Goal: Information Seeking & Learning: Learn about a topic

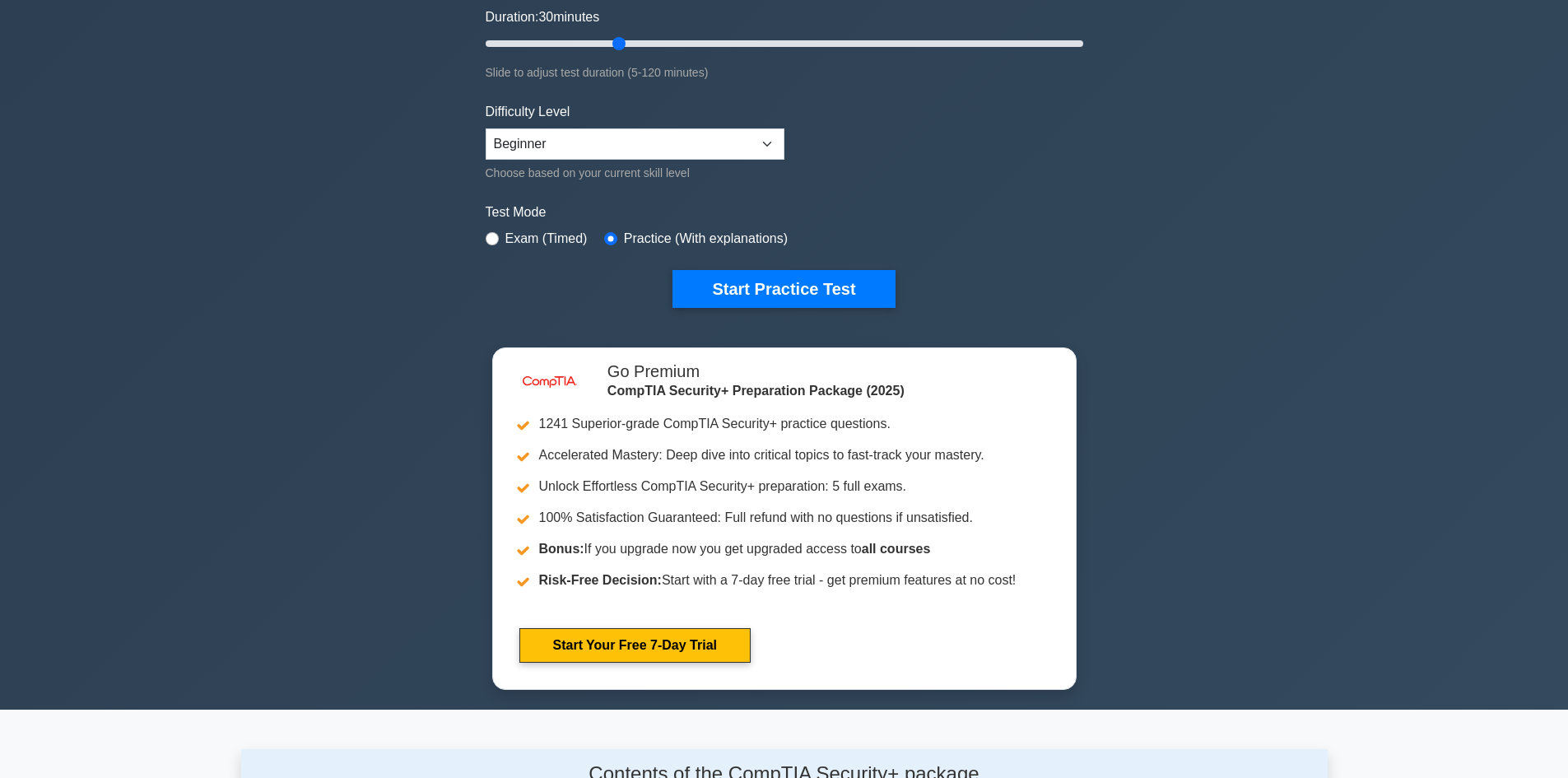
scroll to position [330, 0]
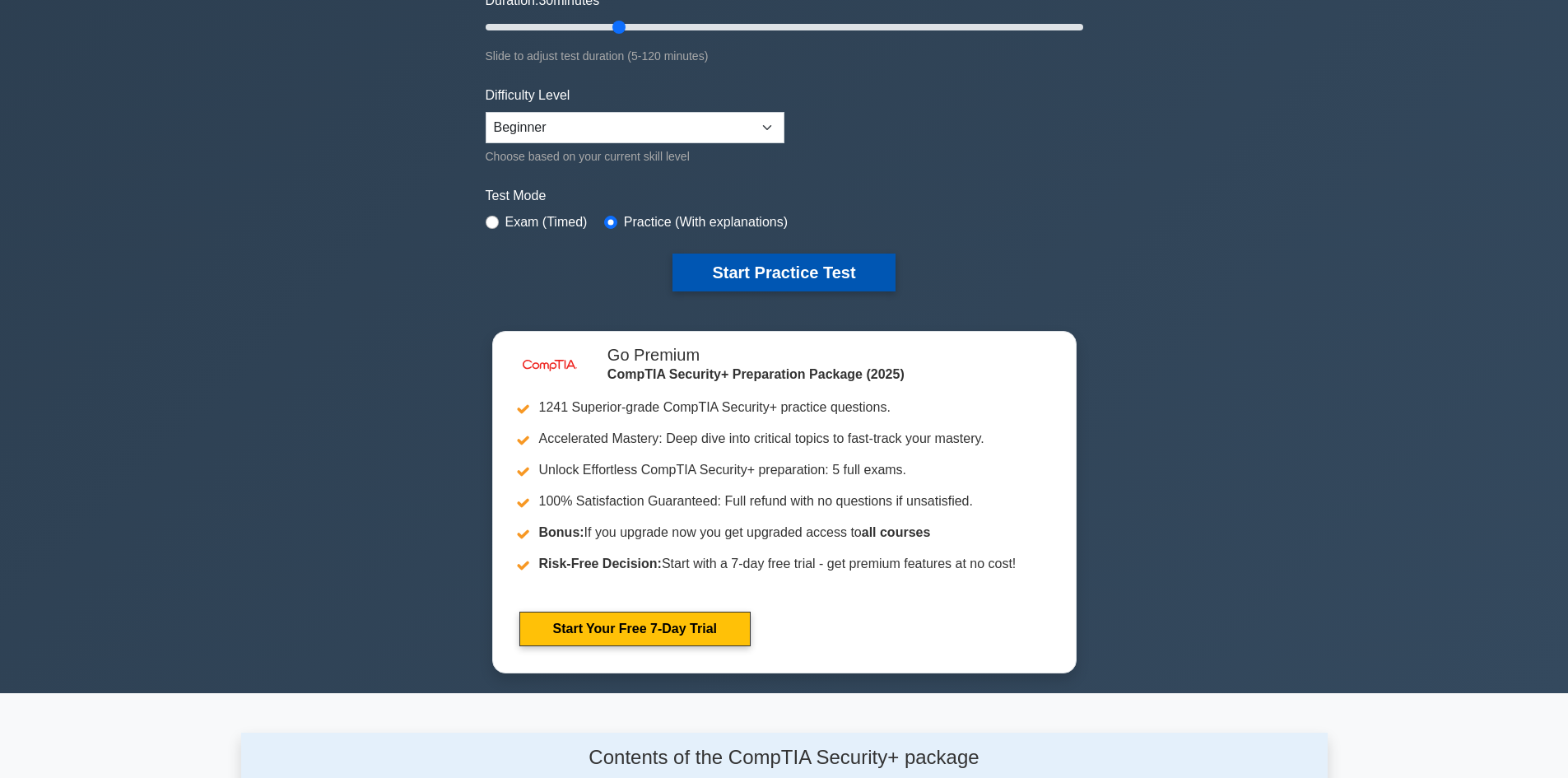
click at [832, 278] on button "Start Practice Test" at bounding box center [783, 272] width 222 height 38
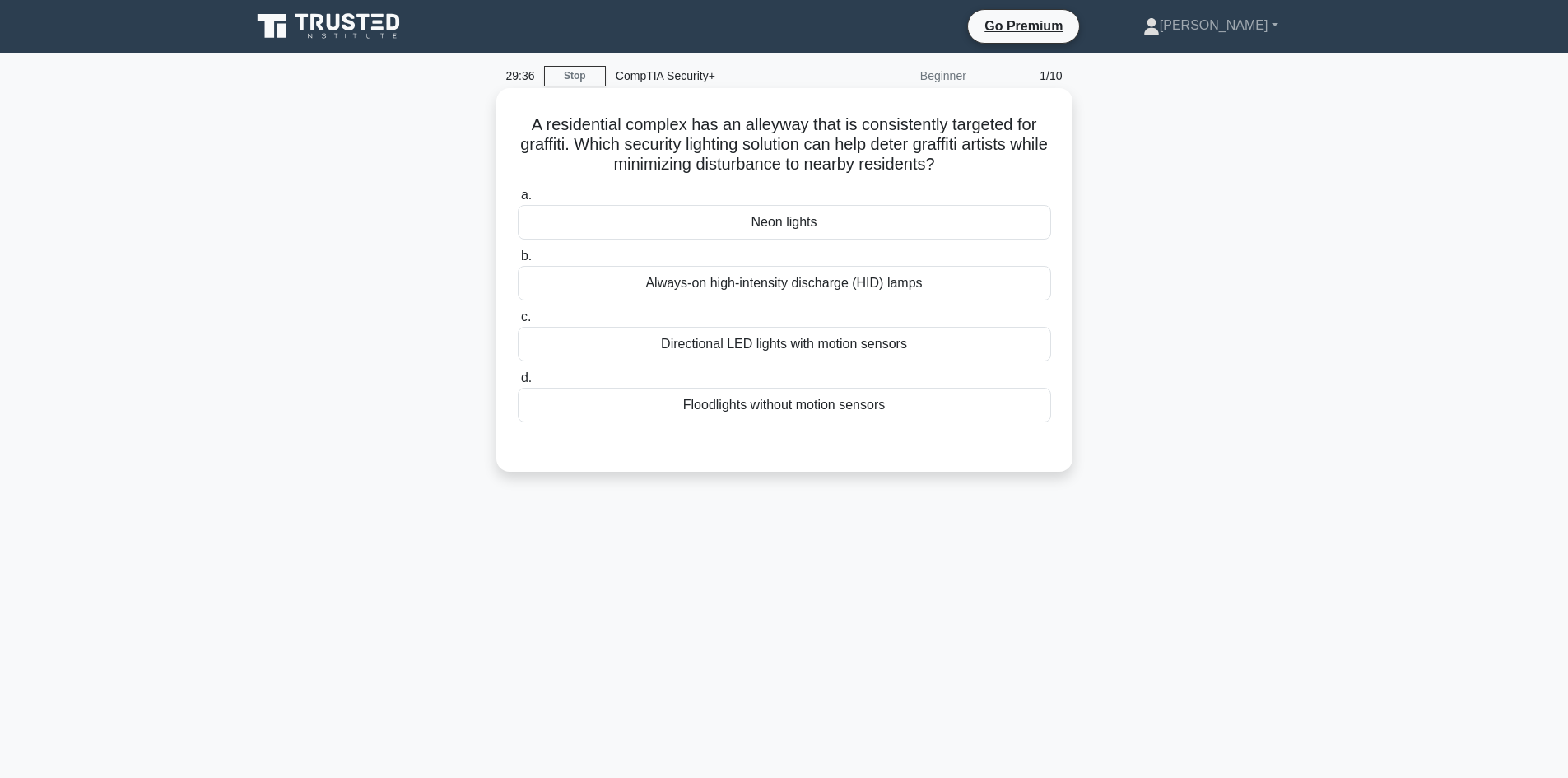
click at [924, 342] on div "Directional LED lights with motion sensors" at bounding box center [784, 344] width 533 height 35
click at [518, 323] on input "c. Directional LED lights with motion sensors" at bounding box center [518, 318] width 0 height 11
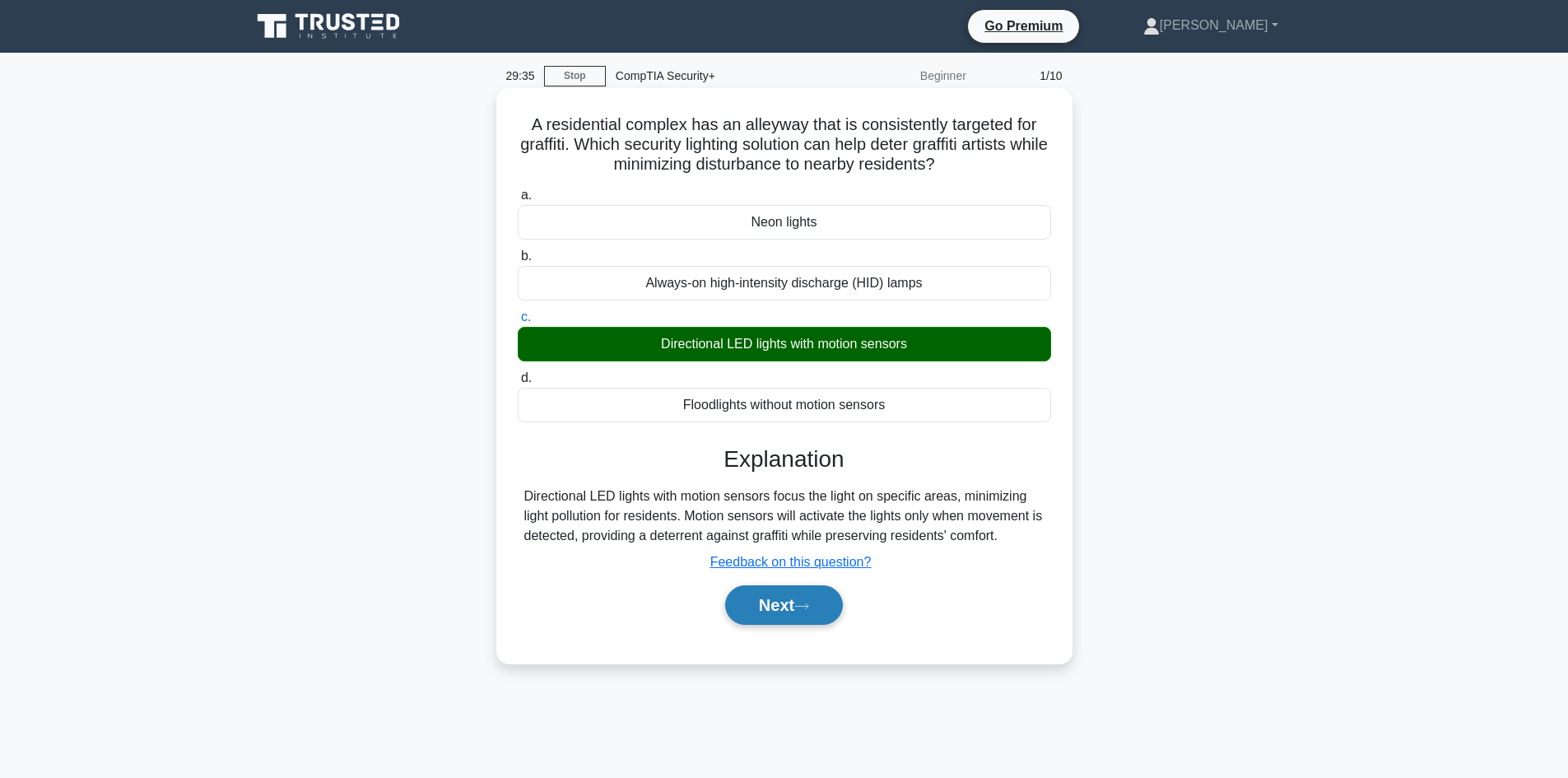
click at [789, 607] on button "Next" at bounding box center [784, 605] width 118 height 39
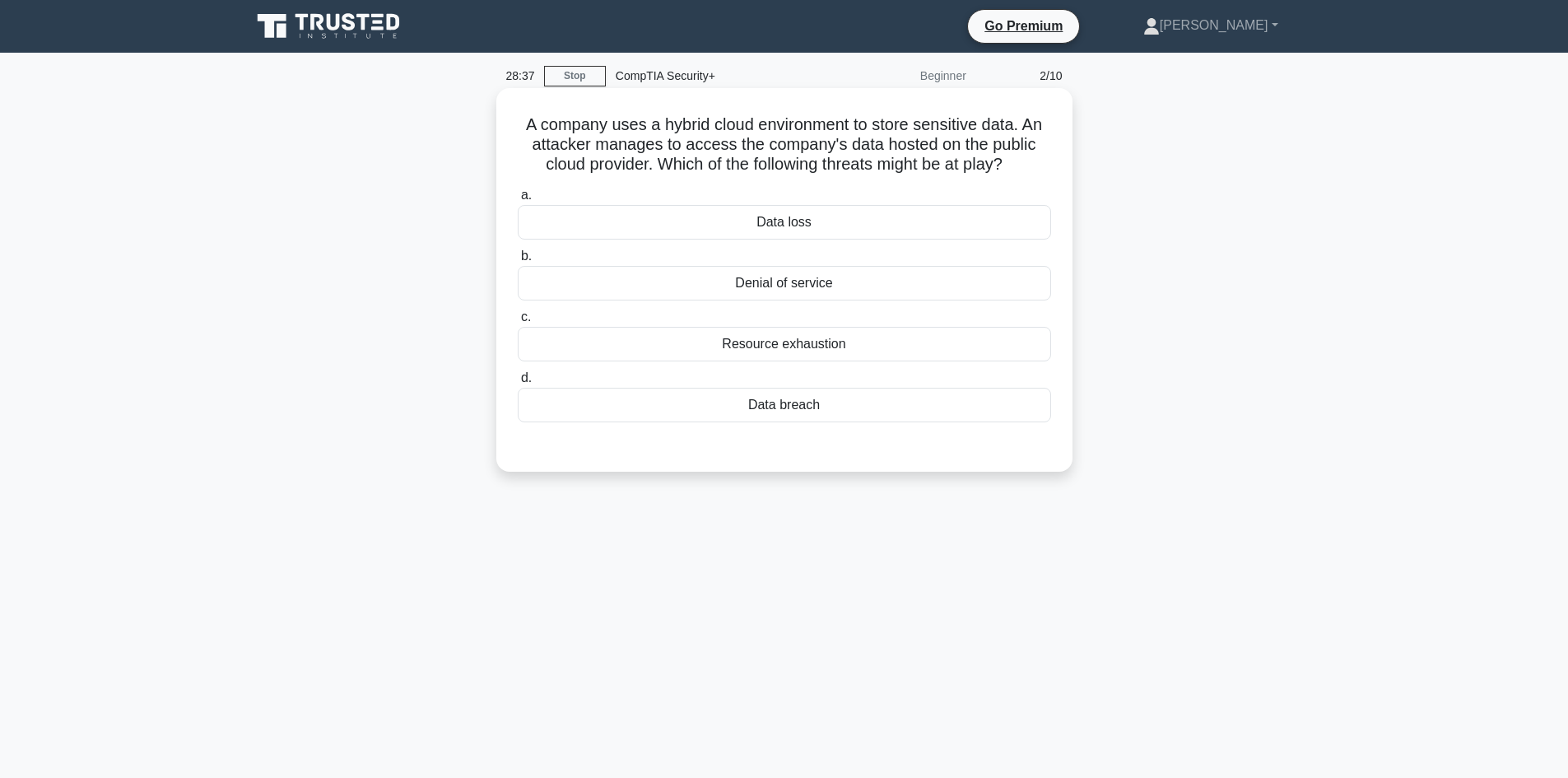
click at [855, 410] on div "Data breach" at bounding box center [784, 405] width 533 height 35
click at [518, 384] on input "d. Data breach" at bounding box center [518, 379] width 0 height 11
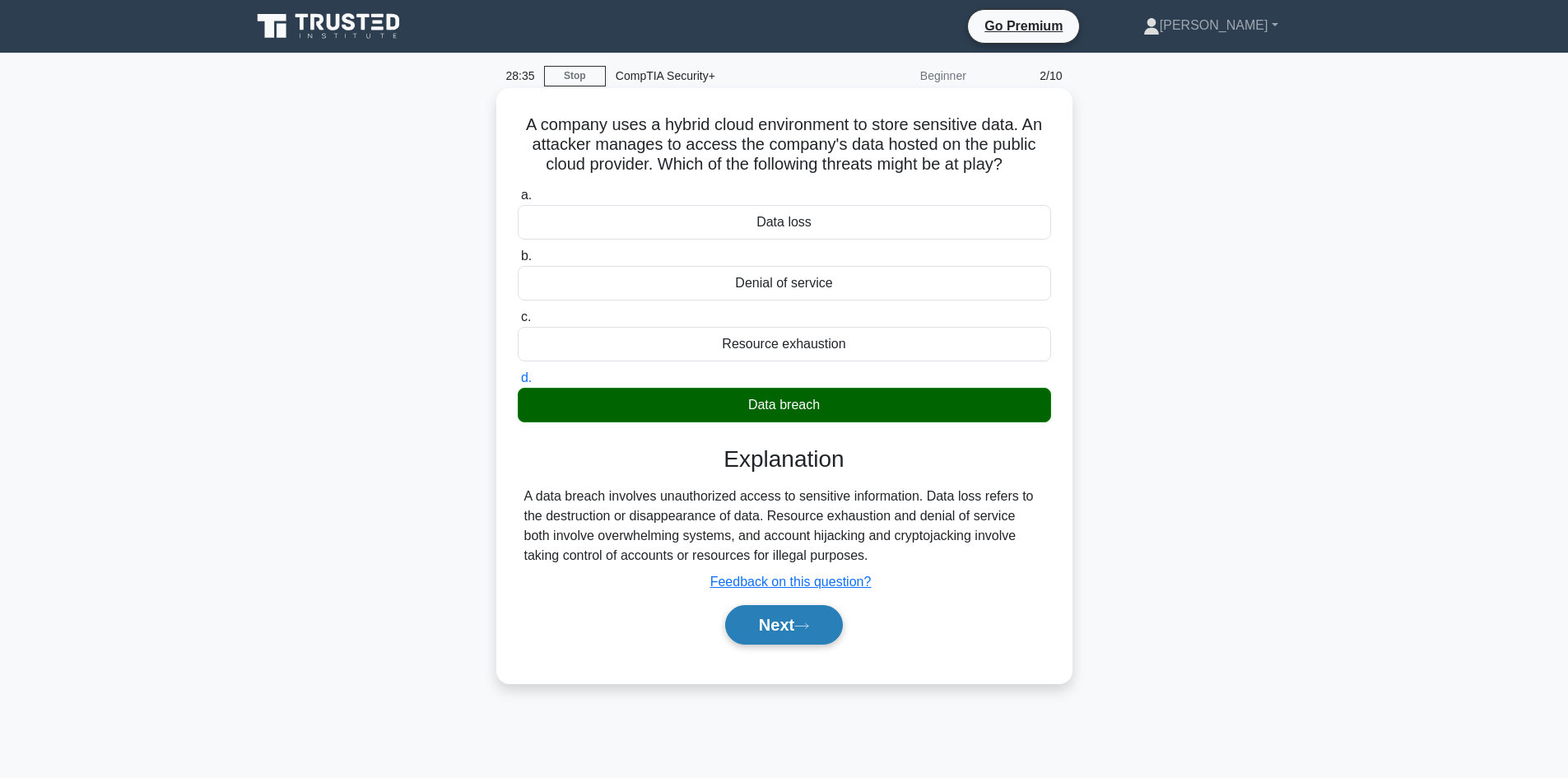
click at [793, 630] on button "Next" at bounding box center [784, 624] width 118 height 39
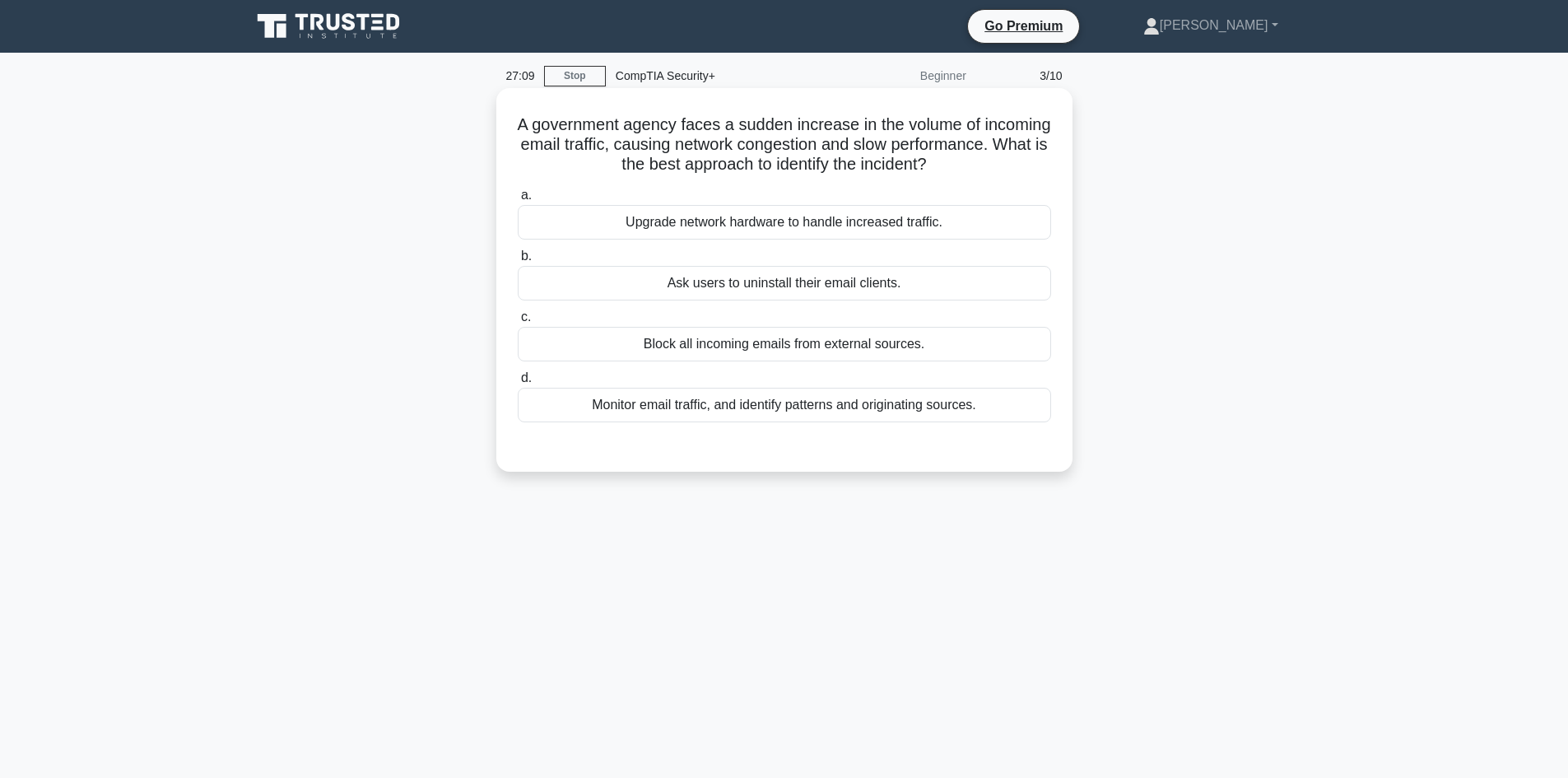
click at [914, 402] on div "Monitor email traffic, and identify patterns and originating sources." at bounding box center [784, 405] width 533 height 35
click at [518, 384] on input "d. Monitor email traffic, and identify patterns and originating sources." at bounding box center [518, 379] width 0 height 11
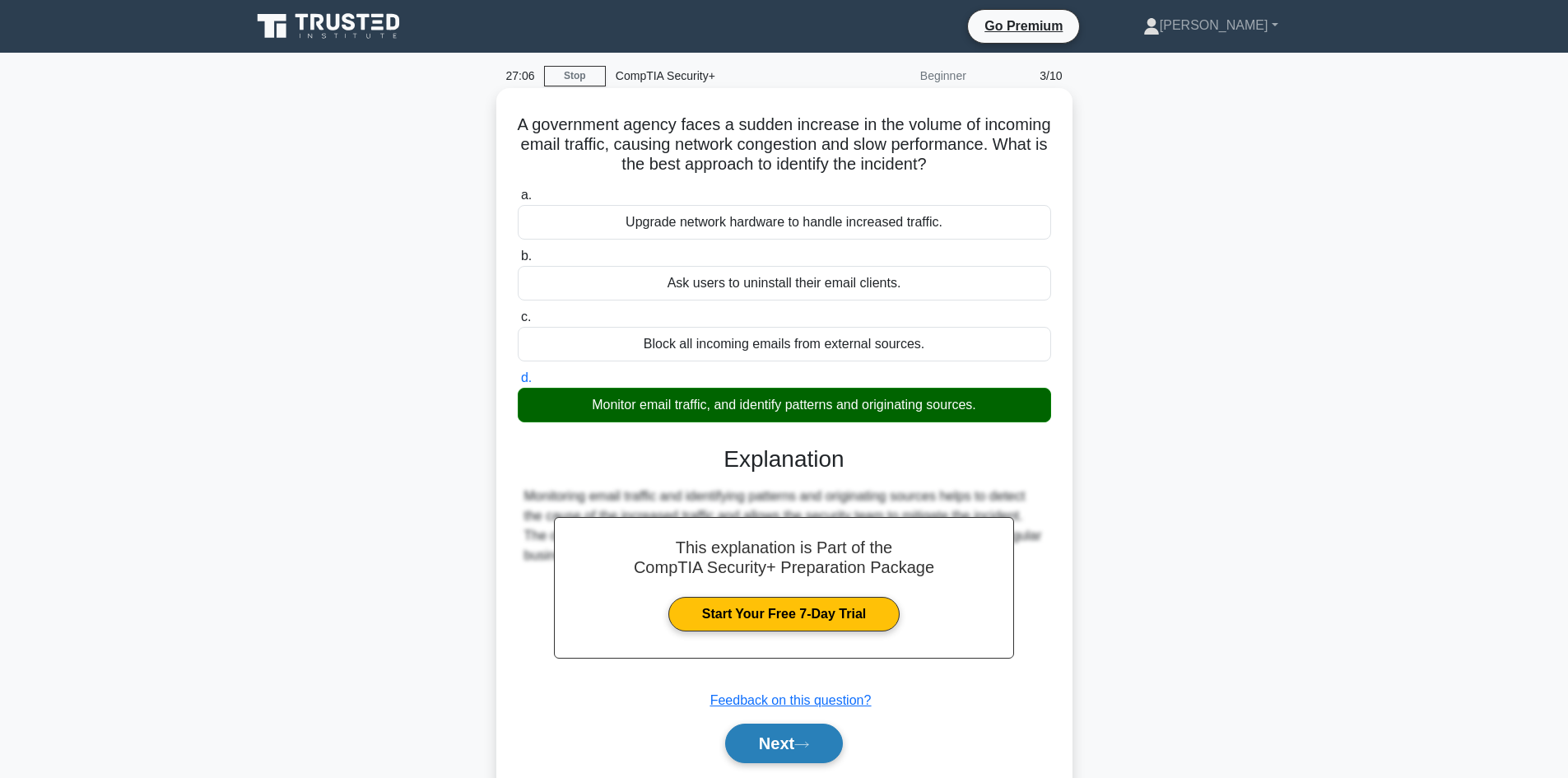
click at [813, 752] on button "Next" at bounding box center [784, 743] width 118 height 39
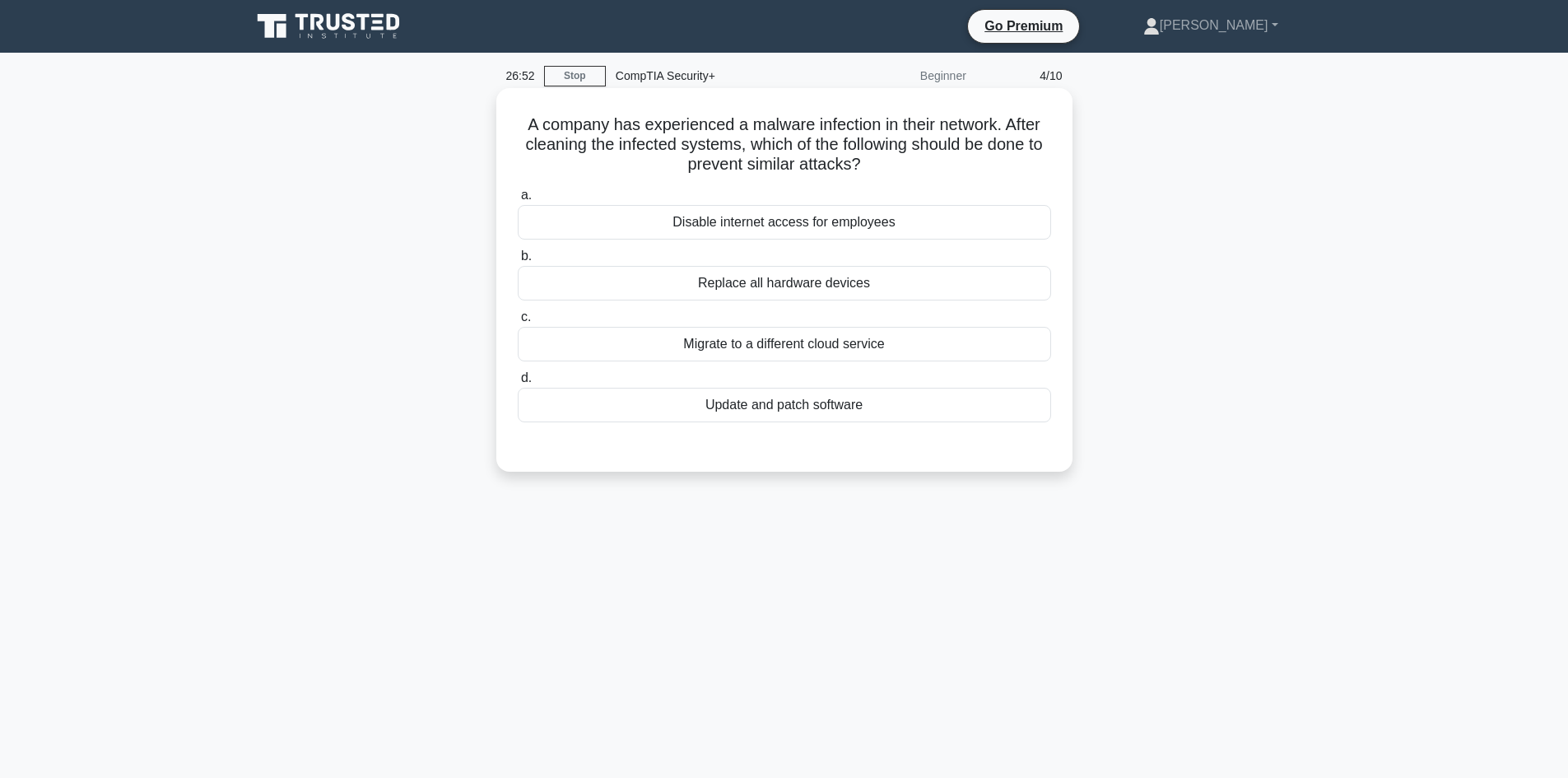
click at [871, 403] on div "Update and patch software" at bounding box center [784, 405] width 533 height 35
click at [518, 384] on input "d. Update and patch software" at bounding box center [518, 379] width 0 height 11
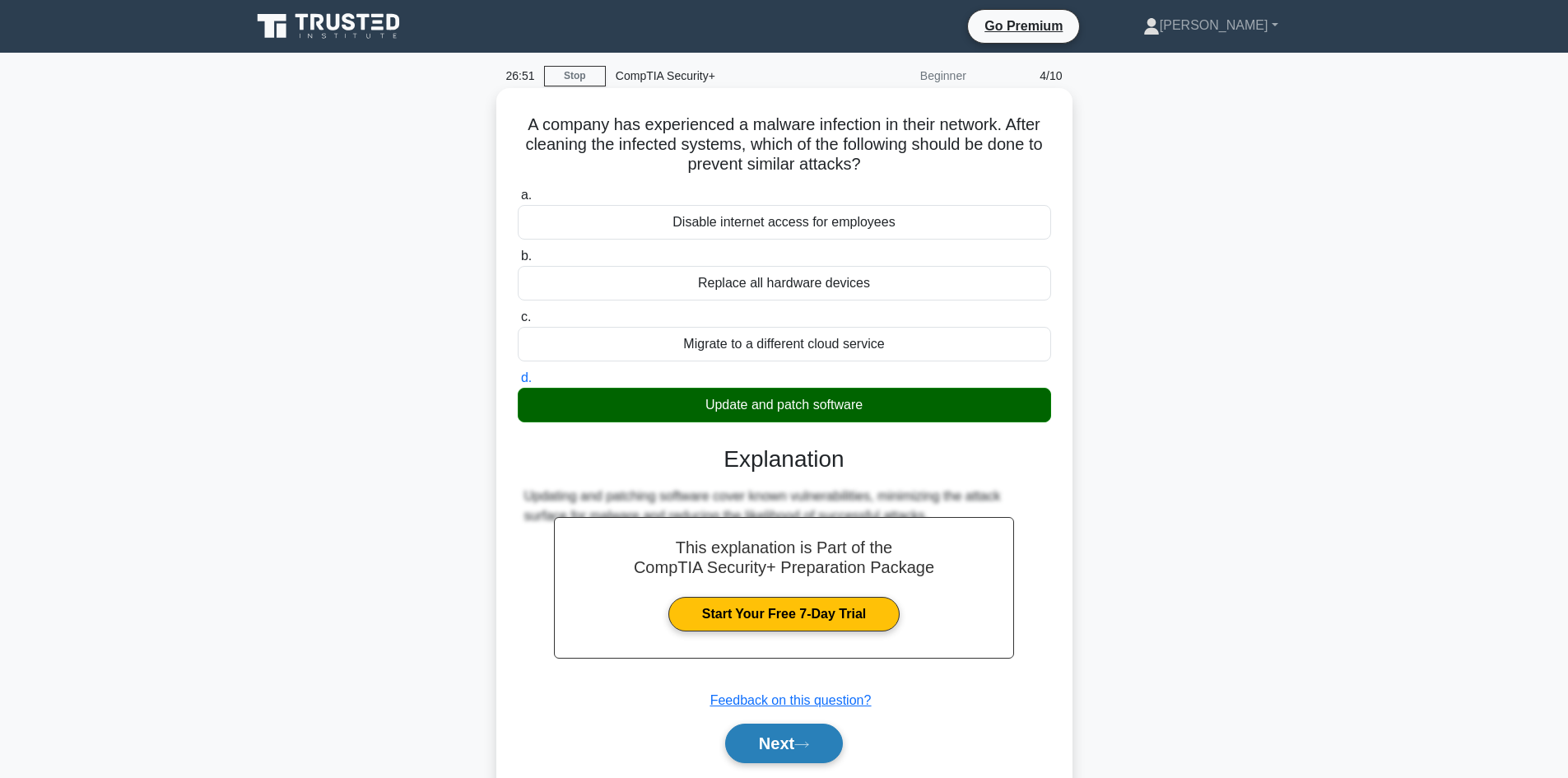
click at [792, 736] on button "Next" at bounding box center [784, 743] width 118 height 39
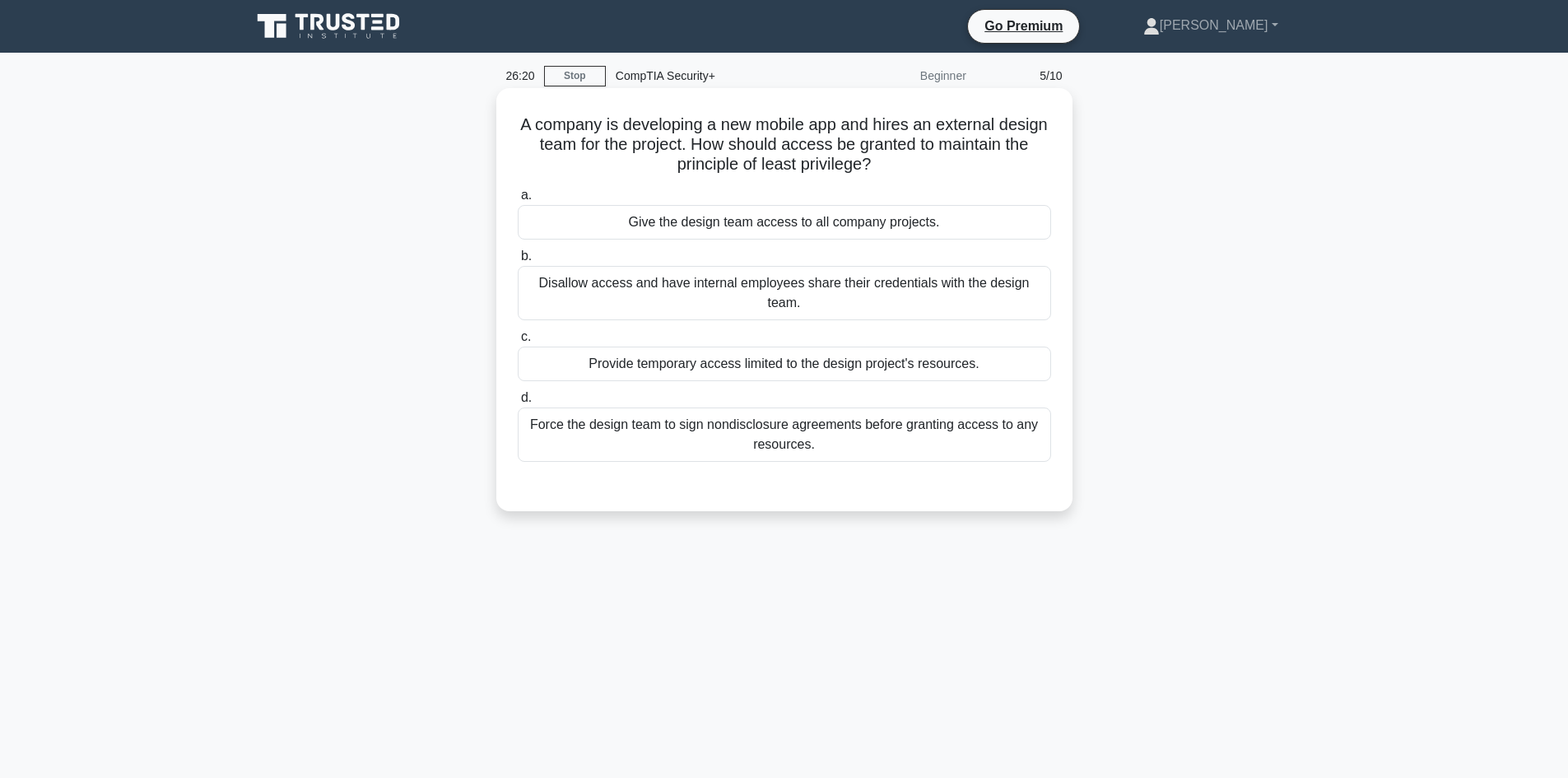
click at [958, 364] on div "Provide temporary access limited to the design project's resources." at bounding box center [784, 364] width 533 height 35
click at [518, 342] on input "c. Provide temporary access limited to the design project's resources." at bounding box center [518, 338] width 0 height 11
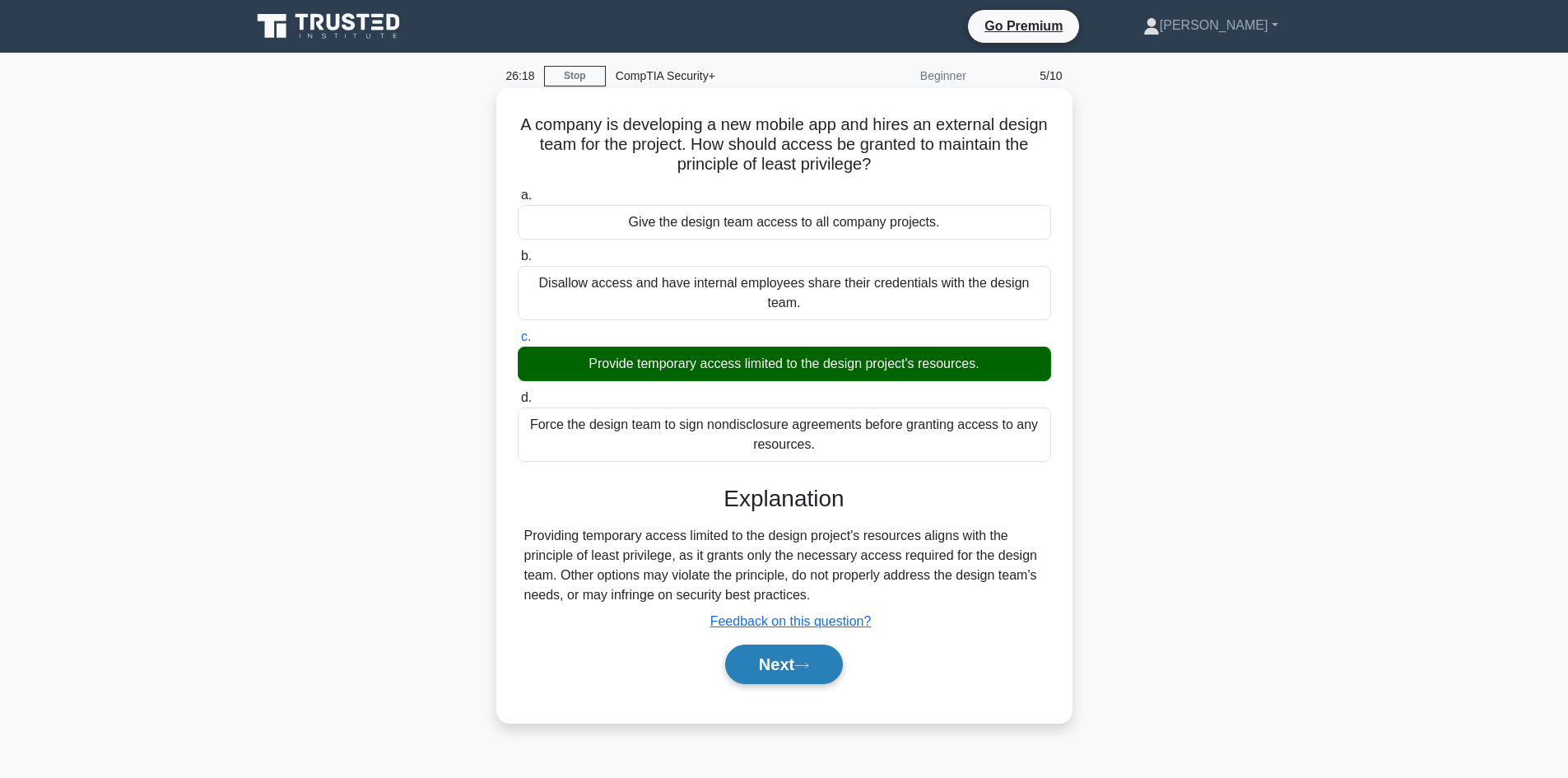
click at [790, 658] on button "Next" at bounding box center [784, 665] width 118 height 39
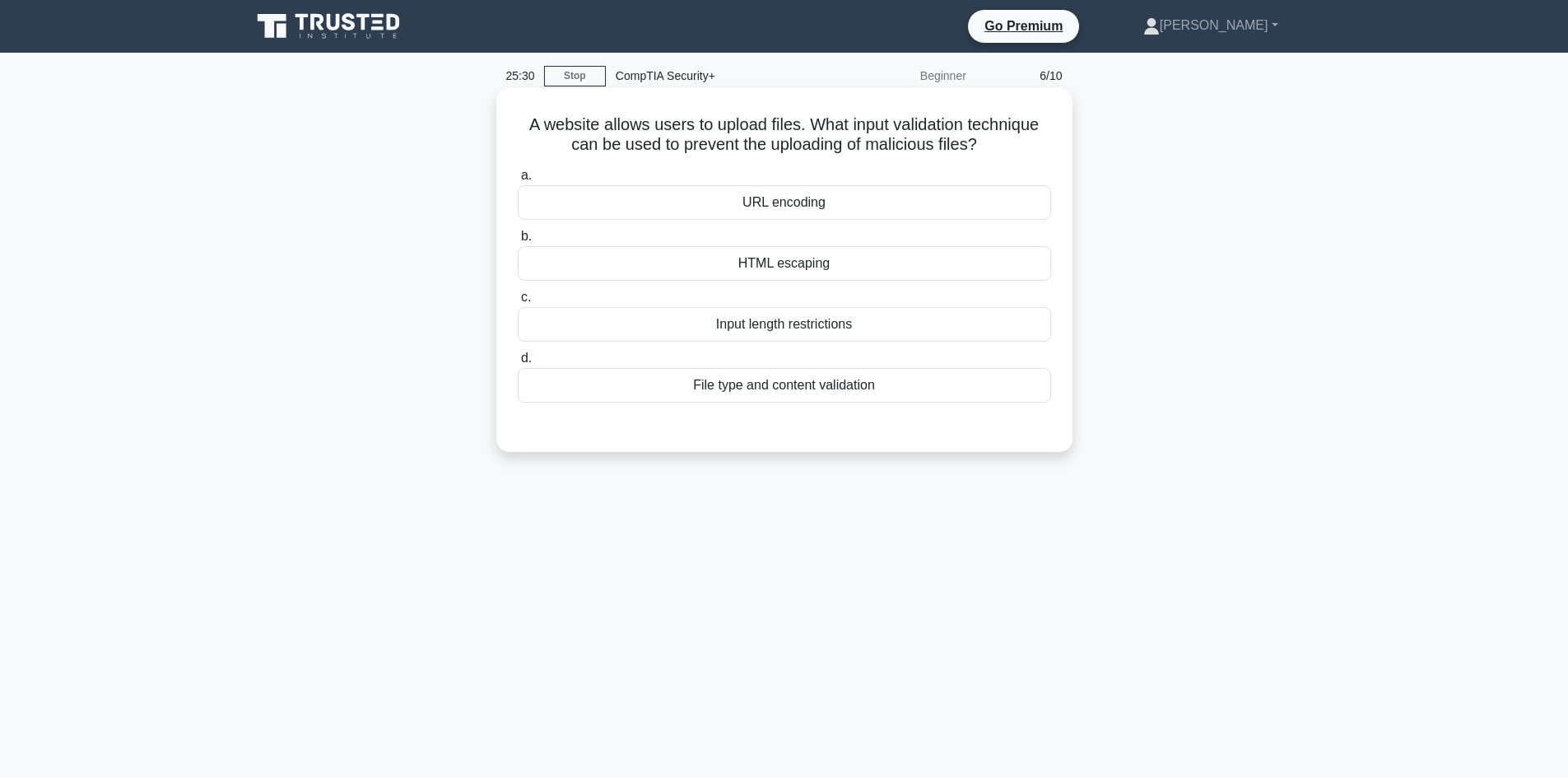
click at [813, 388] on div "File type and content validation" at bounding box center [784, 385] width 533 height 35
click at [518, 364] on input "d. File type and content validation" at bounding box center [518, 359] width 0 height 11
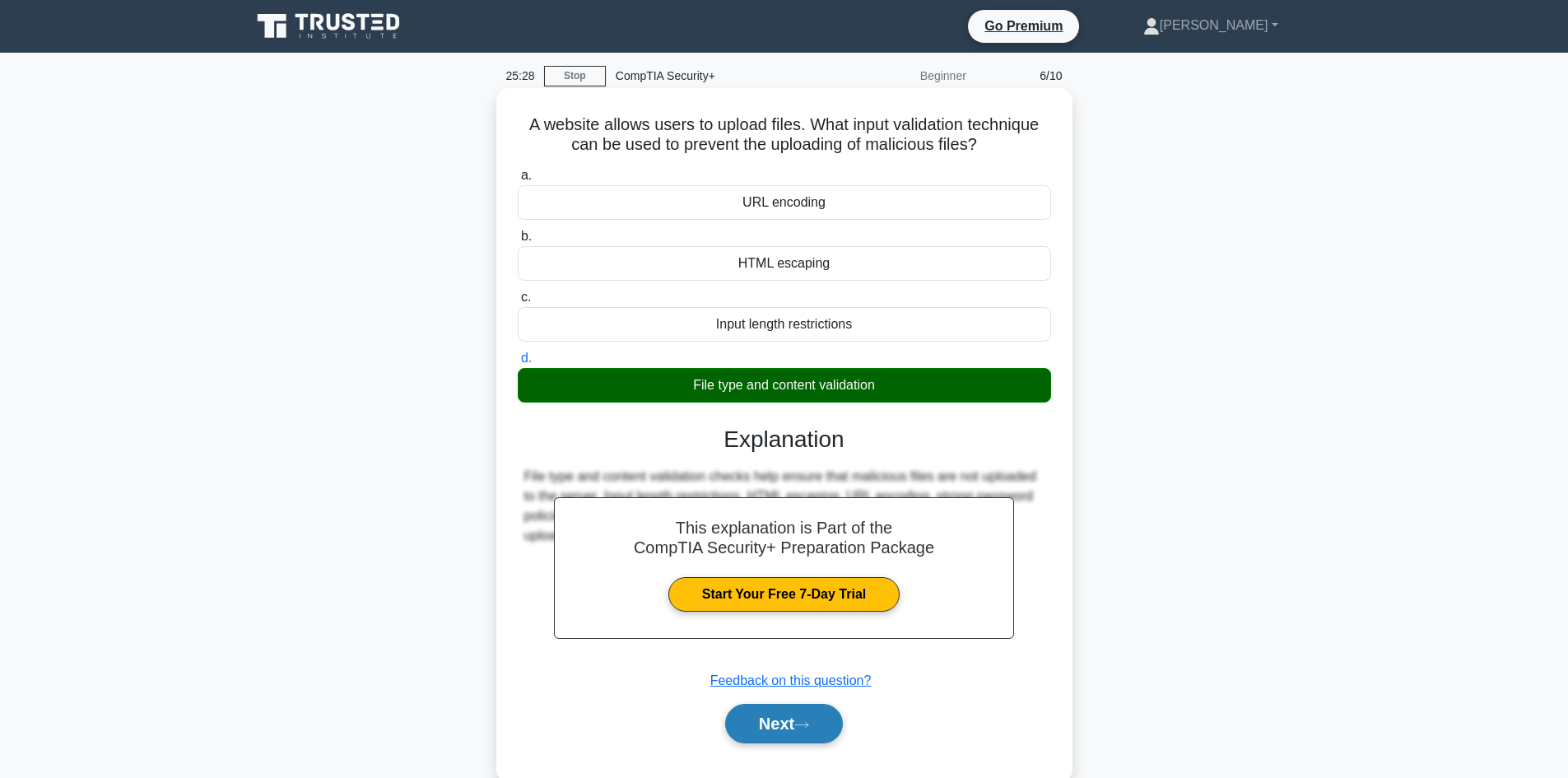
click at [794, 715] on button "Next" at bounding box center [784, 723] width 118 height 39
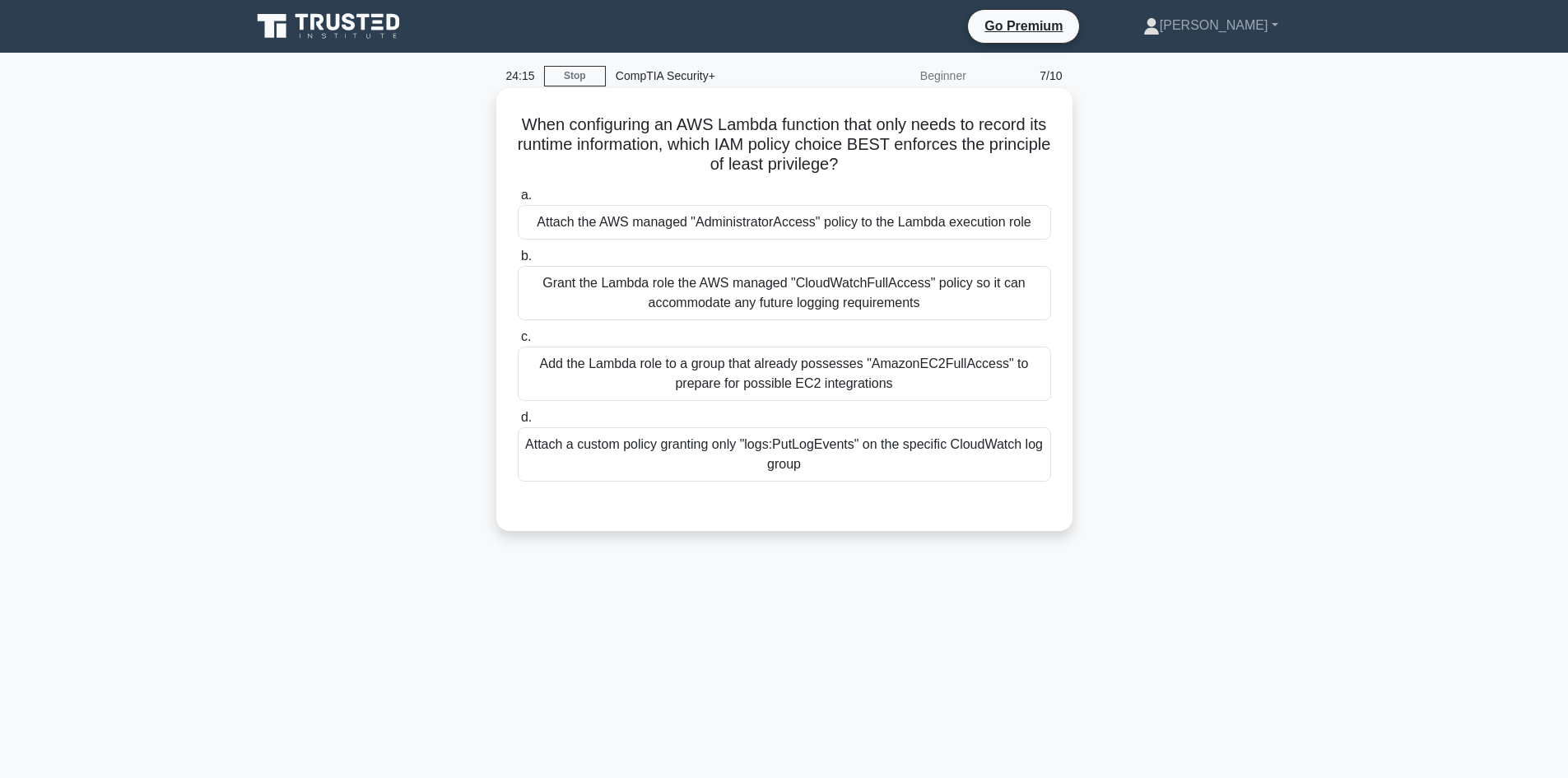
click at [727, 225] on div "Attach the AWS managed "AdministratorAccess" policy to the Lambda execution role" at bounding box center [784, 222] width 533 height 35
click at [518, 201] on input "a. Attach the AWS managed "AdministratorAccess" policy to the Lambda execution …" at bounding box center [518, 196] width 0 height 11
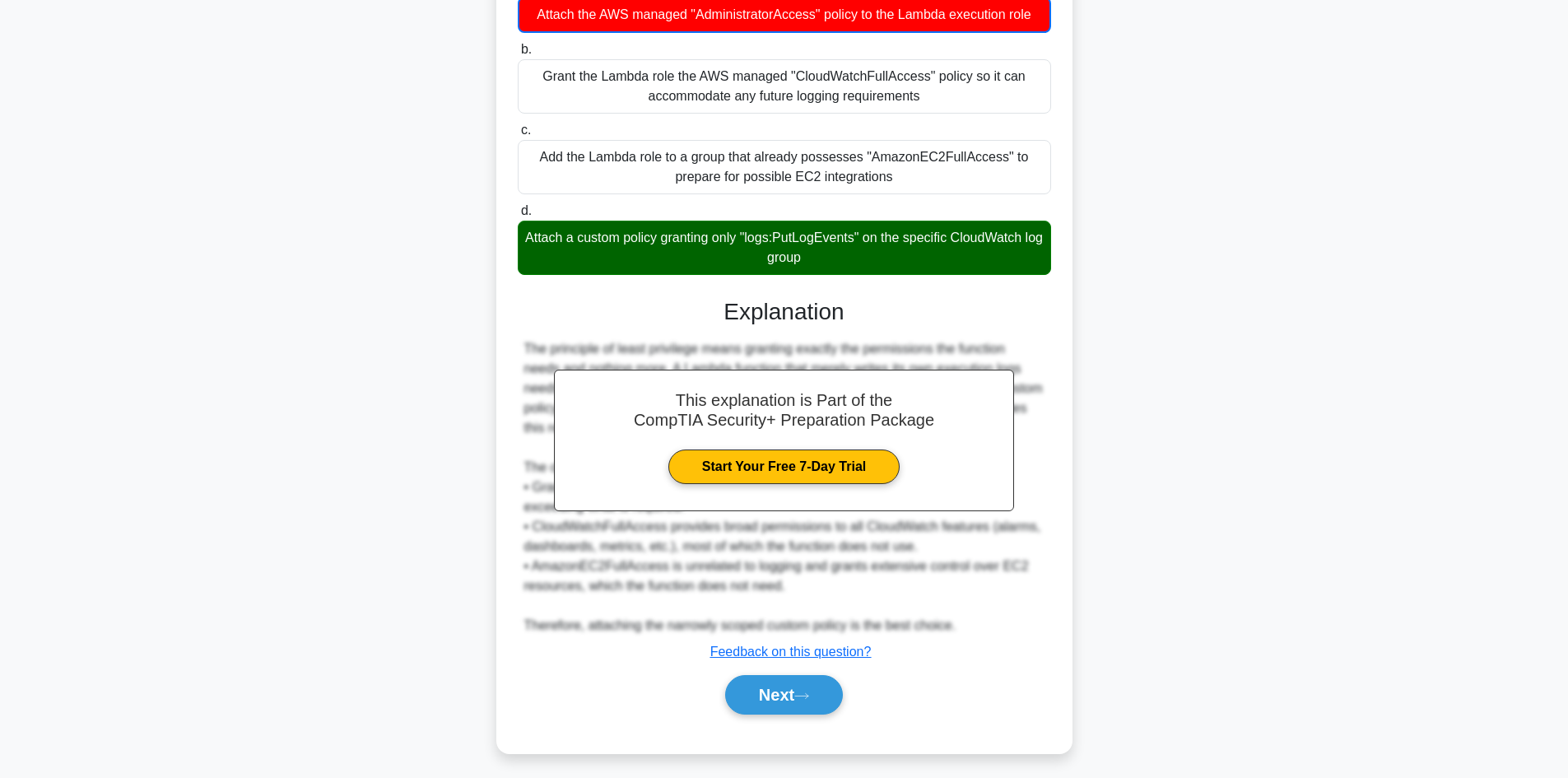
scroll to position [216, 0]
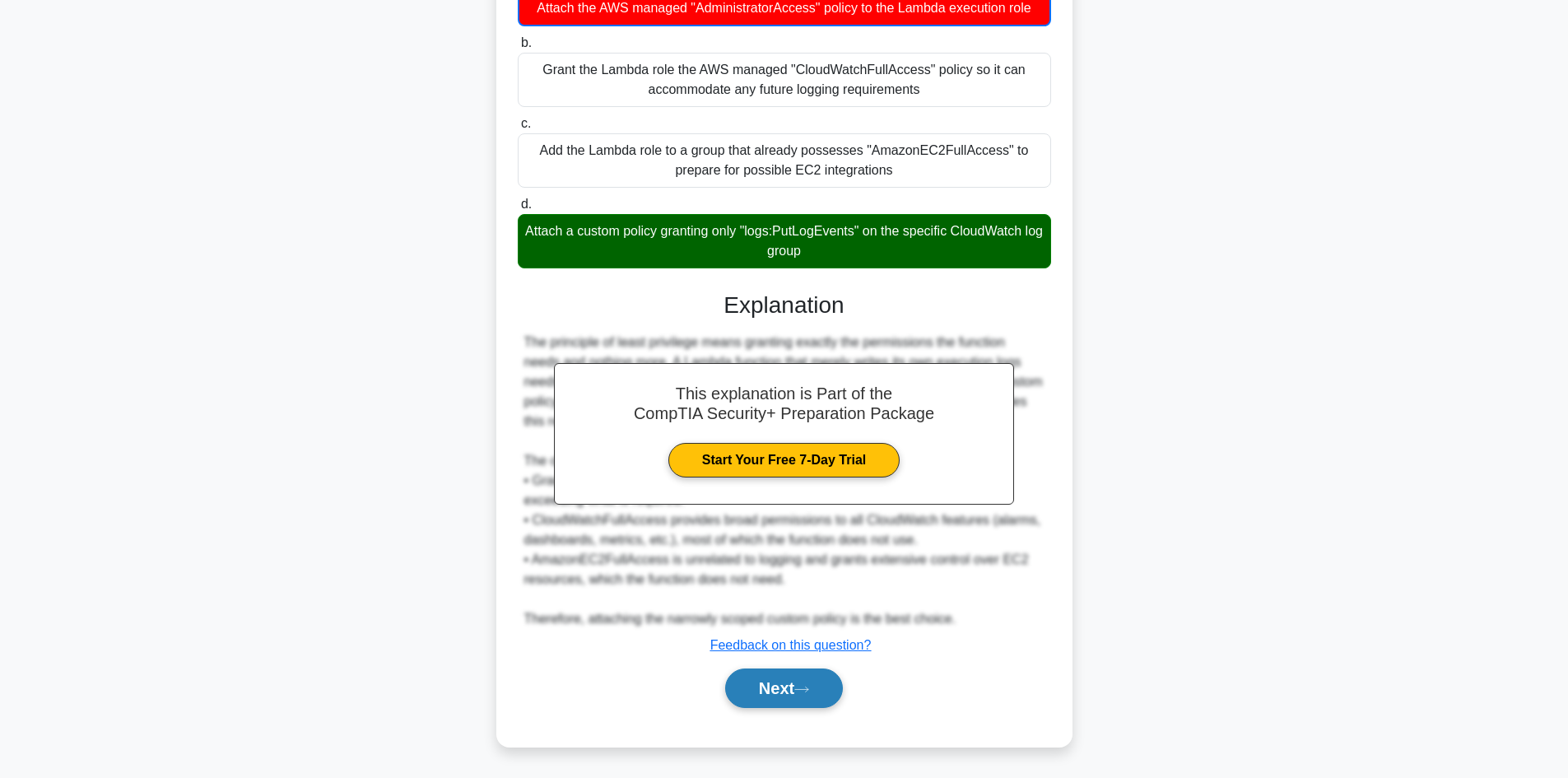
click at [801, 697] on button "Next" at bounding box center [784, 688] width 118 height 39
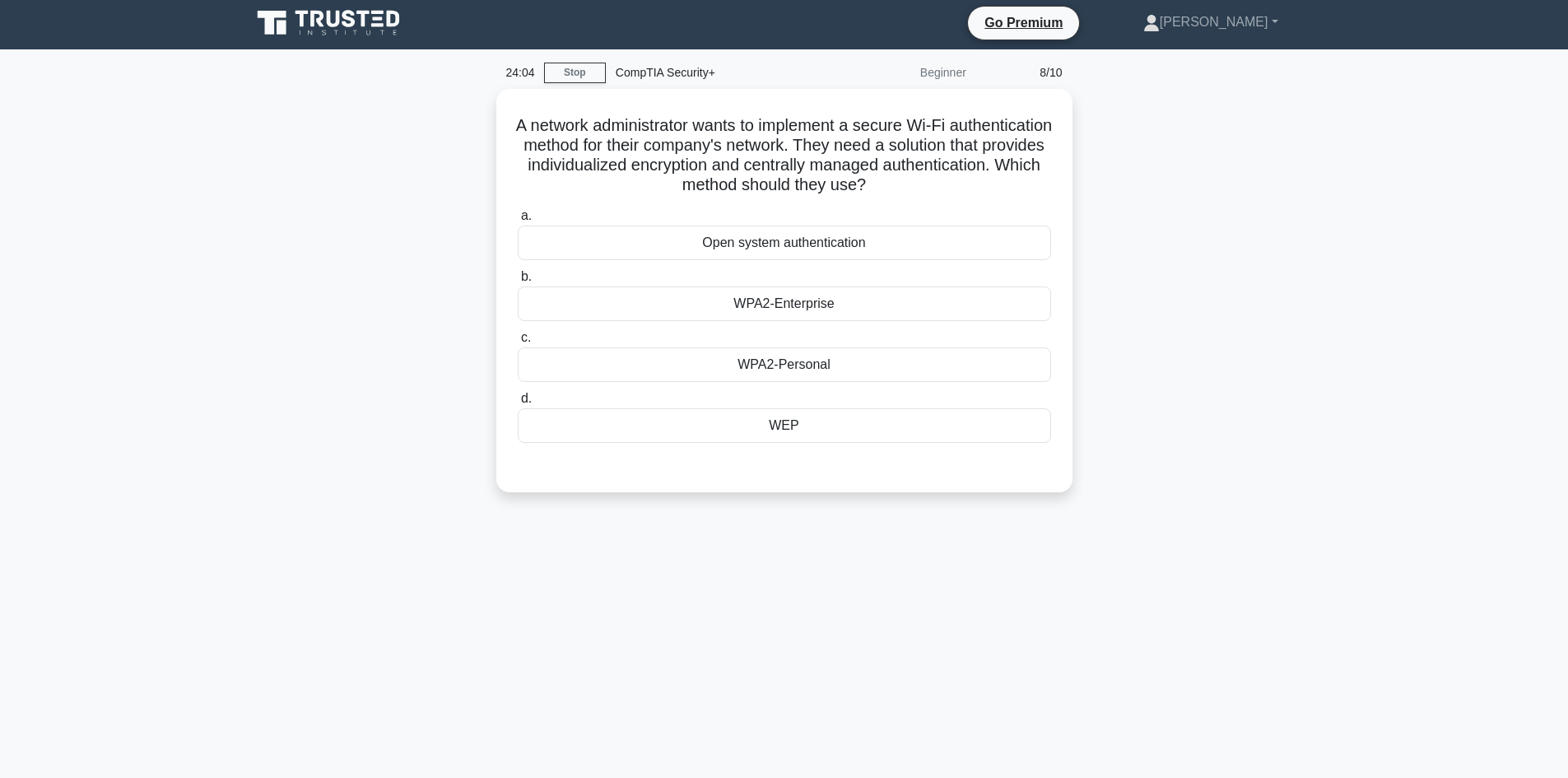
scroll to position [0, 0]
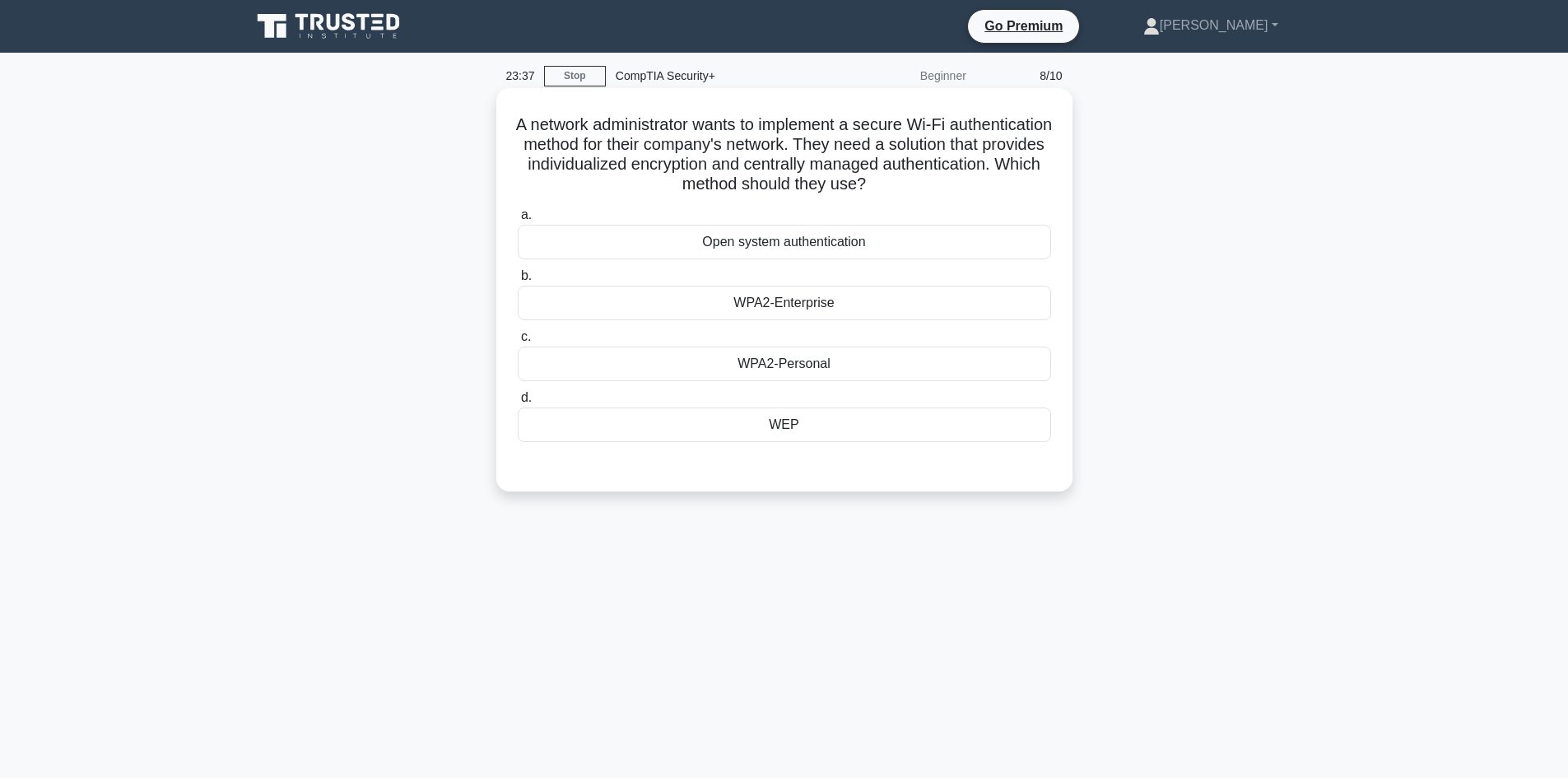
click at [907, 305] on div "WPA2-Enterprise" at bounding box center [784, 303] width 533 height 35
click at [518, 282] on input "b. WPA2-Enterprise" at bounding box center [518, 276] width 0 height 11
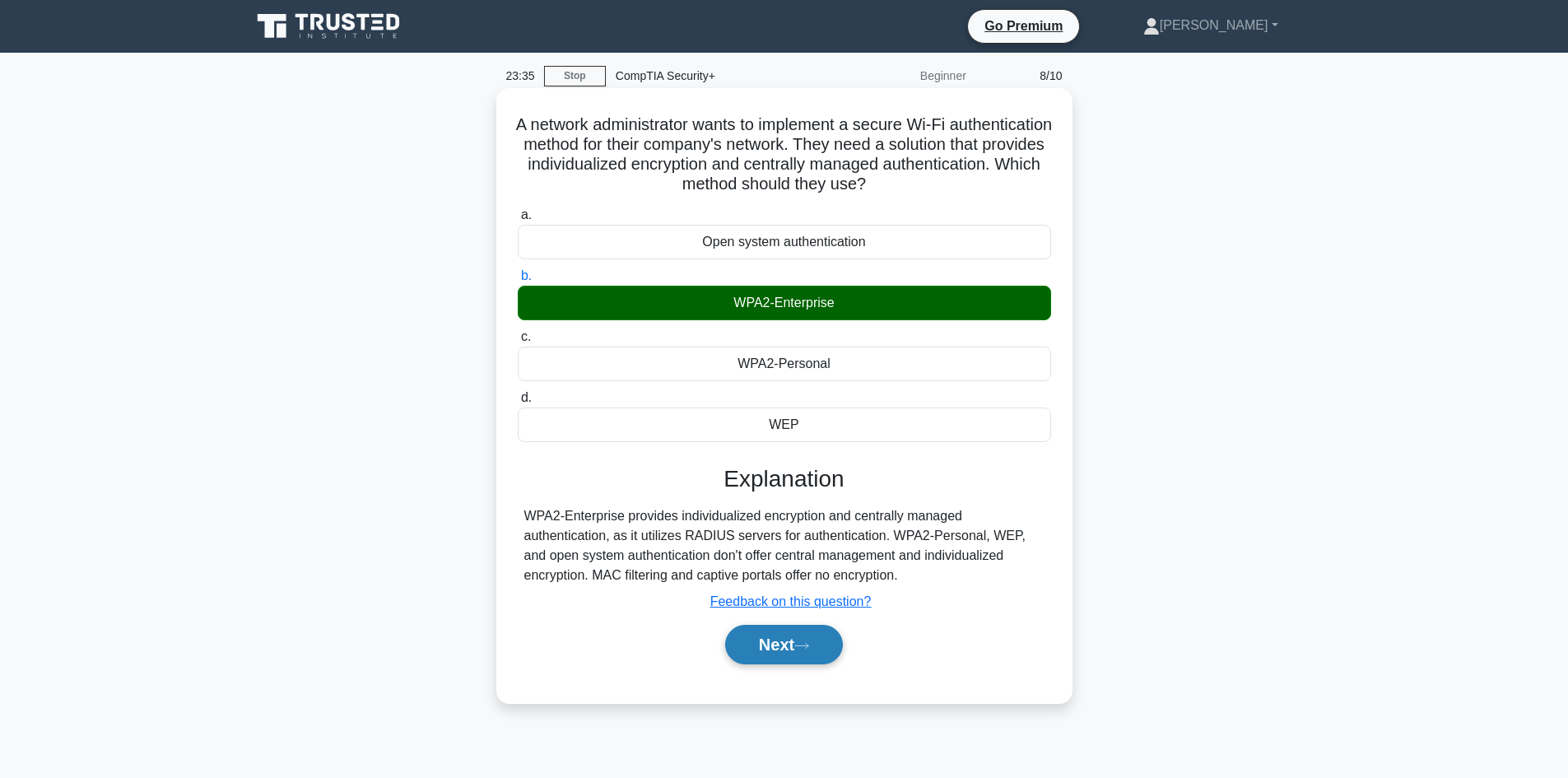
click at [766, 646] on button "Next" at bounding box center [784, 644] width 118 height 39
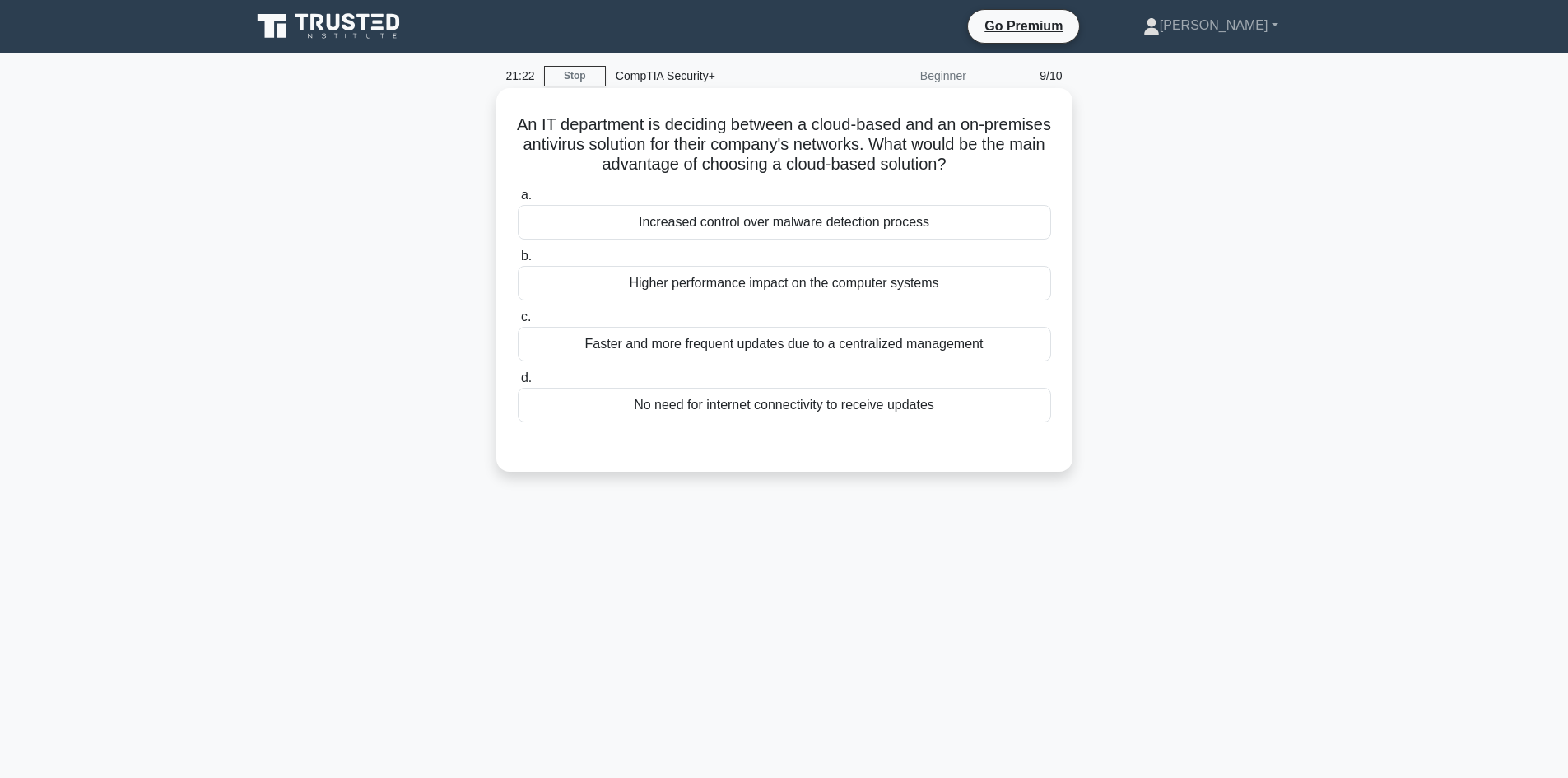
click at [964, 344] on div "Faster and more frequent updates due to a centralized management" at bounding box center [784, 344] width 533 height 35
click at [518, 323] on input "c. Faster and more frequent updates due to a centralized management" at bounding box center [518, 318] width 0 height 11
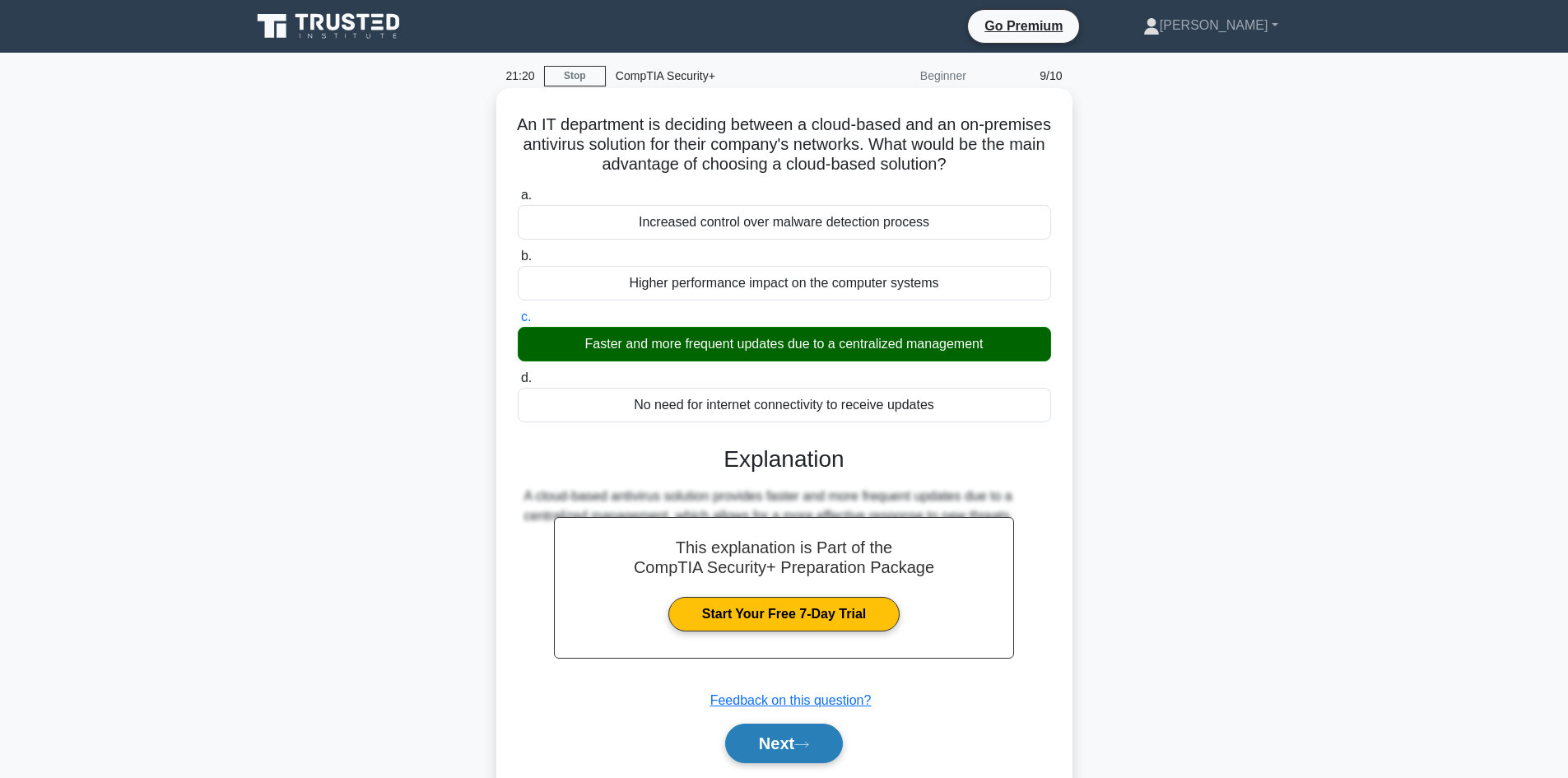
click at [785, 735] on button "Next" at bounding box center [784, 743] width 118 height 39
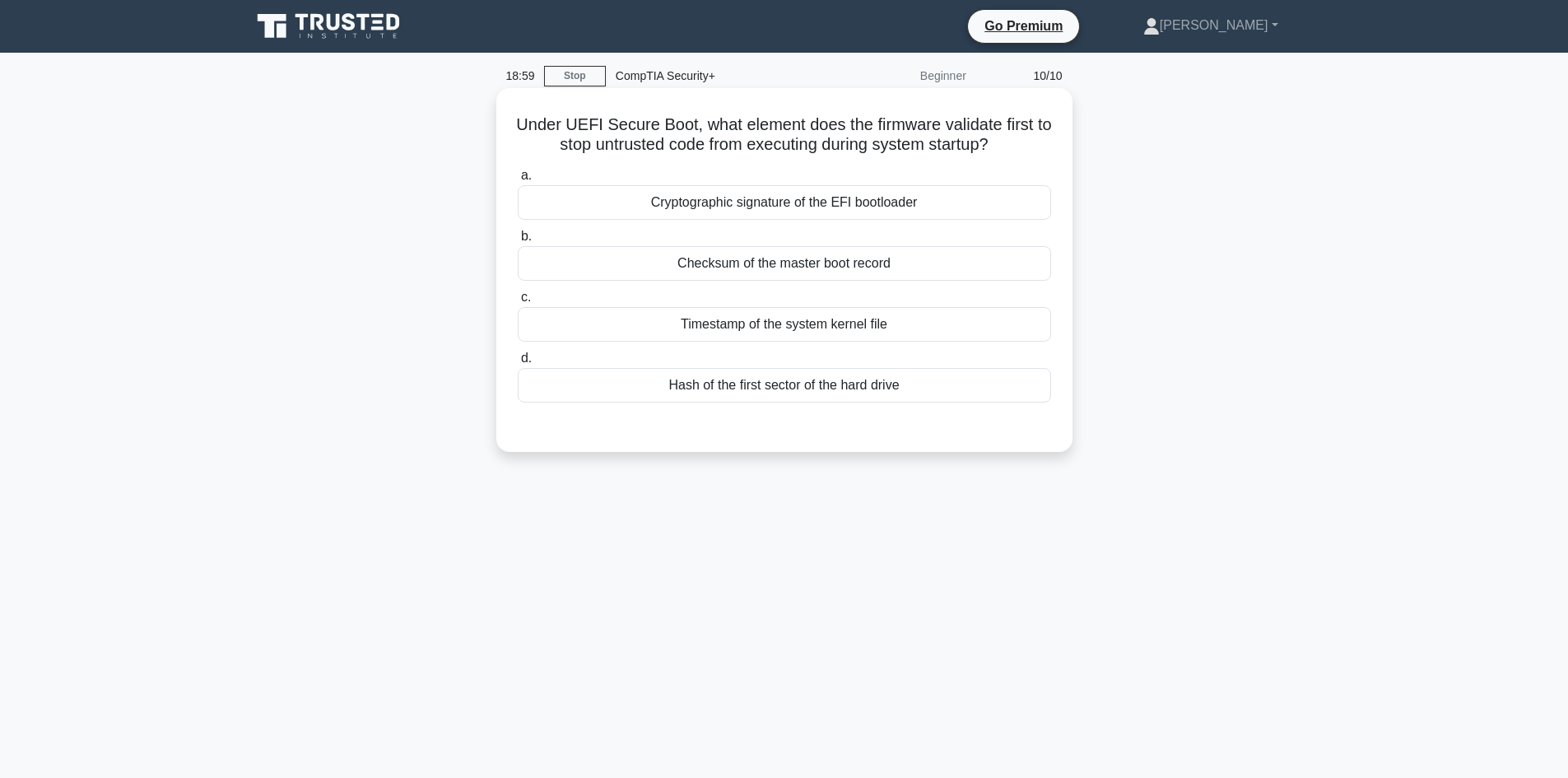
click at [853, 268] on div "Checksum of the master boot record" at bounding box center [784, 264] width 533 height 35
click at [518, 243] on input "b. Checksum of the master boot record" at bounding box center [518, 237] width 0 height 11
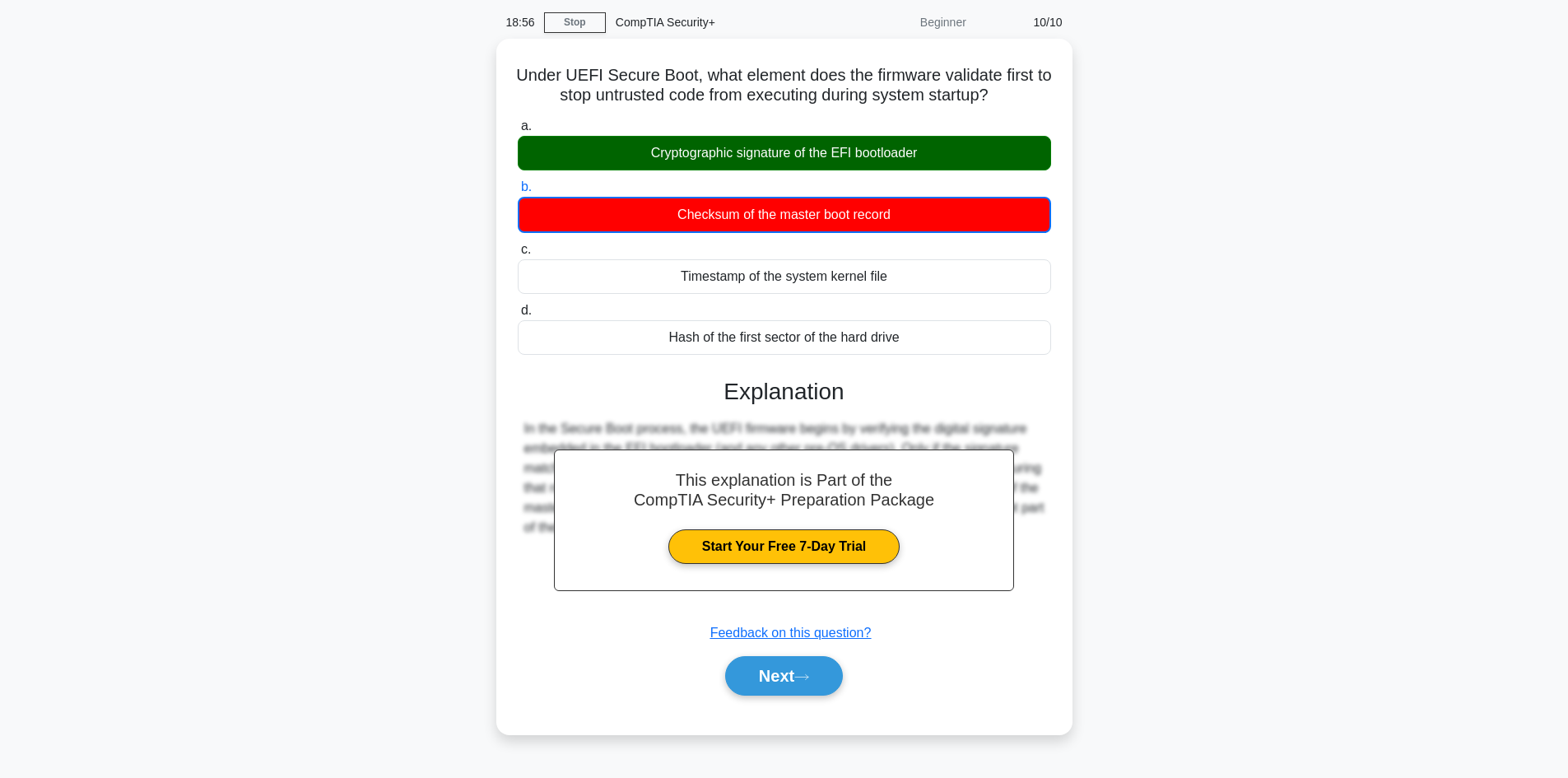
scroll to position [82, 0]
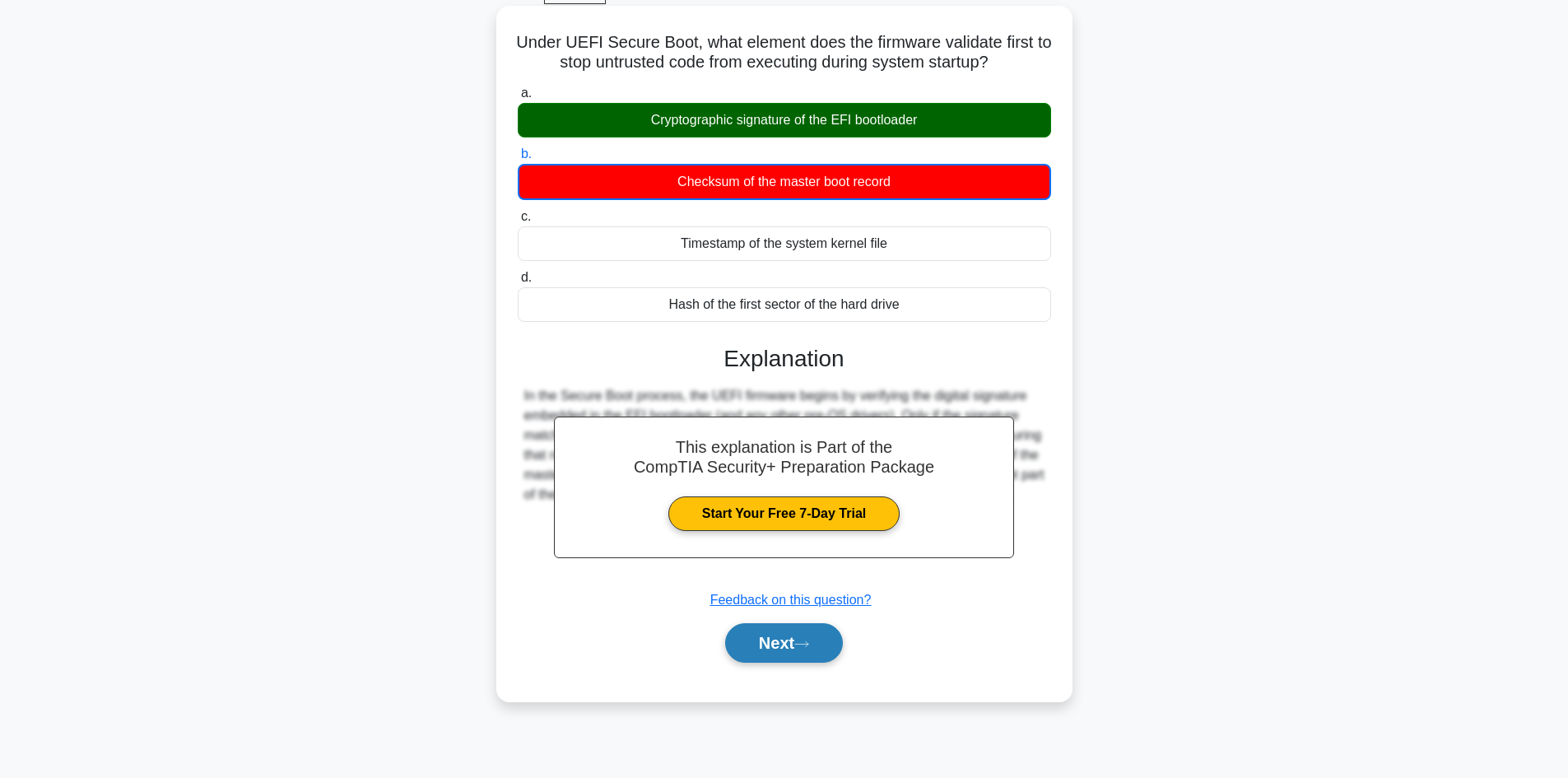
click at [777, 635] on button "Next" at bounding box center [784, 643] width 118 height 39
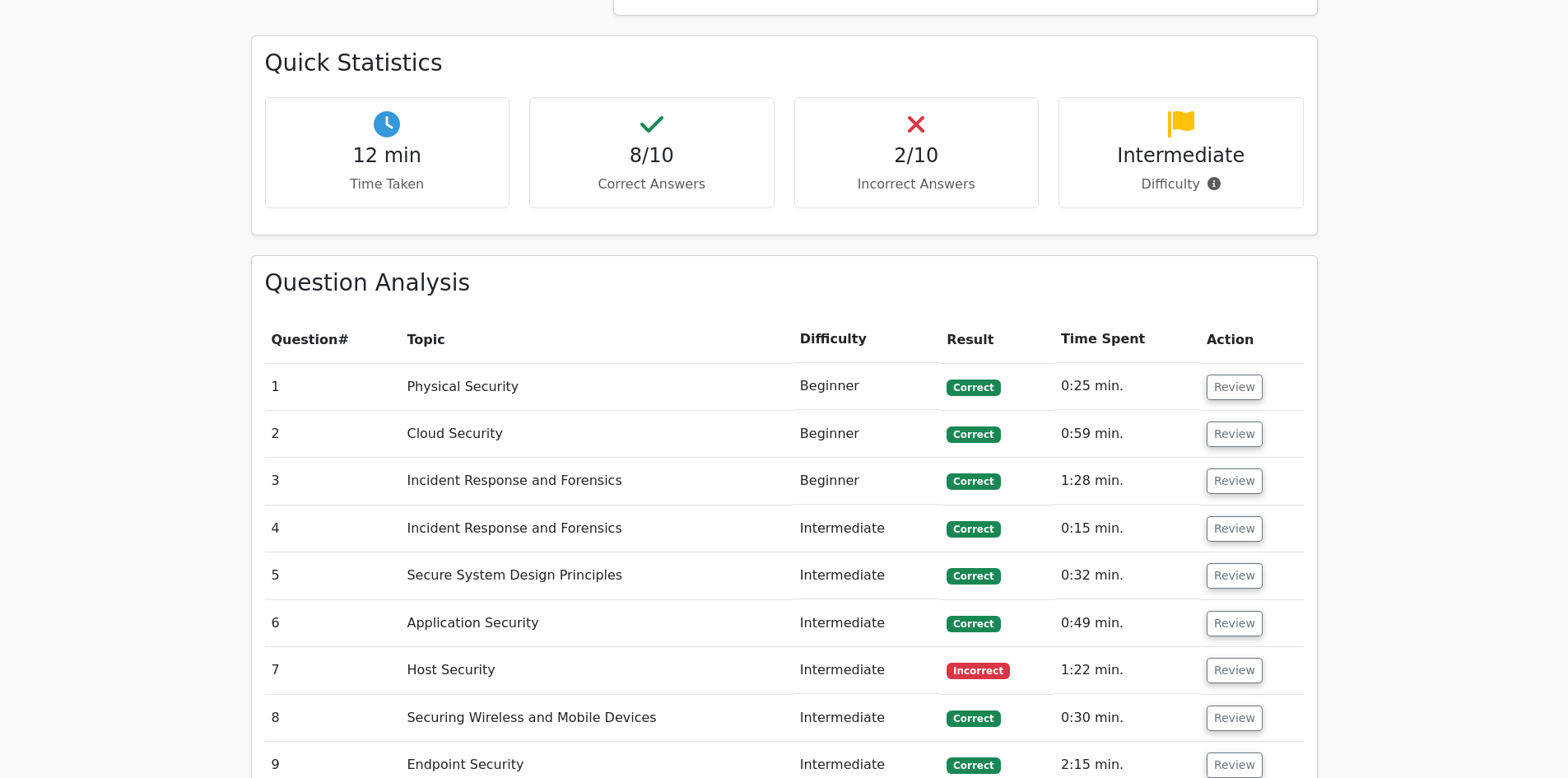
scroll to position [1318, 0]
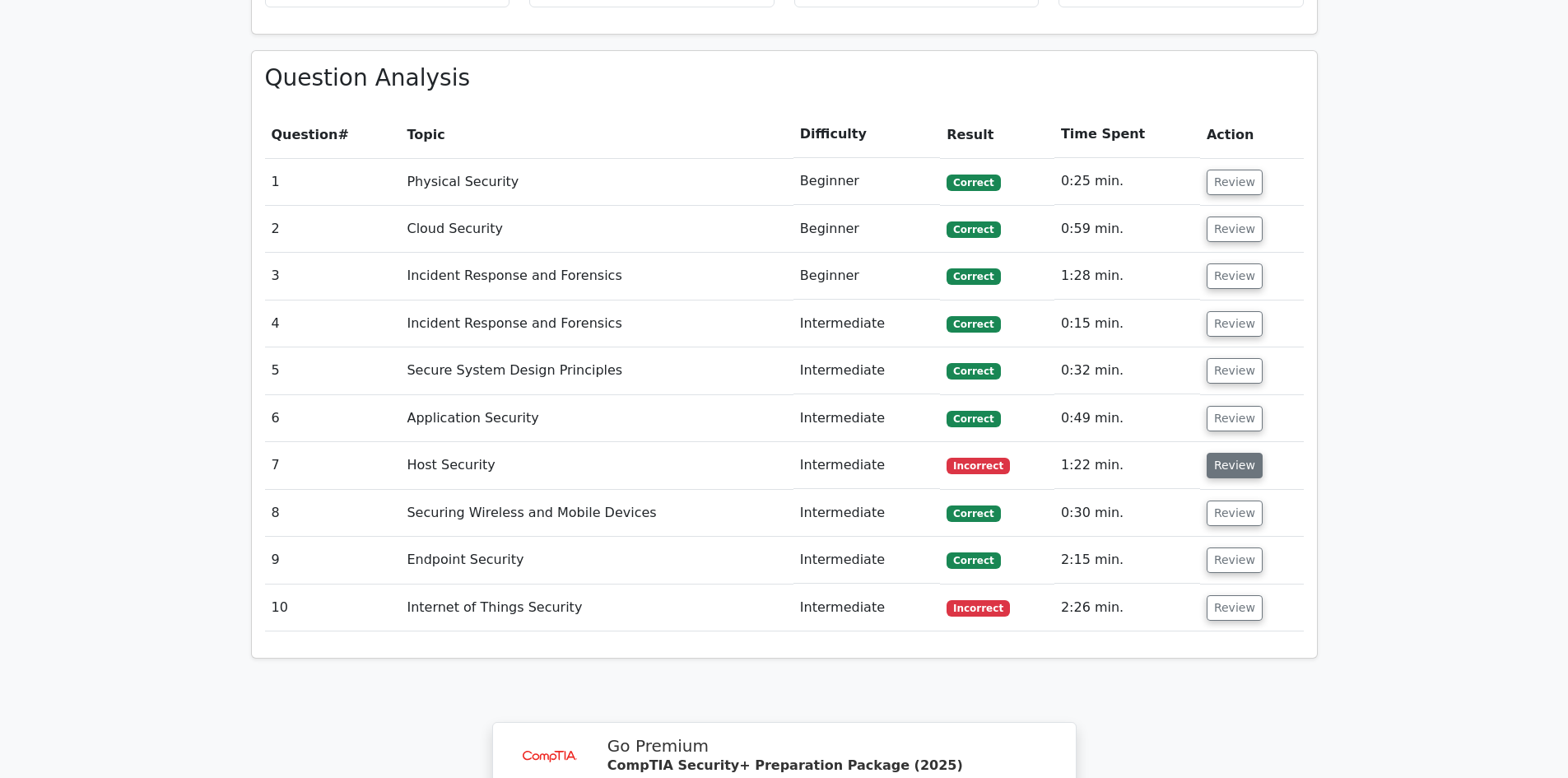
click at [1240, 453] on button "Review" at bounding box center [1234, 466] width 56 height 26
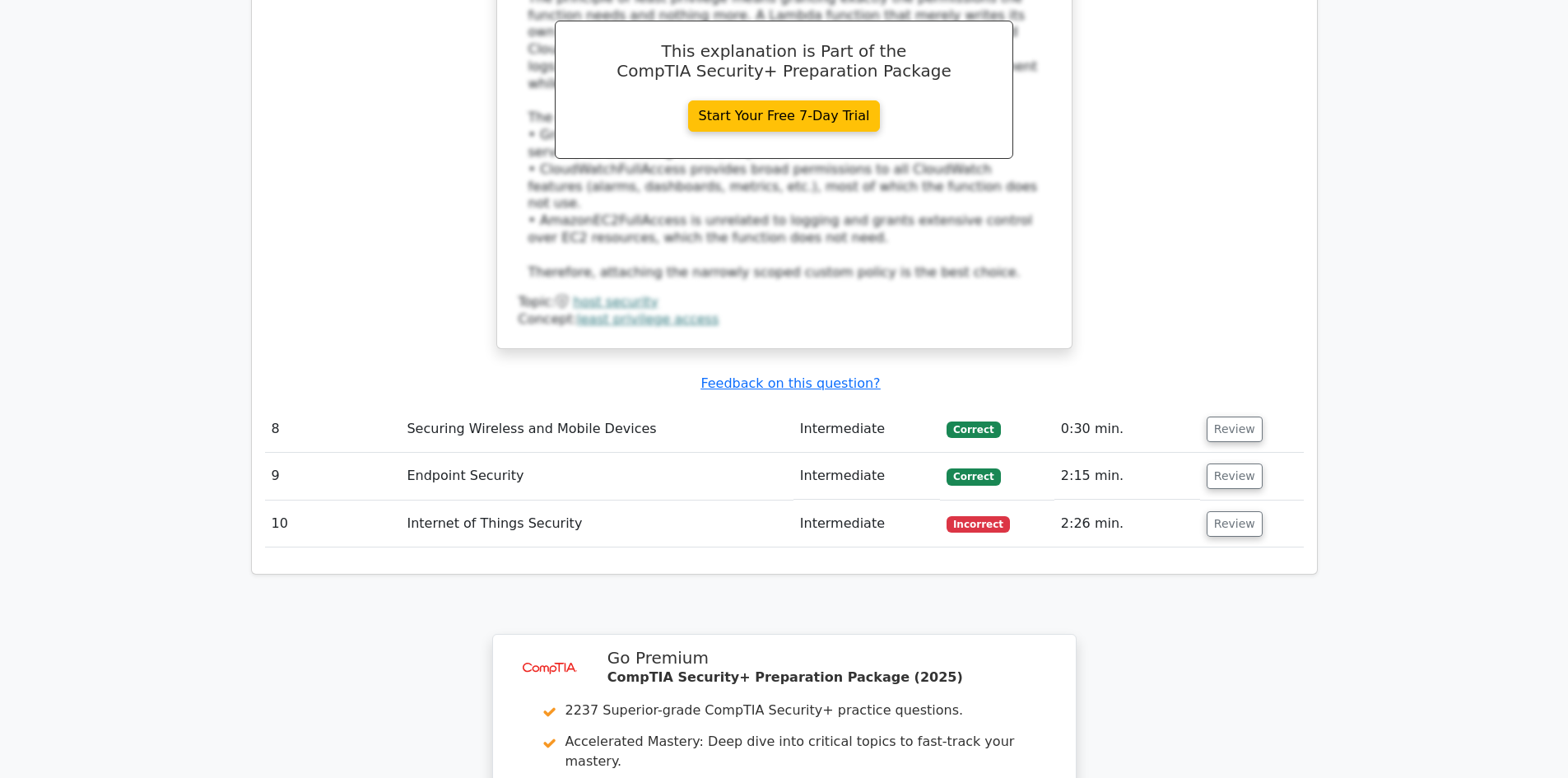
scroll to position [2306, 0]
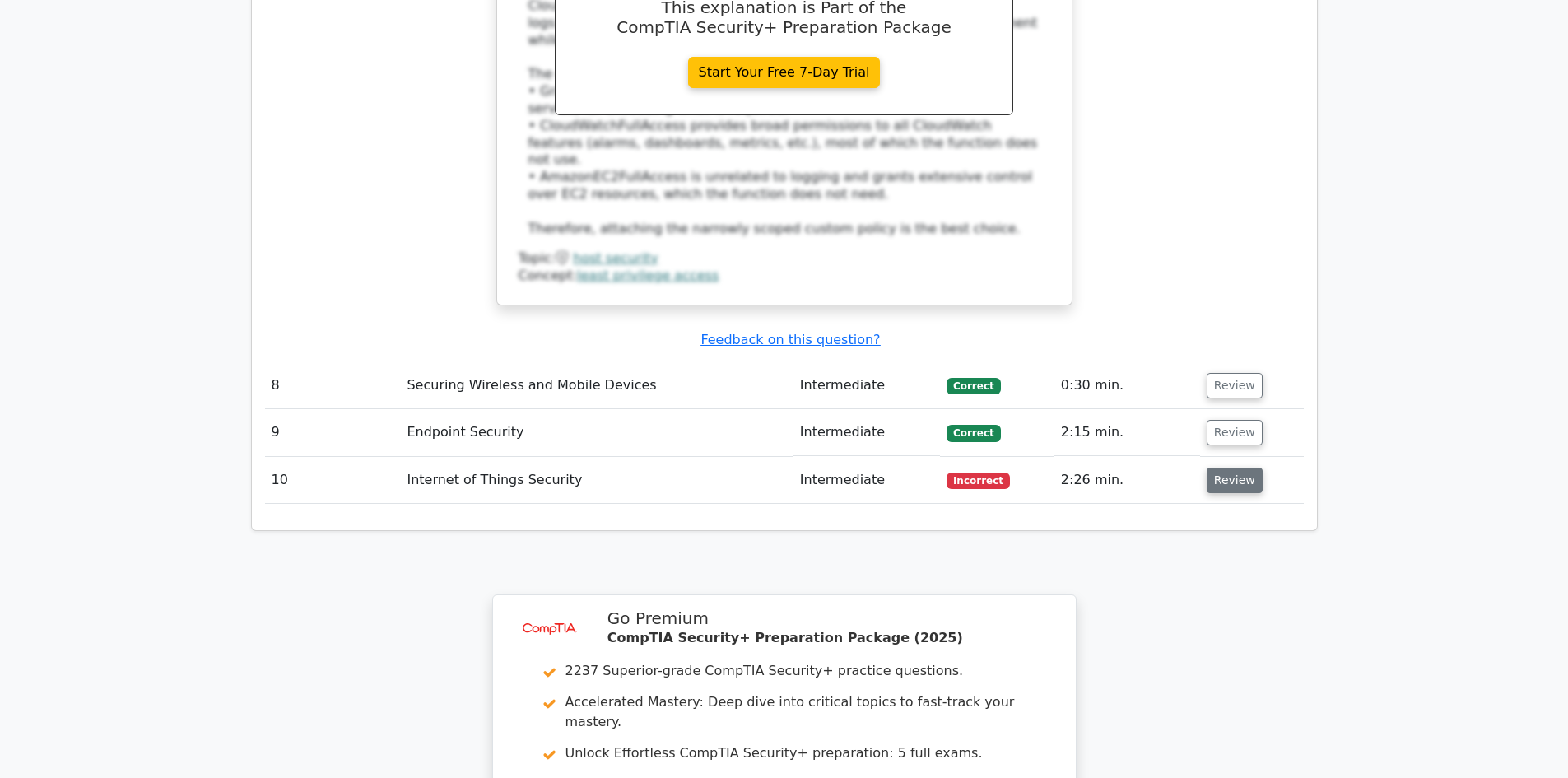
click at [1230, 468] on button "Review" at bounding box center [1234, 481] width 56 height 26
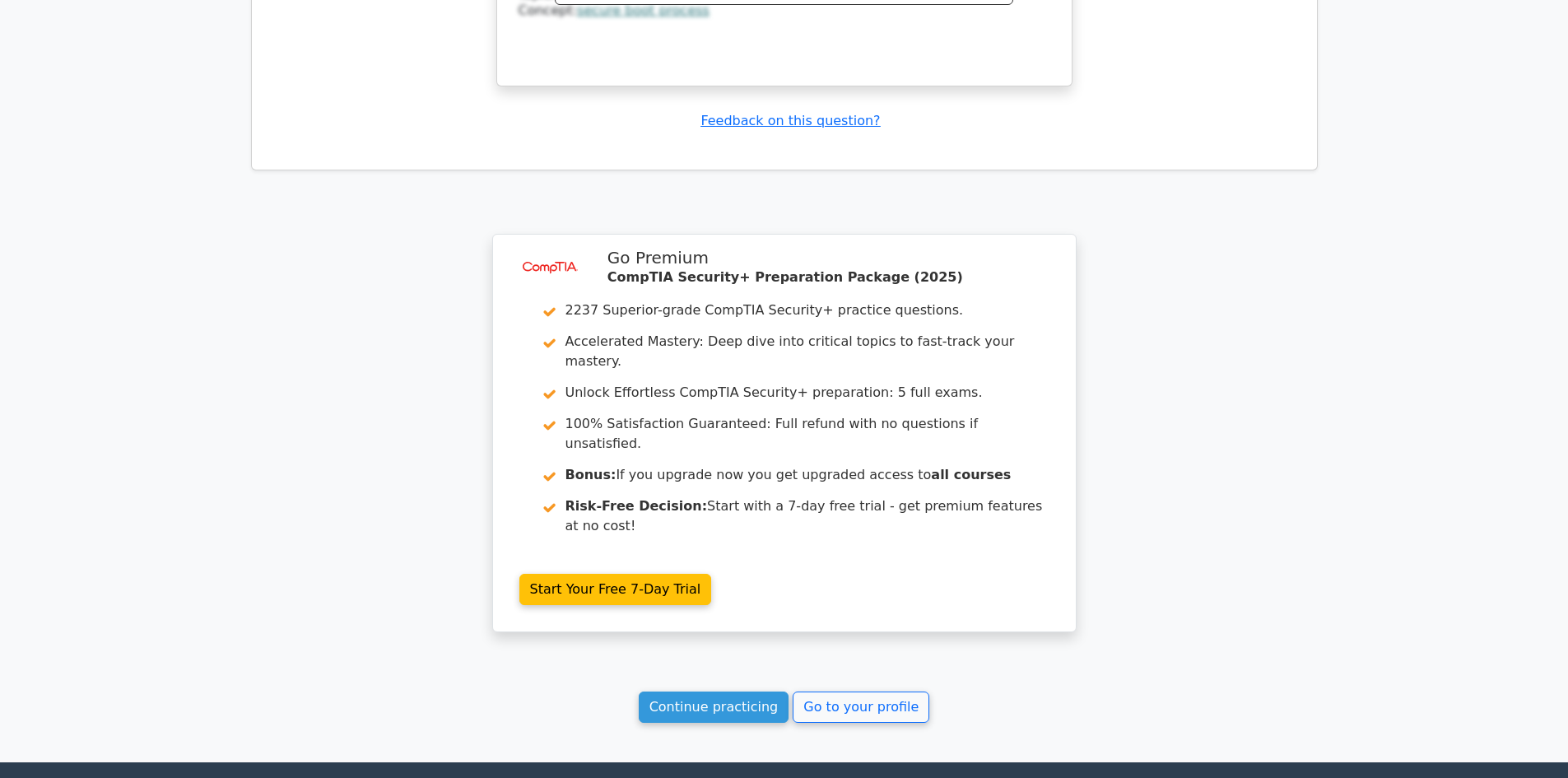
scroll to position [3353, 0]
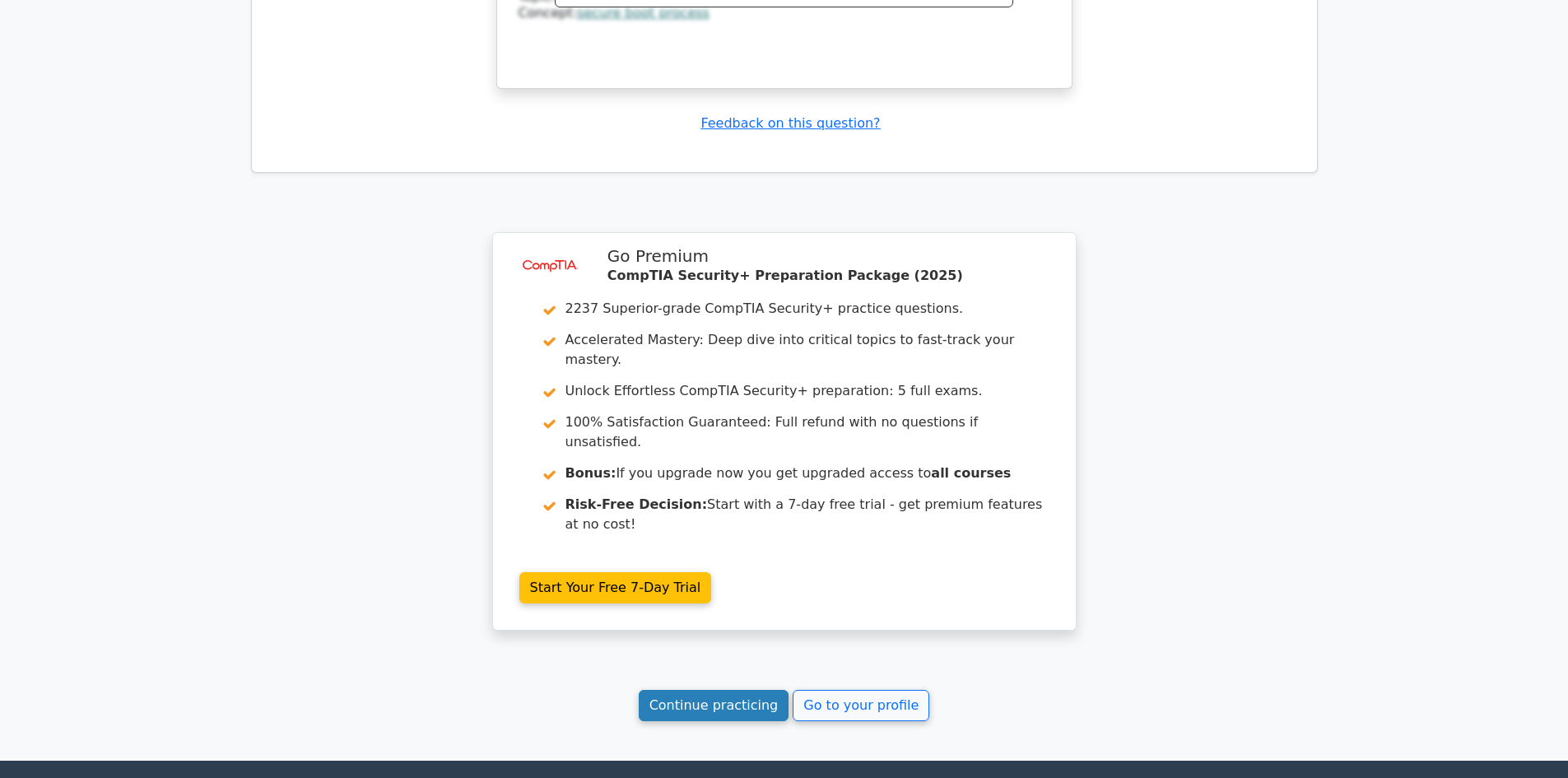
click at [708, 690] on link "Continue practicing" at bounding box center [714, 706] width 151 height 31
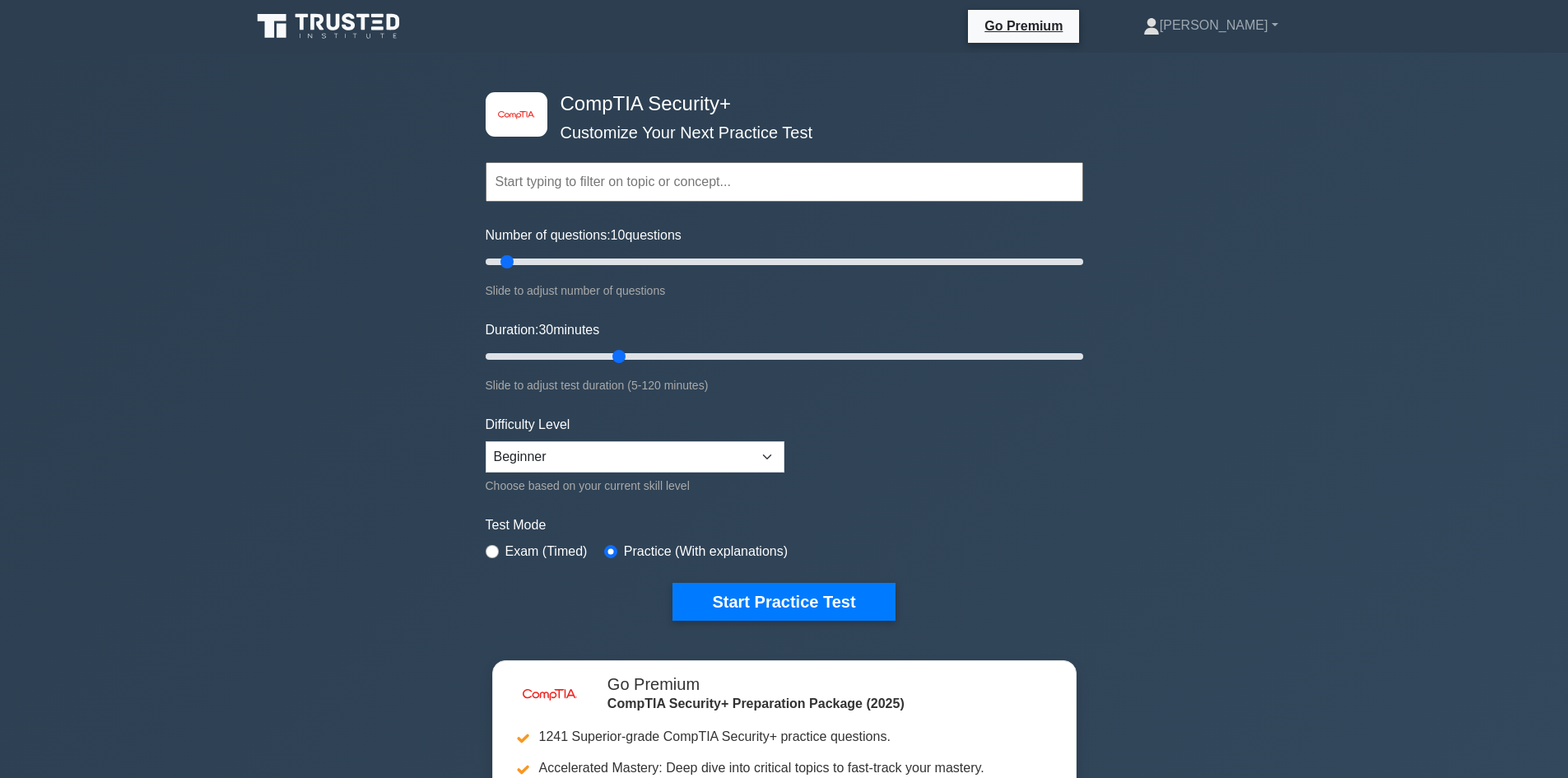
drag, startPoint x: 548, startPoint y: 263, endPoint x: 500, endPoint y: 263, distance: 48.0
type input "10"
click at [500, 263] on input "Number of questions: 10 questions" at bounding box center [784, 262] width 597 height 20
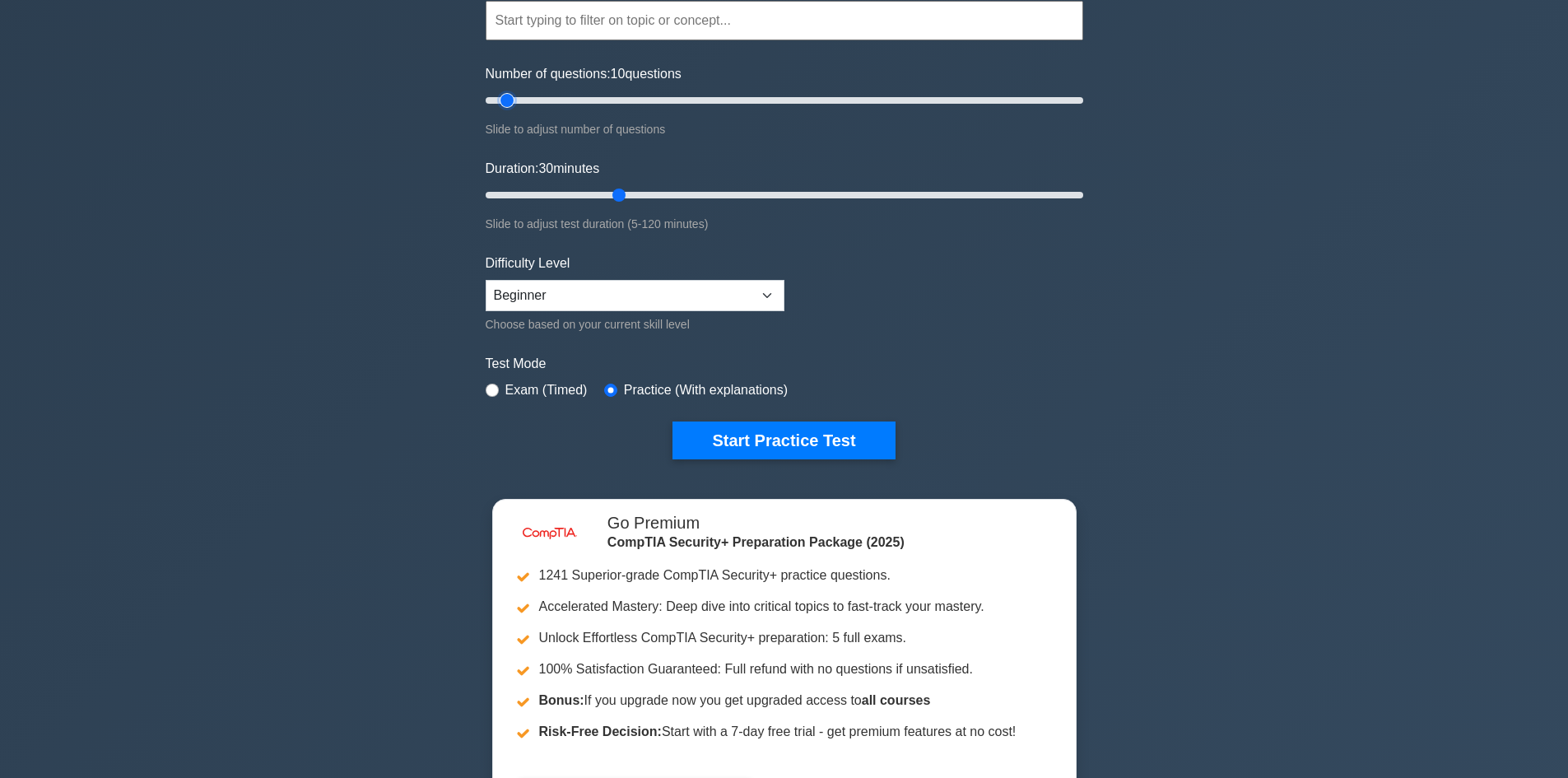
scroll to position [165, 0]
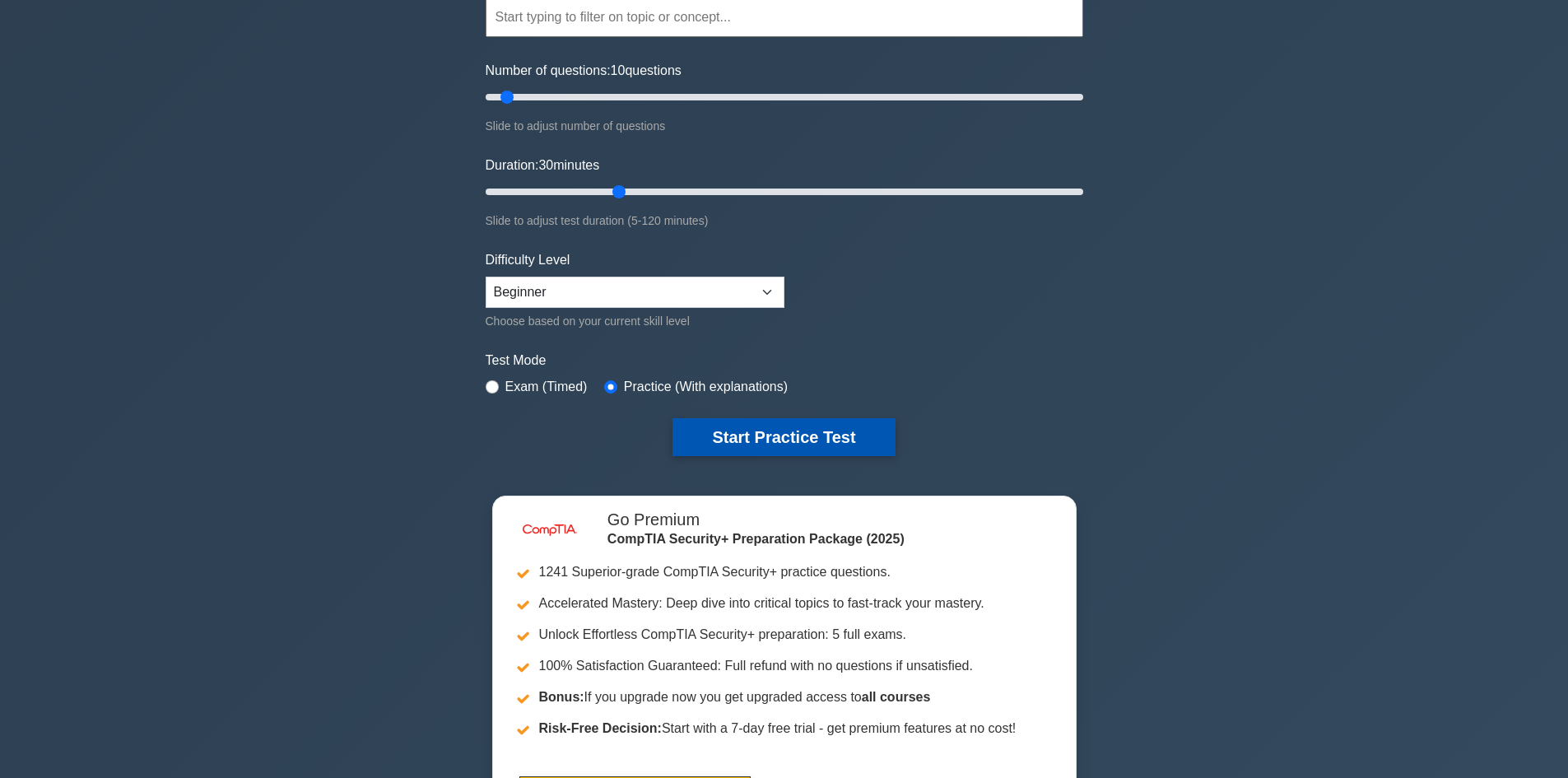
click at [821, 429] on button "Start Practice Test" at bounding box center [783, 437] width 222 height 38
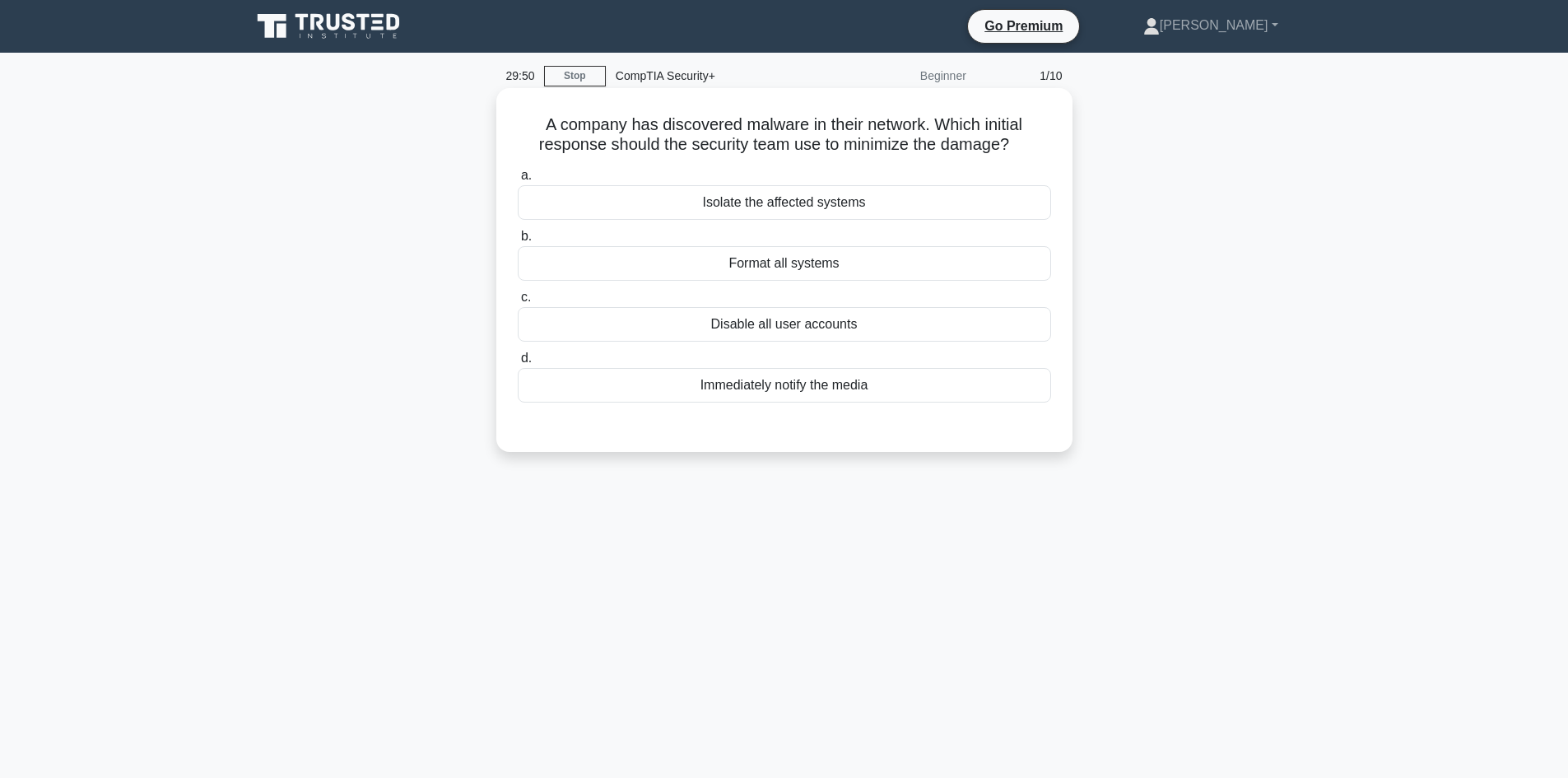
click at [846, 204] on div "Isolate the affected systems" at bounding box center [784, 202] width 533 height 35
click at [518, 181] on input "a. Isolate the affected systems" at bounding box center [518, 176] width 0 height 11
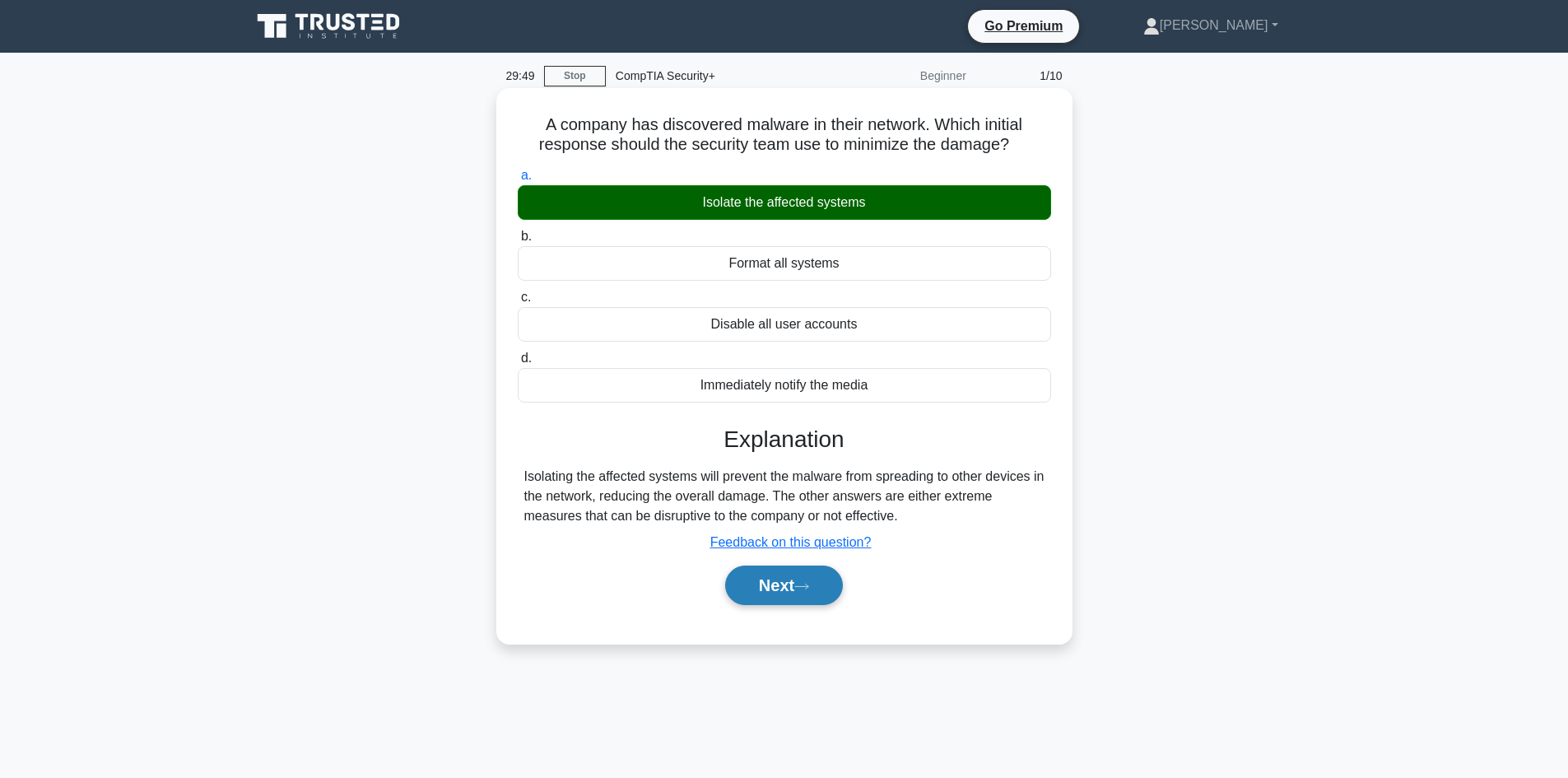
click at [770, 590] on button "Next" at bounding box center [784, 585] width 118 height 39
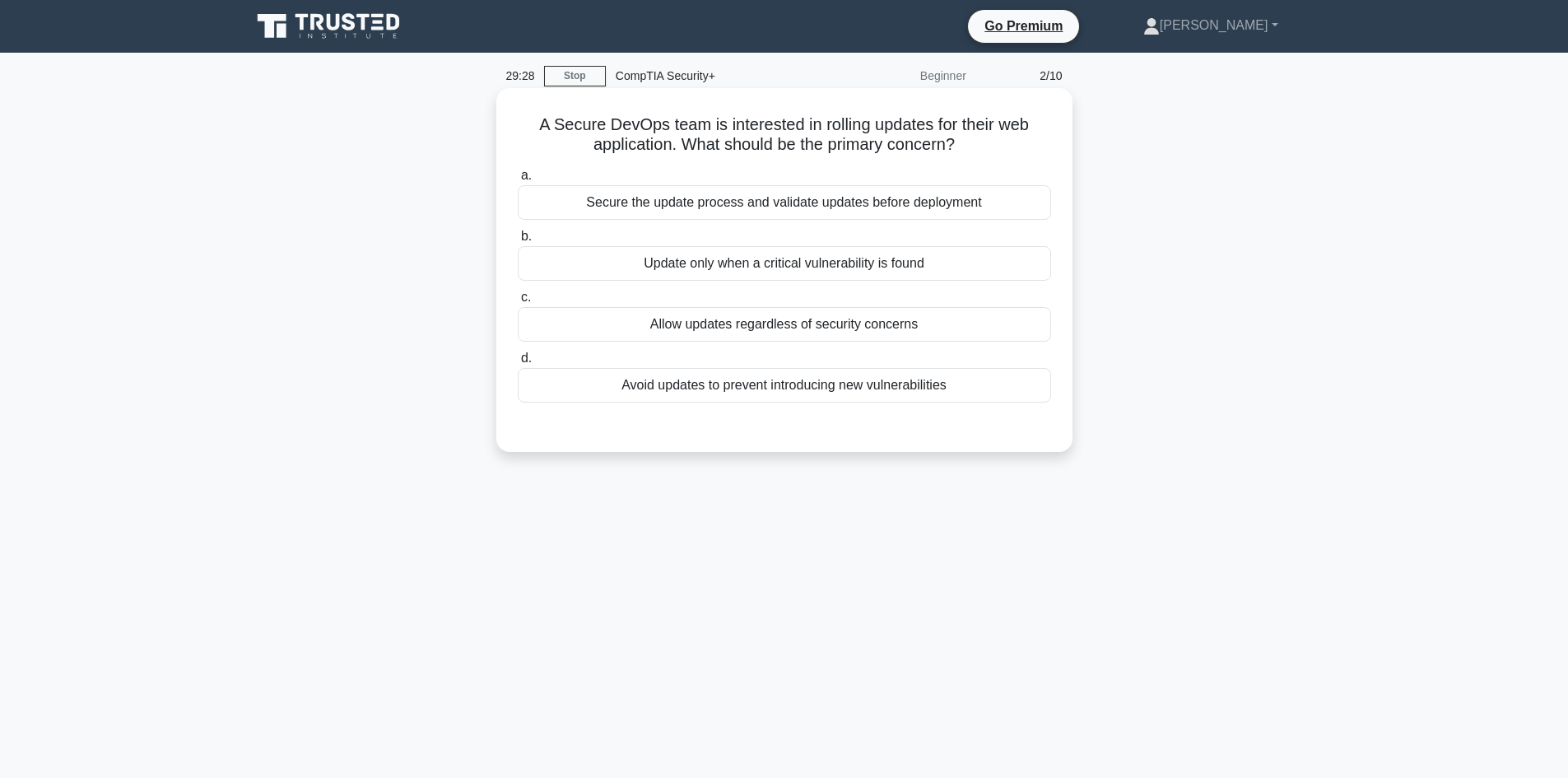
click at [636, 211] on div "Secure the update process and validate updates before deployment" at bounding box center [784, 202] width 533 height 35
click at [518, 181] on input "a. Secure the update process and validate updates before deployment" at bounding box center [518, 176] width 0 height 11
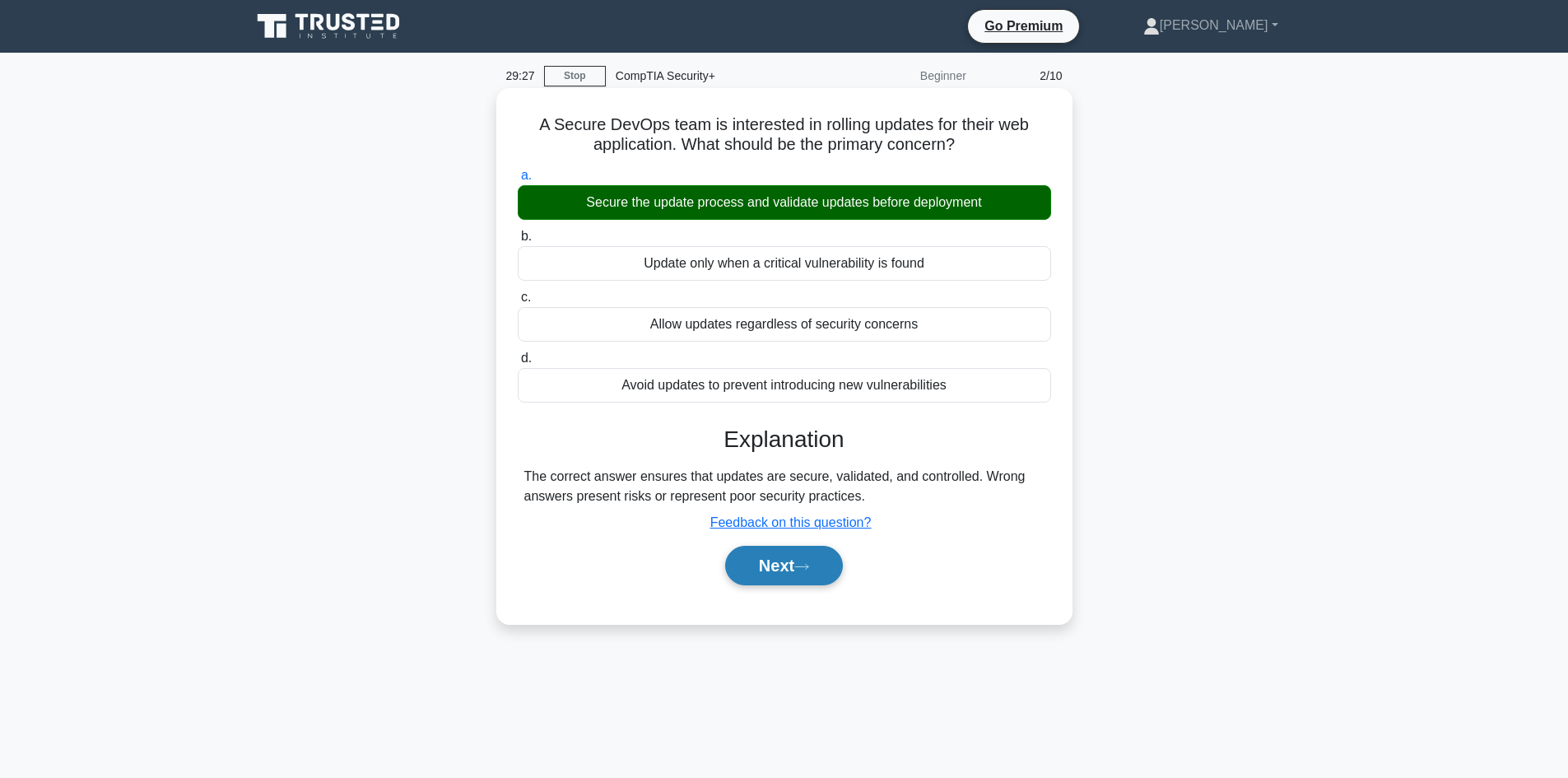
click at [772, 576] on button "Next" at bounding box center [784, 566] width 118 height 39
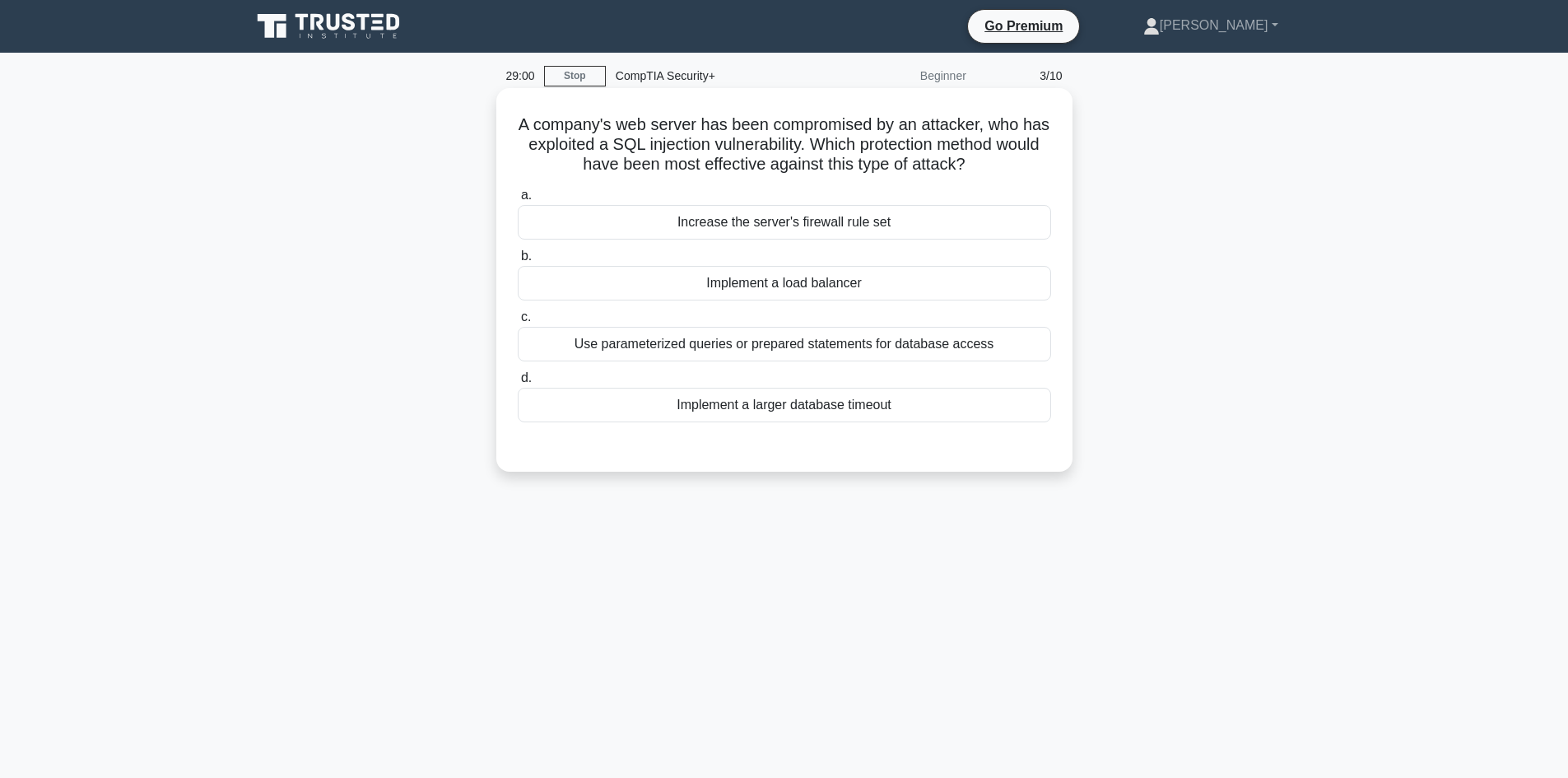
click at [858, 289] on div "Implement a load balancer" at bounding box center [784, 284] width 533 height 35
click at [518, 262] on input "b. Implement a load balancer" at bounding box center [518, 256] width 0 height 11
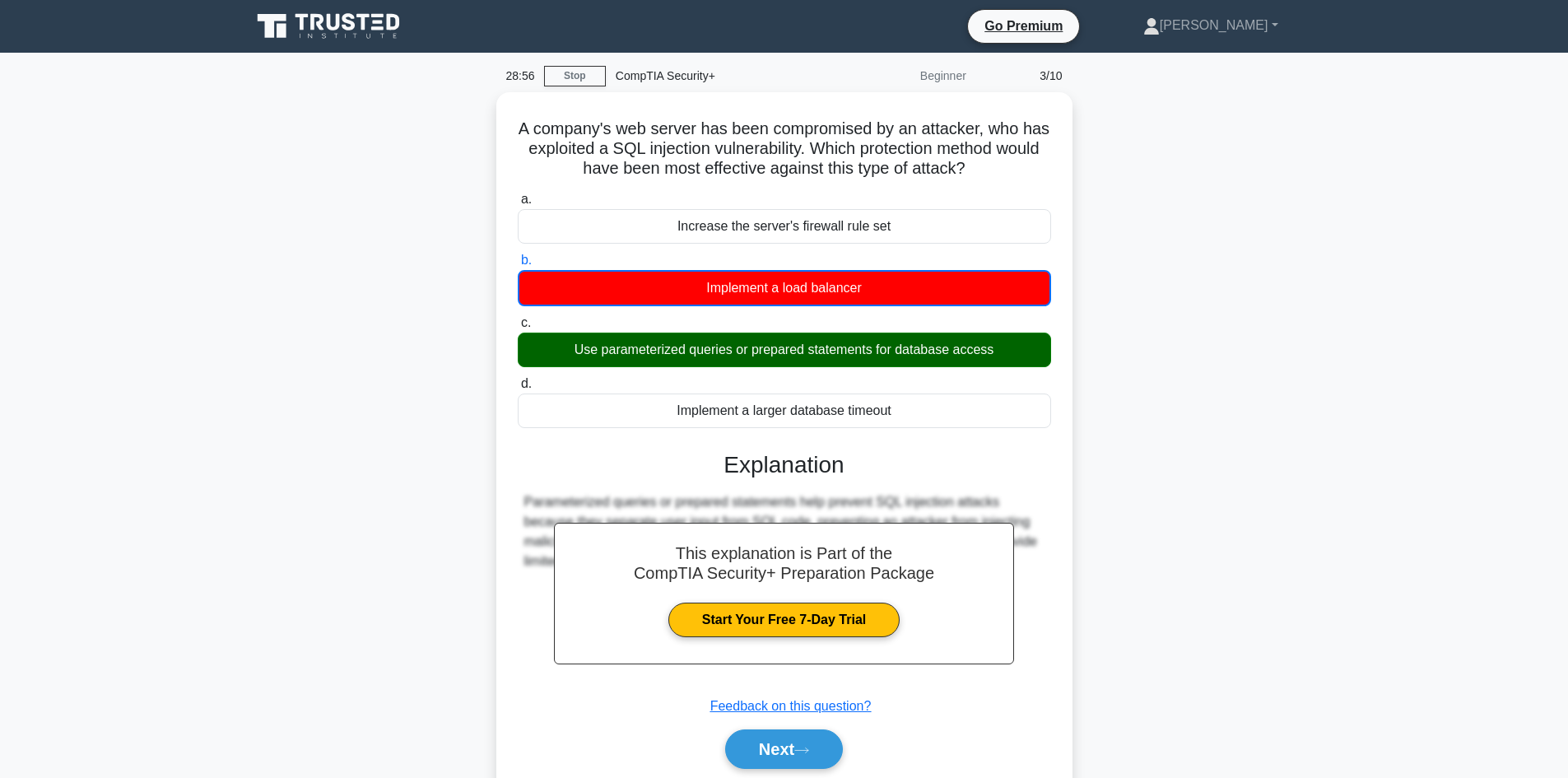
scroll to position [111, 0]
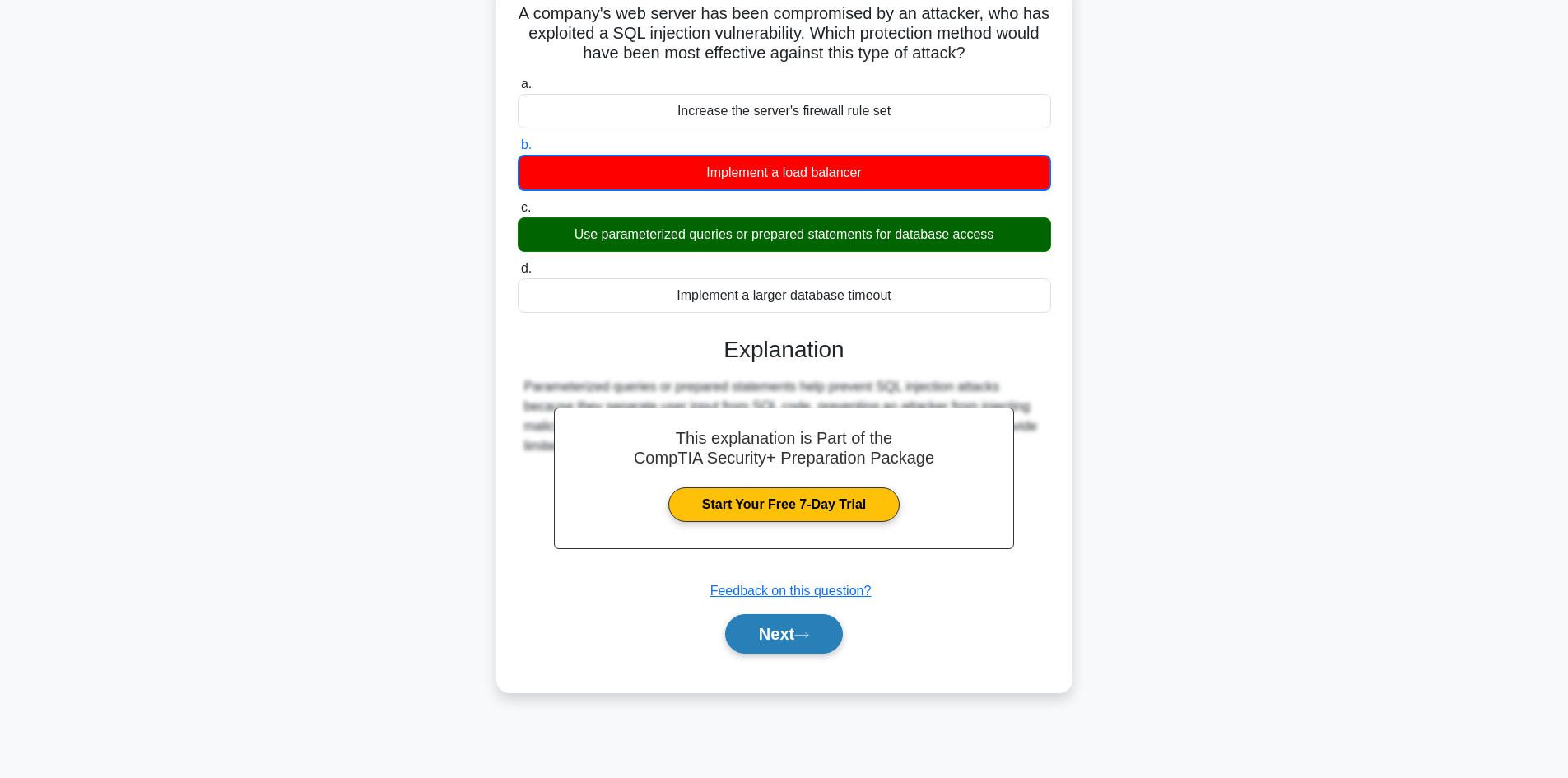
click at [798, 636] on button "Next" at bounding box center [784, 633] width 118 height 39
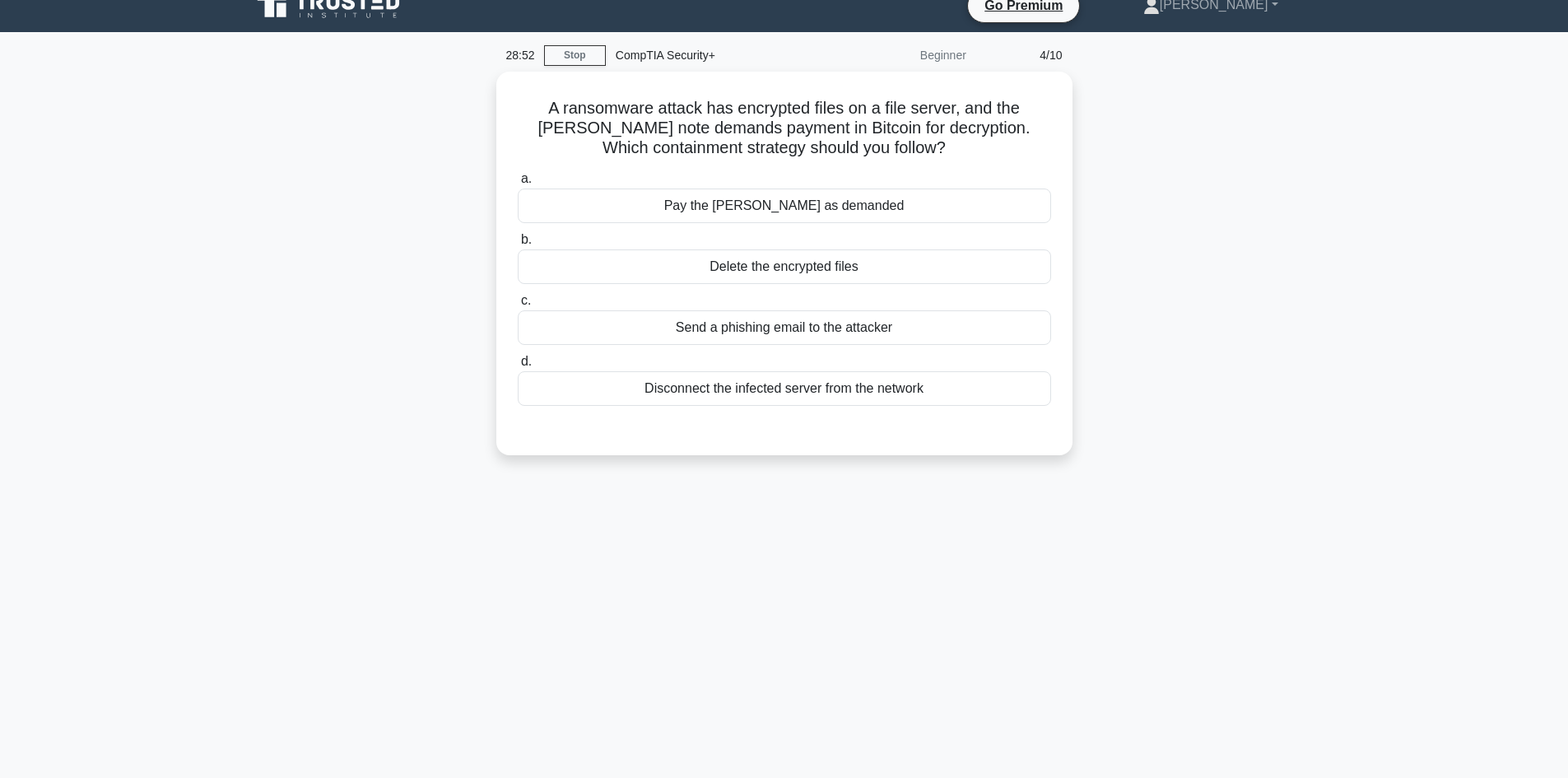
scroll to position [0, 0]
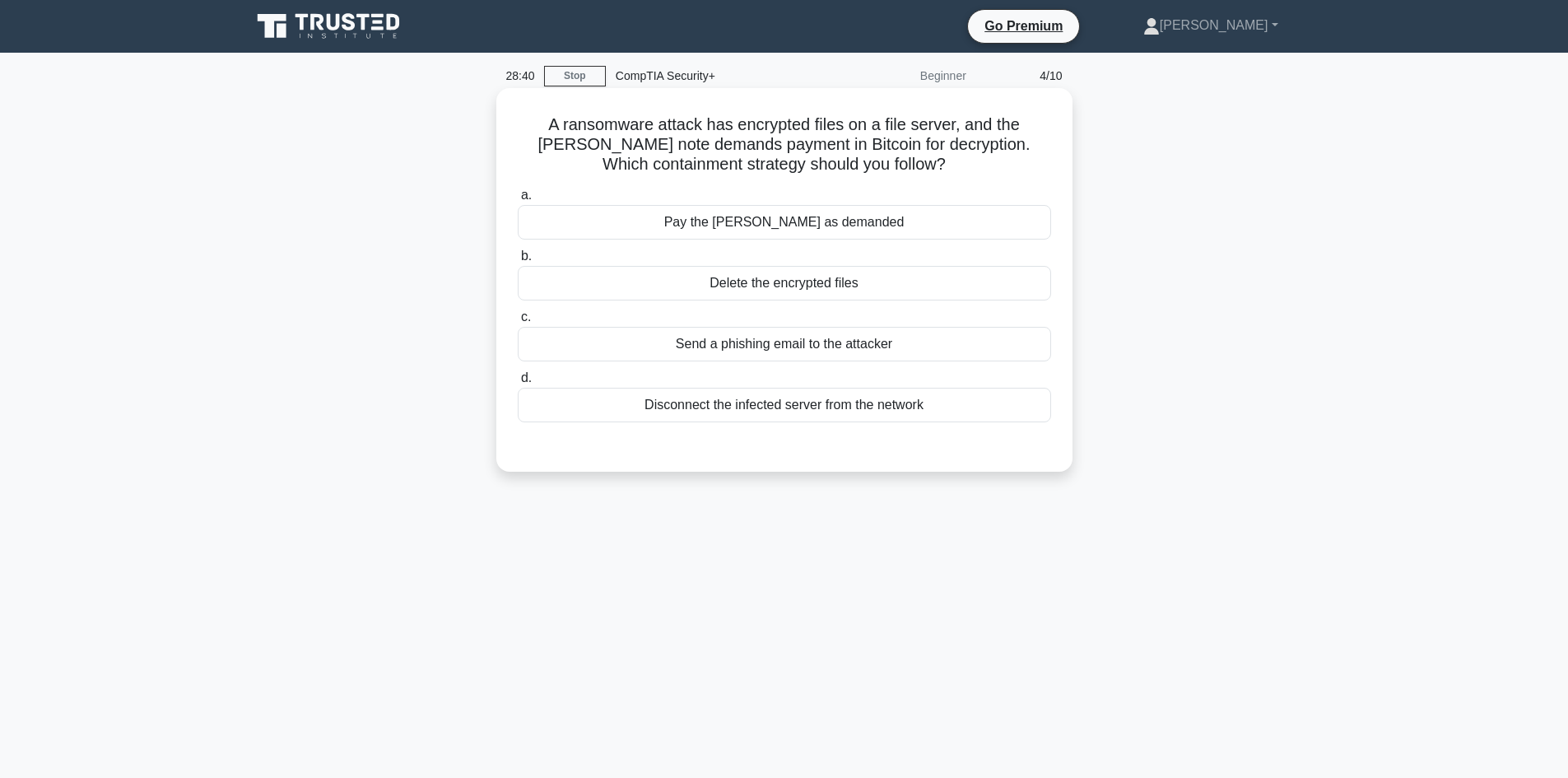
click at [913, 412] on div "Disconnect the infected server from the network" at bounding box center [784, 405] width 533 height 35
click at [518, 384] on input "d. Disconnect the infected server from the network" at bounding box center [518, 379] width 0 height 11
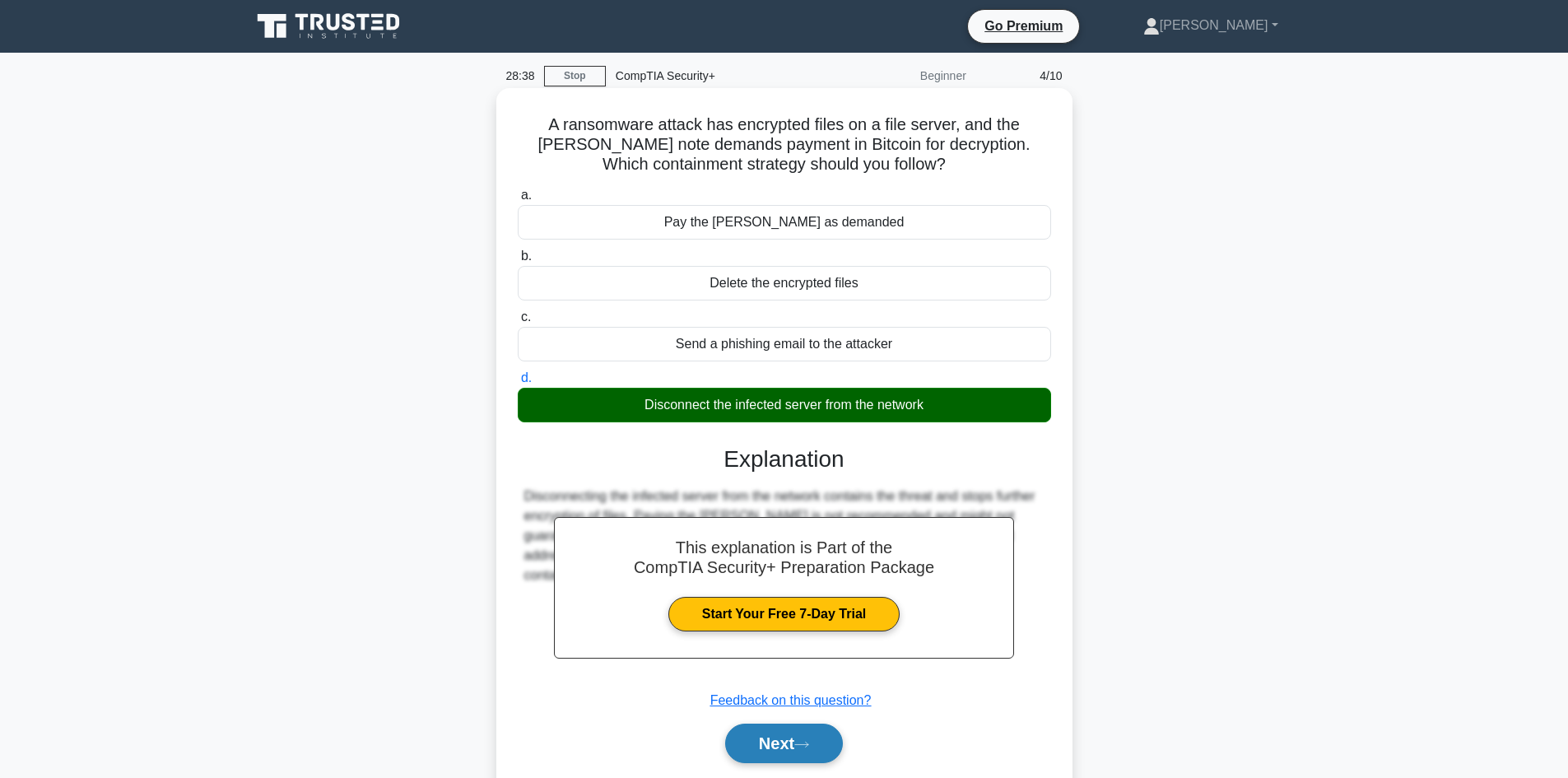
click at [772, 751] on button "Next" at bounding box center [784, 743] width 118 height 39
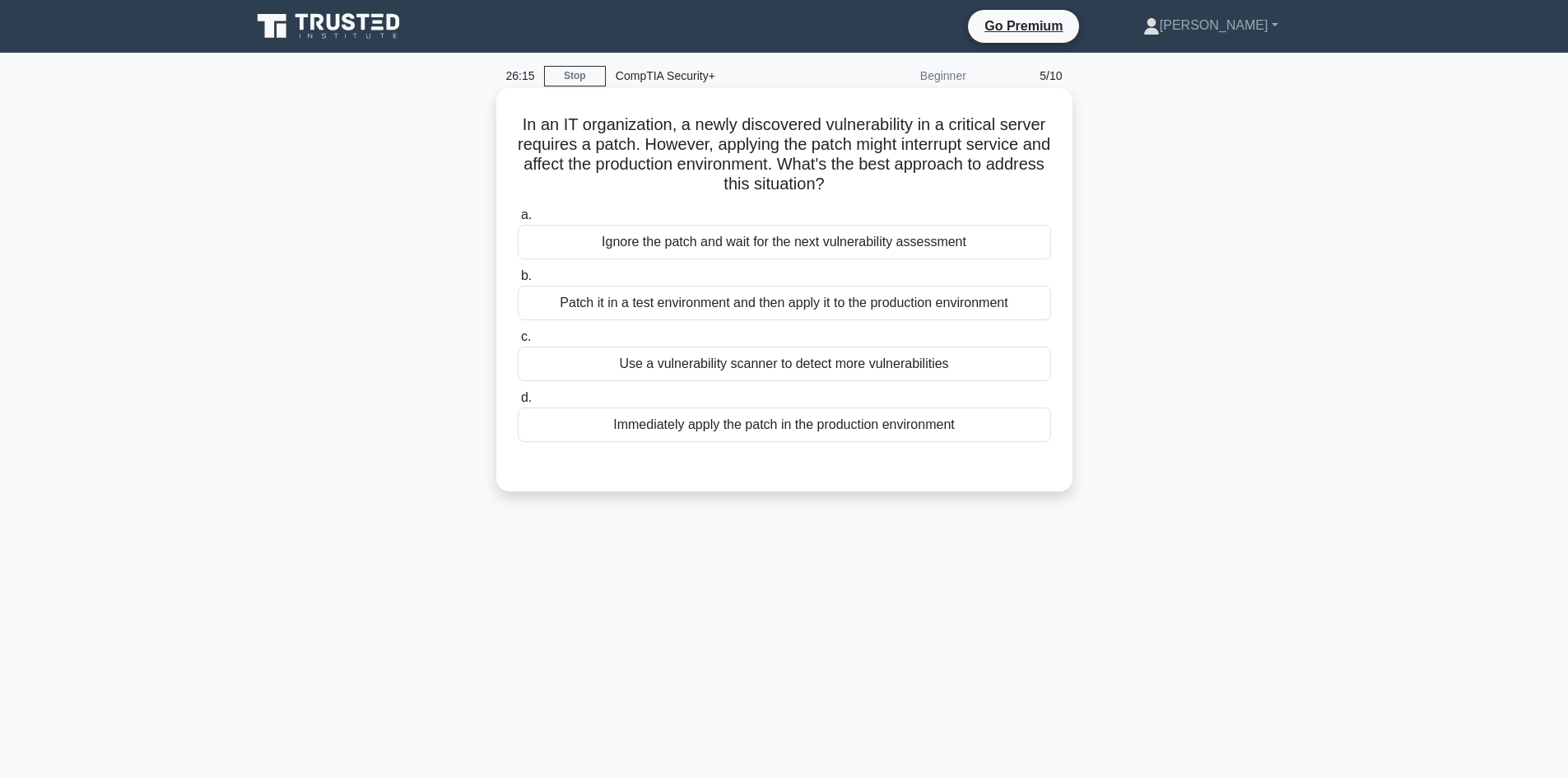
click at [909, 301] on div "Patch it in a test environment and then apply it to the production environment" at bounding box center [784, 303] width 533 height 35
click at [518, 282] on input "b. Patch it in a test environment and then apply it to the production environme…" at bounding box center [518, 276] width 0 height 11
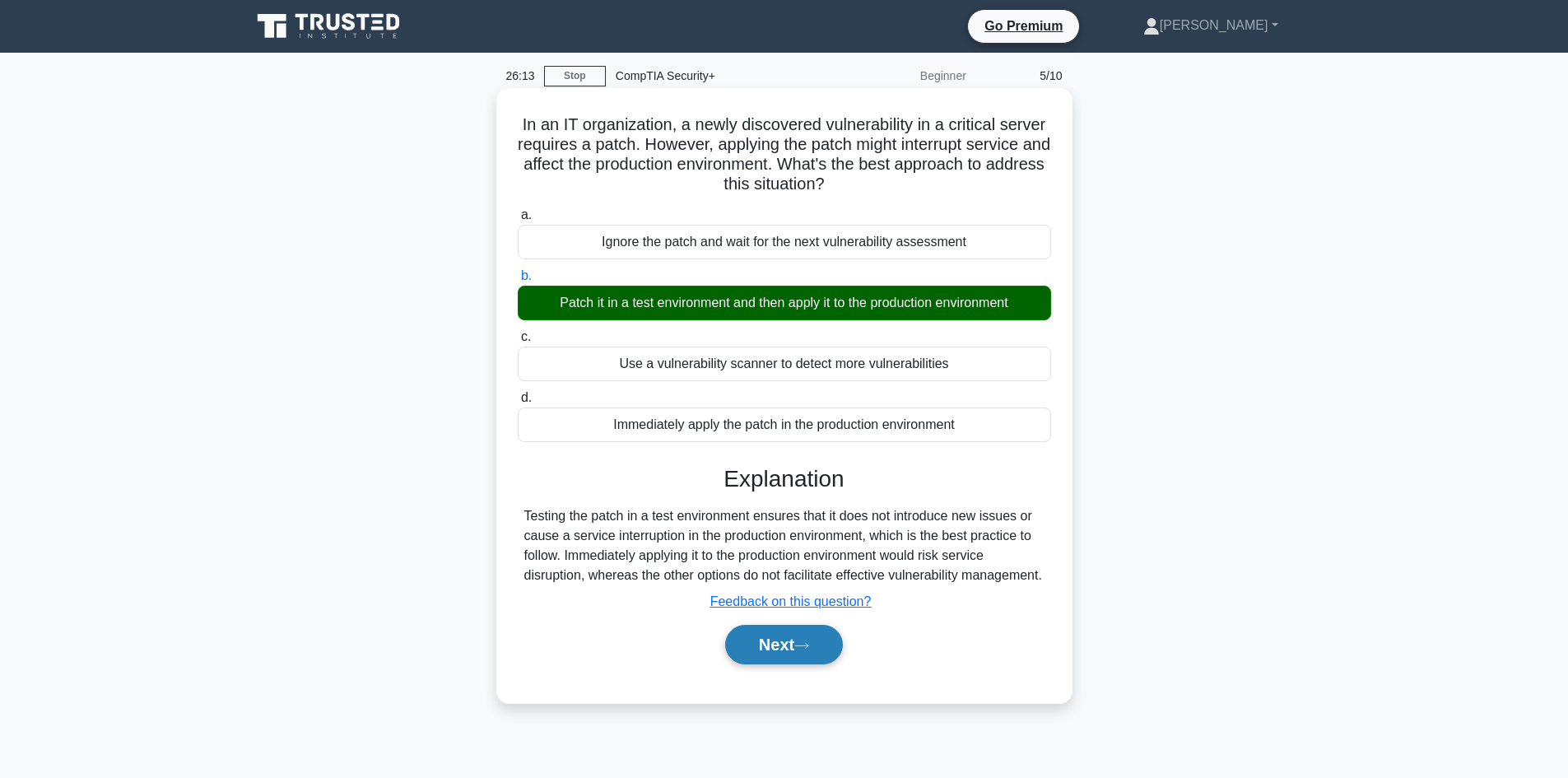
click at [789, 665] on button "Next" at bounding box center [784, 644] width 118 height 39
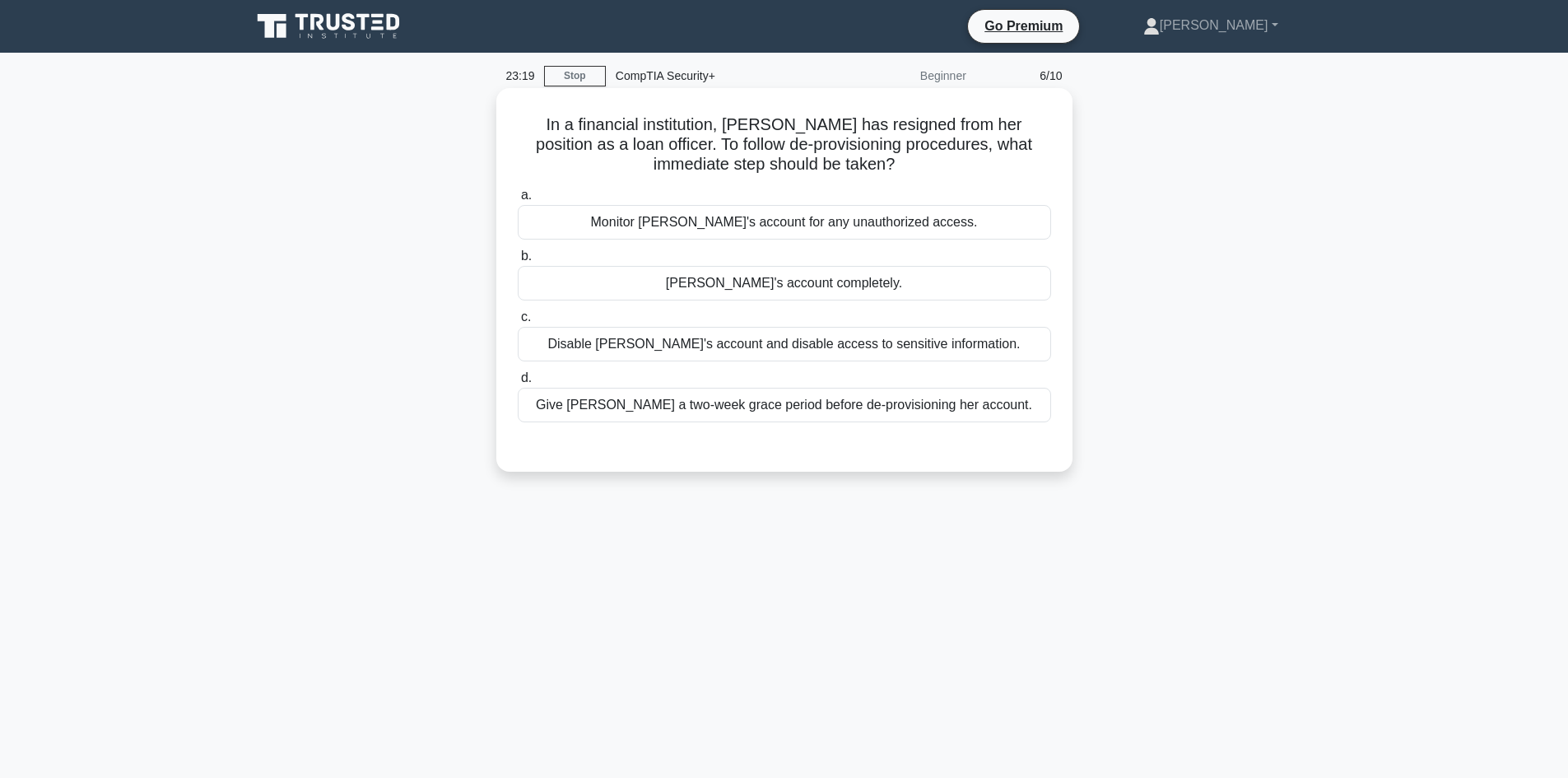
click at [596, 410] on div "Give Alice a two-week grace period before de-provisioning her account." at bounding box center [784, 405] width 533 height 35
click at [518, 384] on input "d. Give Alice a two-week grace period before de-provisioning her account." at bounding box center [518, 379] width 0 height 11
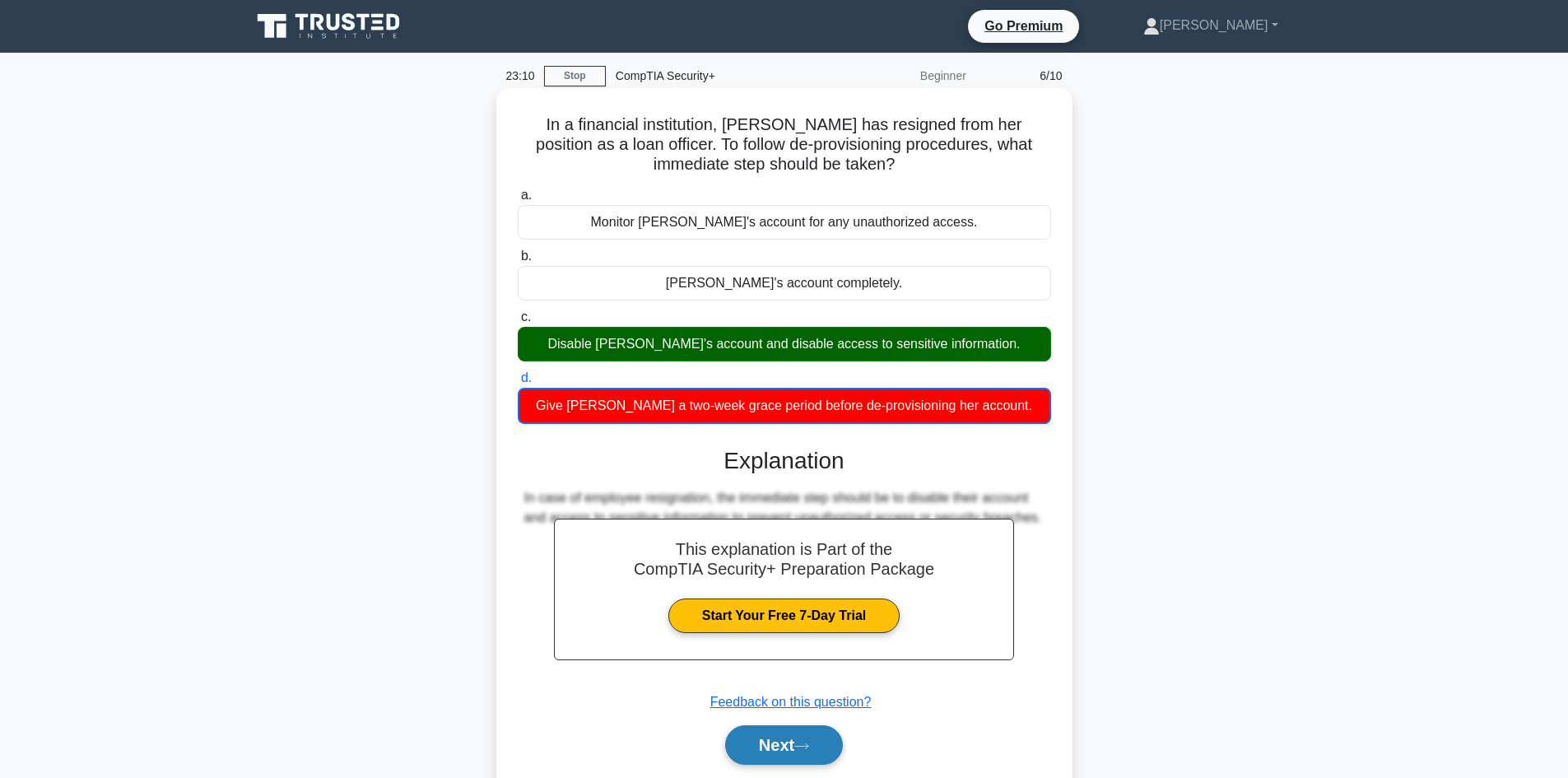
click at [801, 736] on button "Next" at bounding box center [784, 745] width 118 height 39
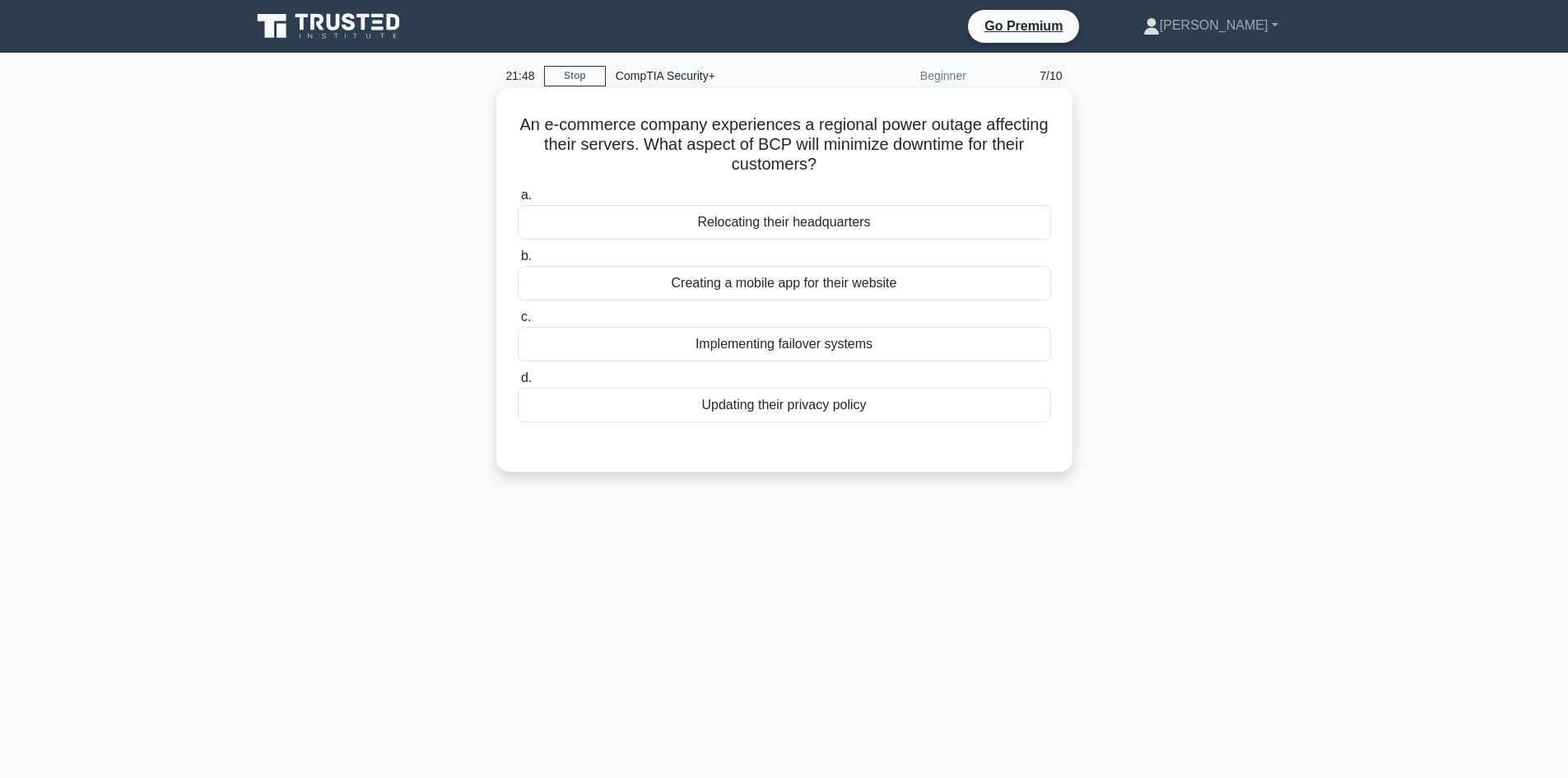
click at [842, 217] on div "Relocating their headquarters" at bounding box center [784, 222] width 533 height 35
click at [518, 201] on input "a. Relocating their headquarters" at bounding box center [518, 196] width 0 height 11
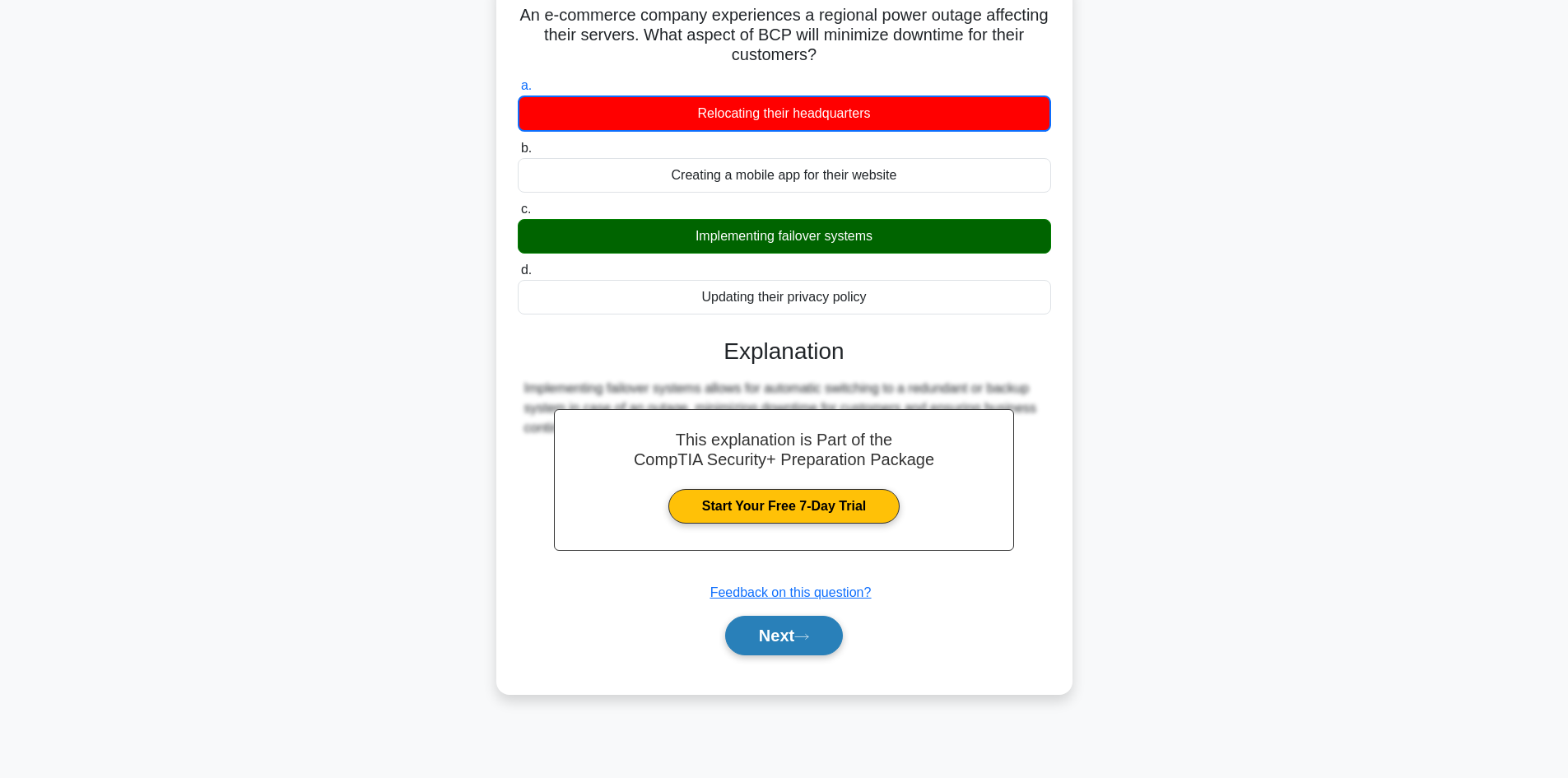
scroll to position [111, 0]
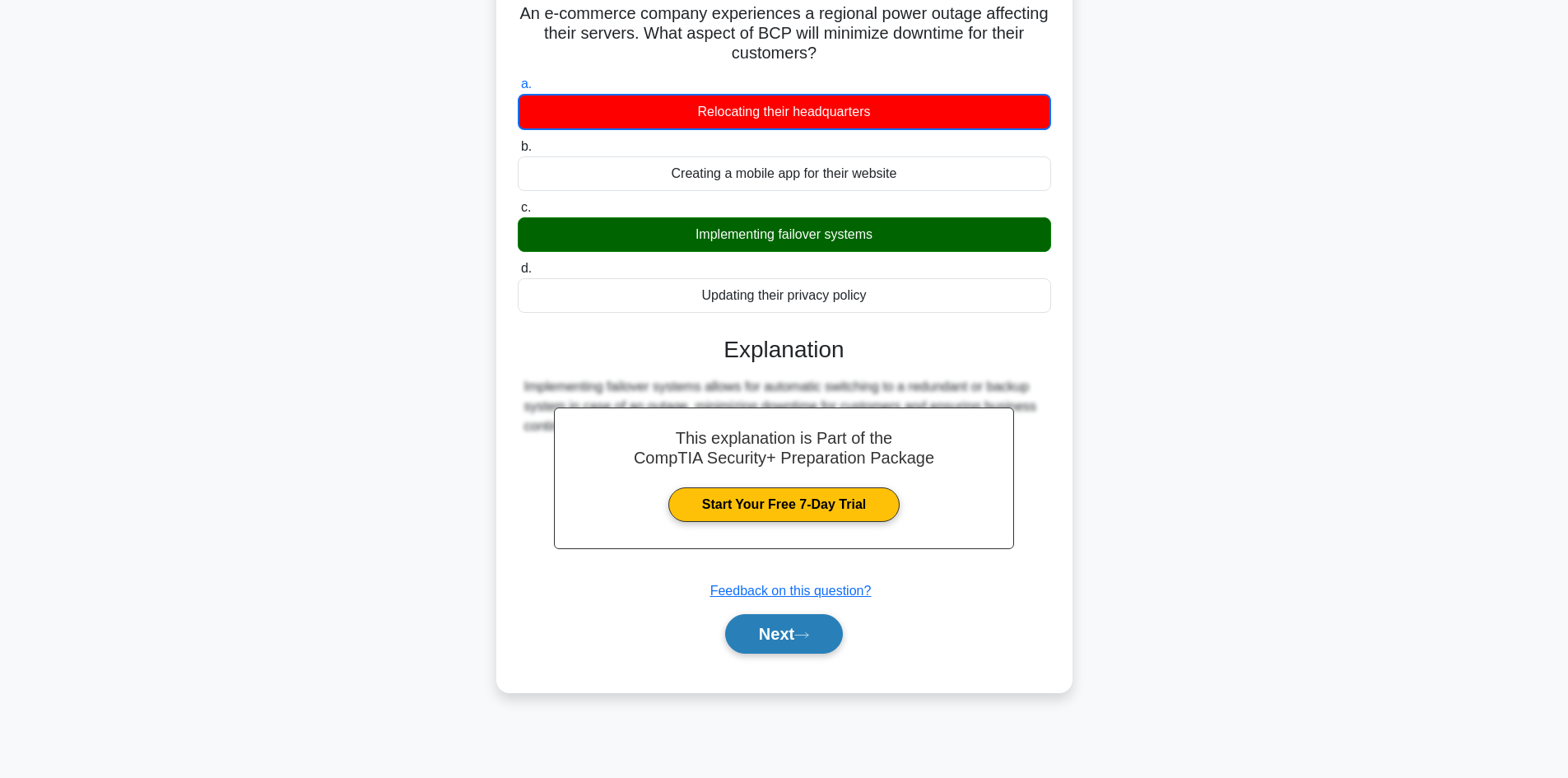
click at [782, 636] on button "Next" at bounding box center [784, 633] width 118 height 39
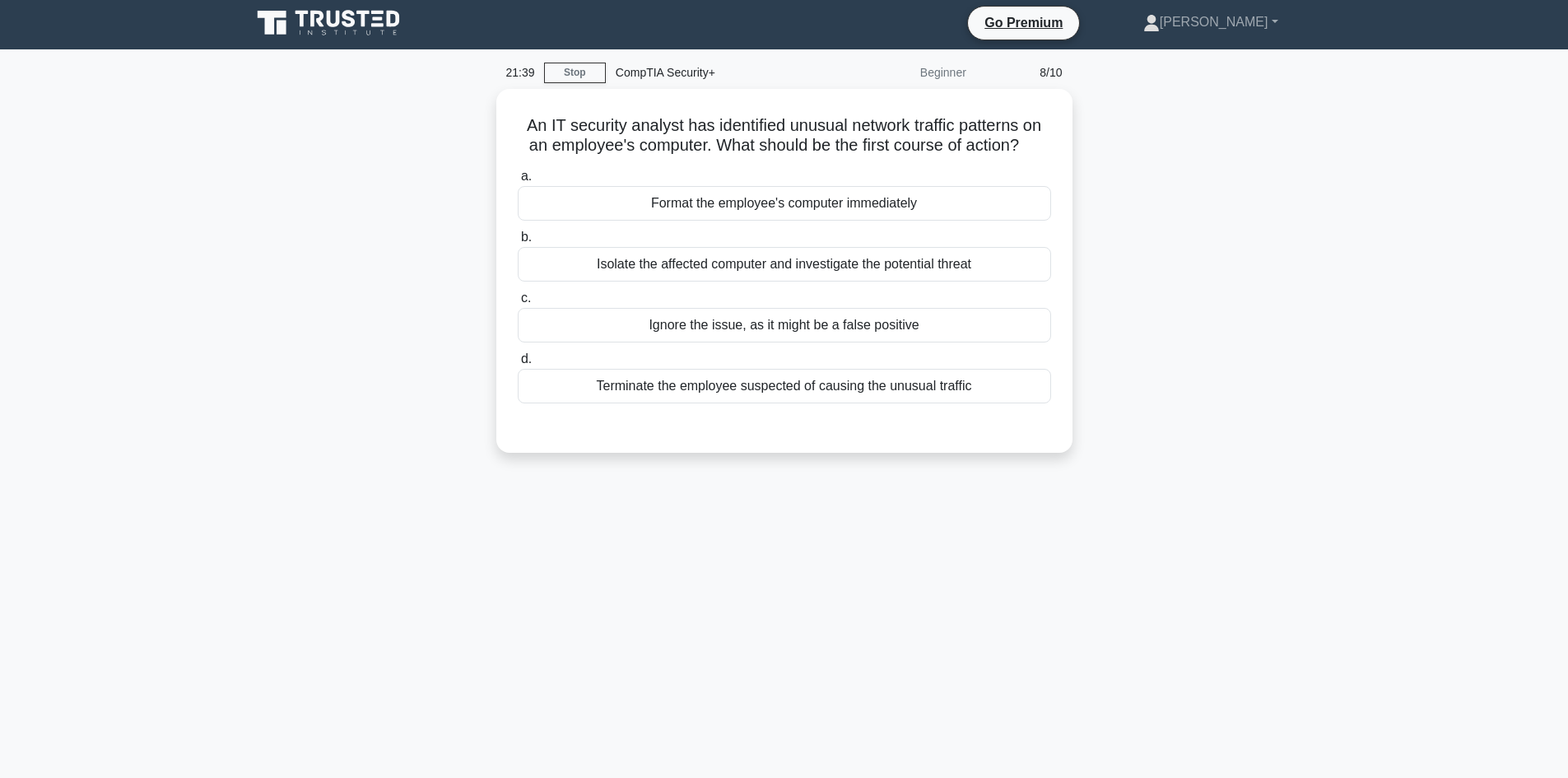
scroll to position [0, 0]
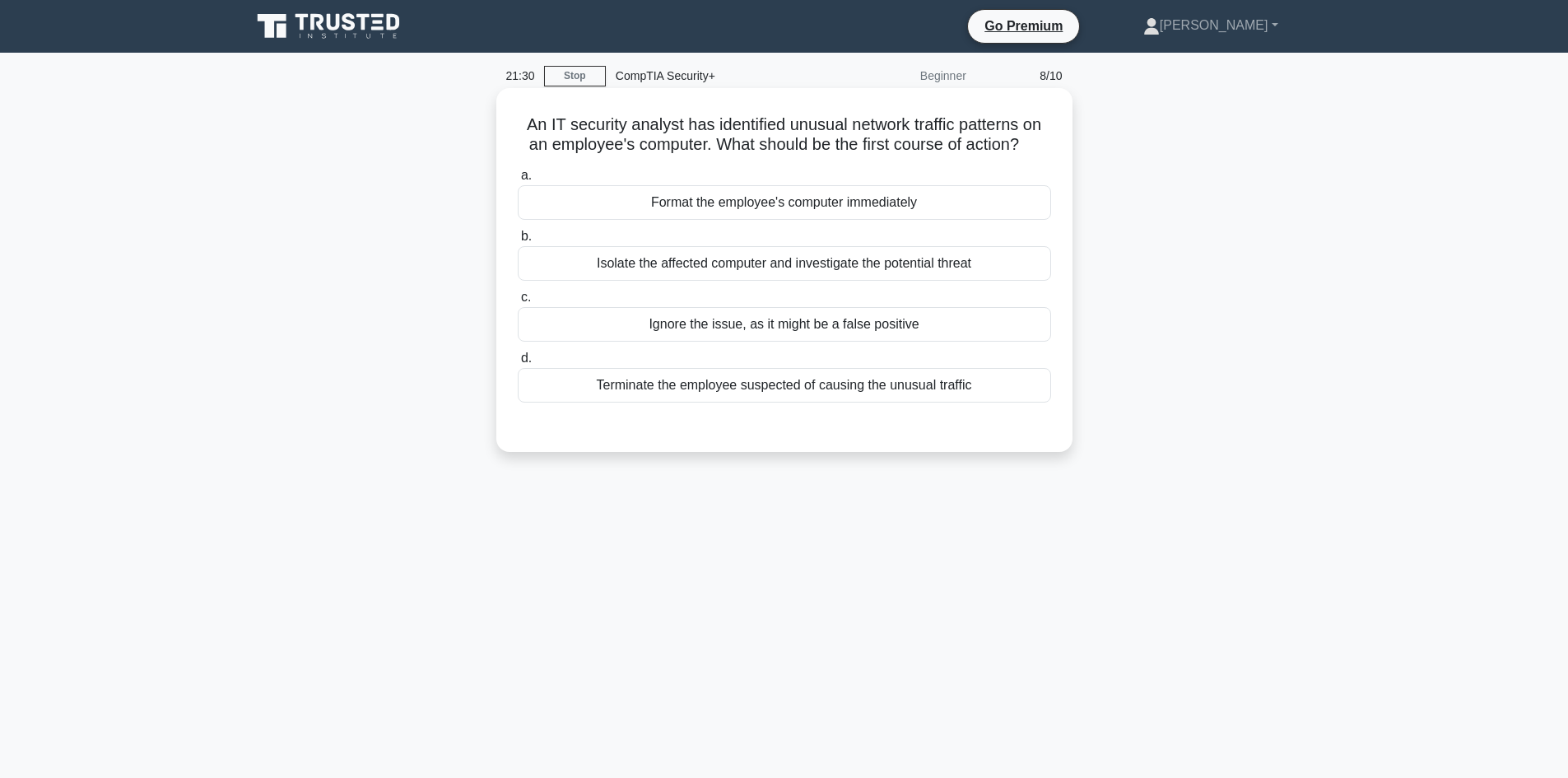
click at [896, 267] on div "Isolate the affected computer and investigate the potential threat" at bounding box center [784, 264] width 533 height 35
click at [518, 243] on input "b. Isolate the affected computer and investigate the potential threat" at bounding box center [518, 237] width 0 height 11
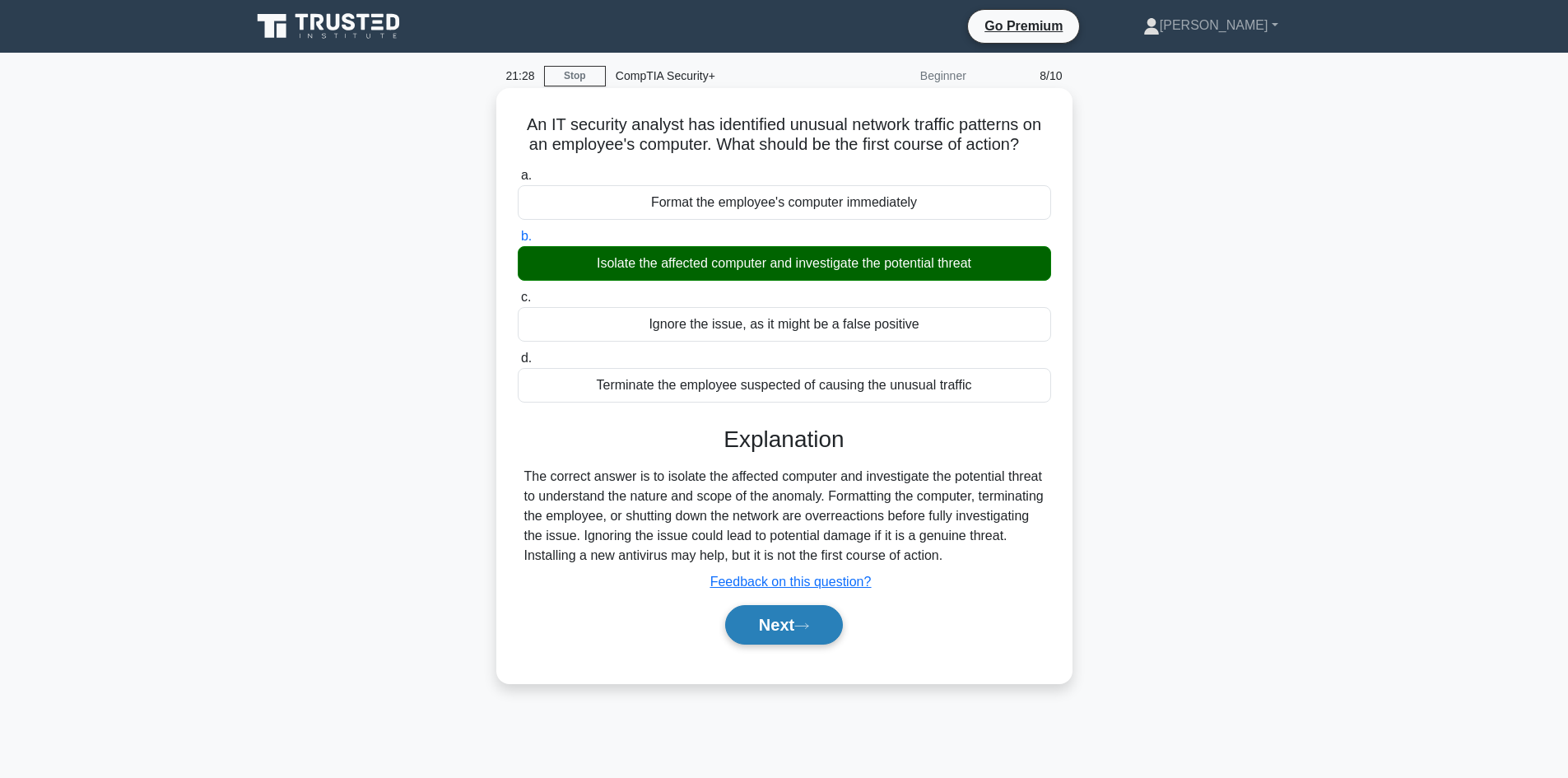
click at [820, 632] on button "Next" at bounding box center [784, 624] width 118 height 39
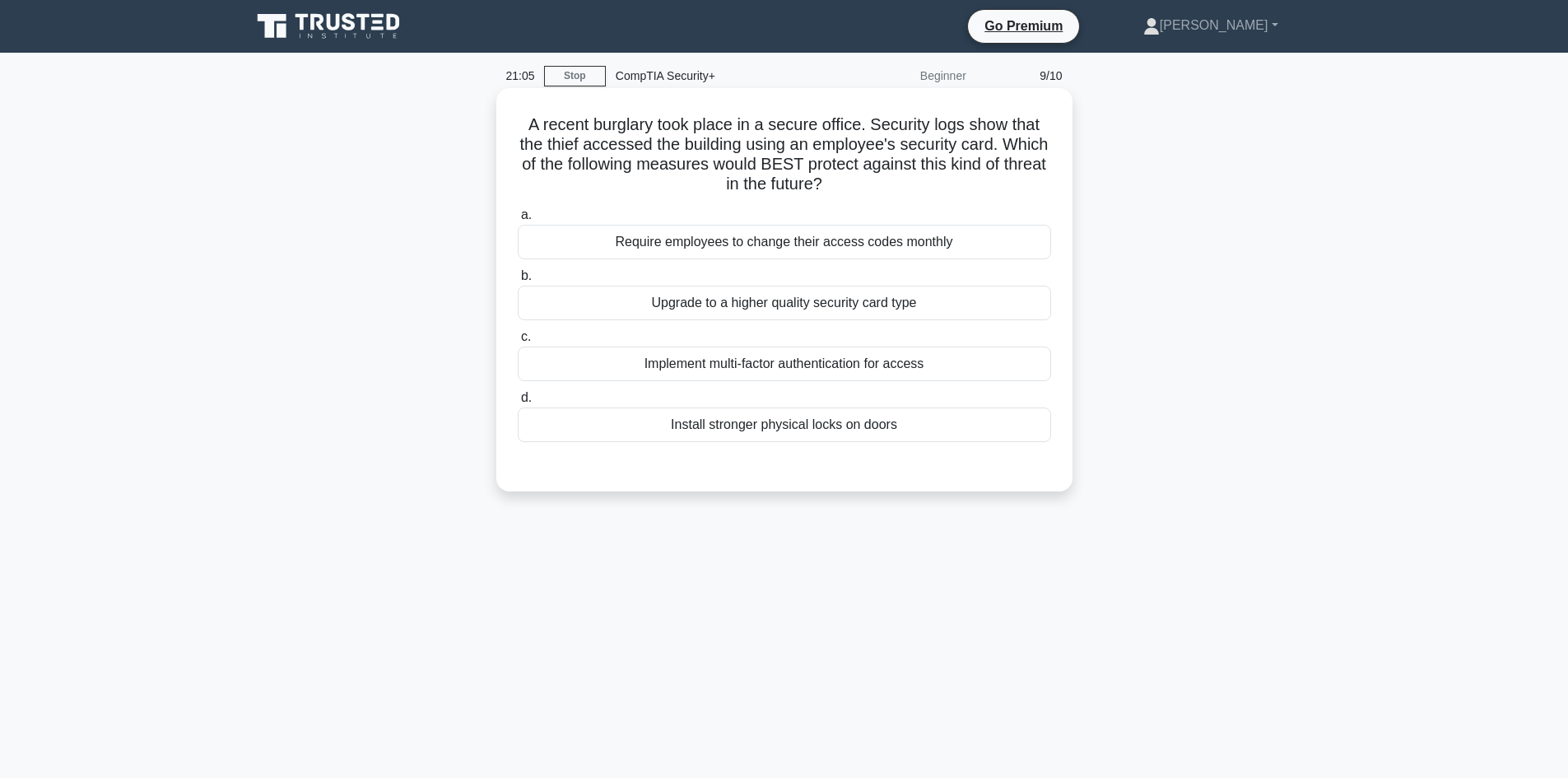
click at [932, 368] on div "Implement multi-factor authentication for access" at bounding box center [784, 364] width 533 height 35
click at [518, 342] on input "c. Implement multi-factor authentication for access" at bounding box center [518, 338] width 0 height 11
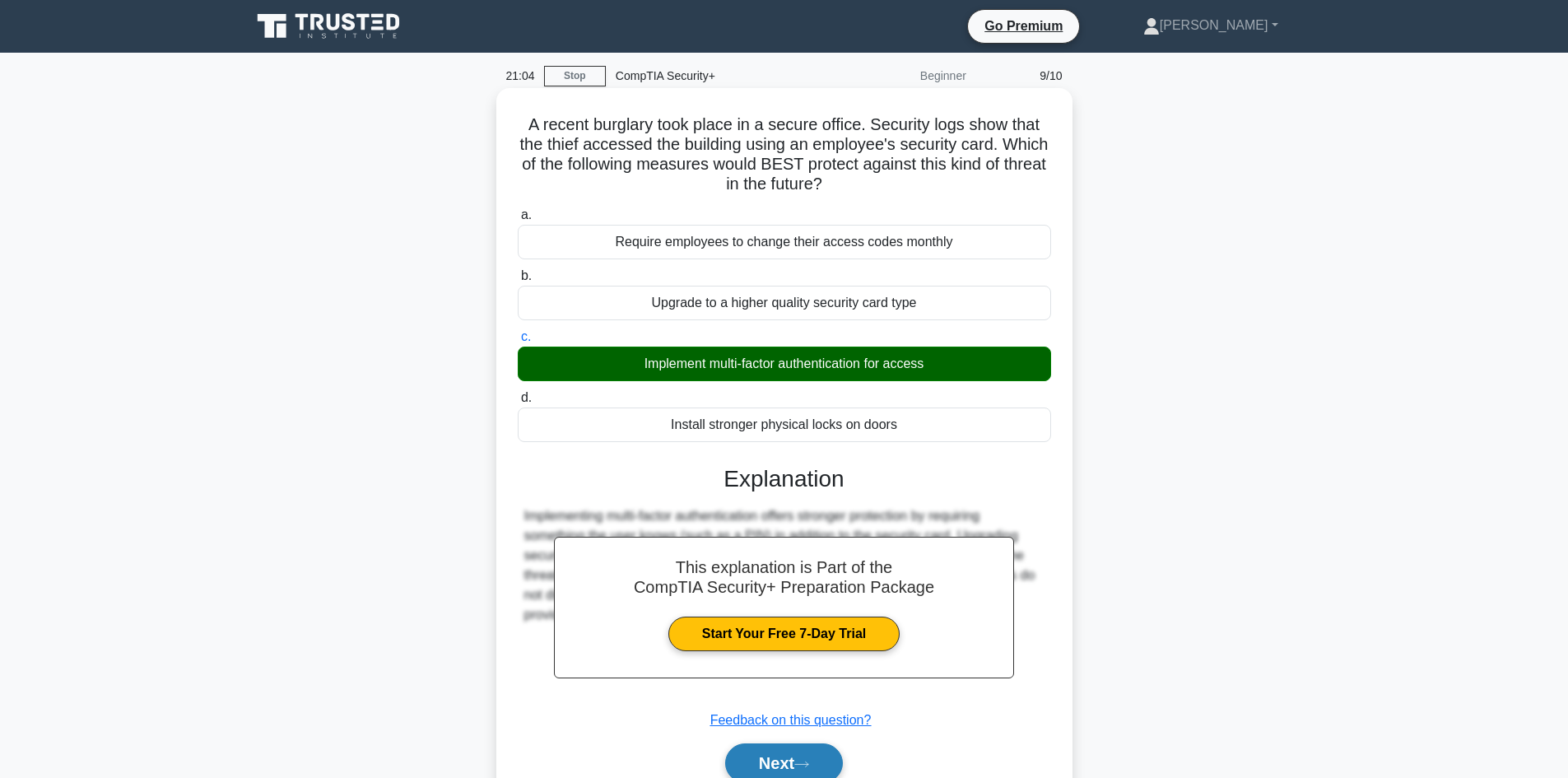
click at [785, 755] on button "Next" at bounding box center [784, 763] width 118 height 39
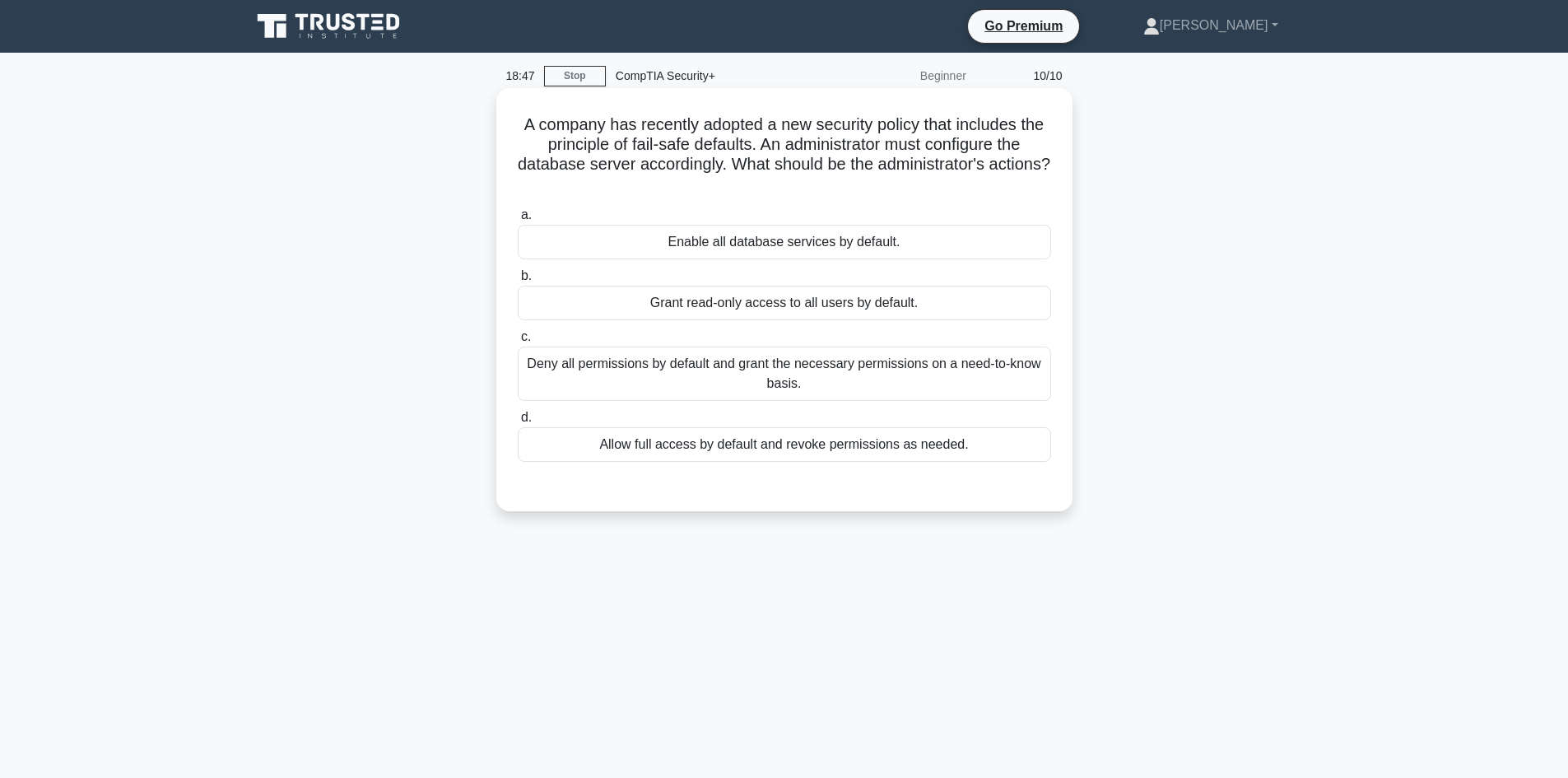
click at [845, 374] on div "Deny all permissions by default and grant the necessary permissions on a need-t…" at bounding box center [784, 373] width 533 height 54
click at [518, 342] on input "c. Deny all permissions by default and grant the necessary permissions on a nee…" at bounding box center [518, 338] width 0 height 11
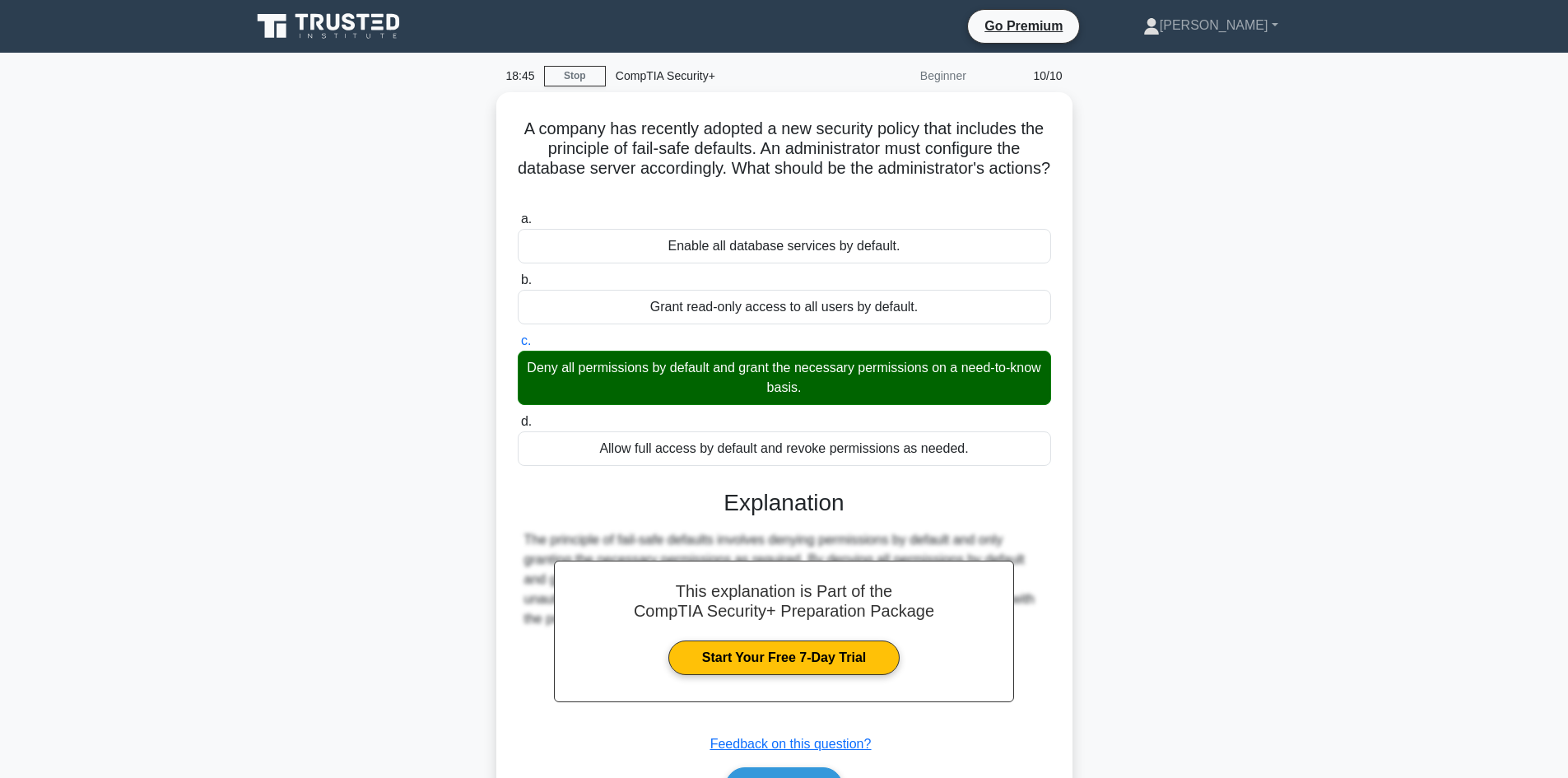
scroll to position [82, 0]
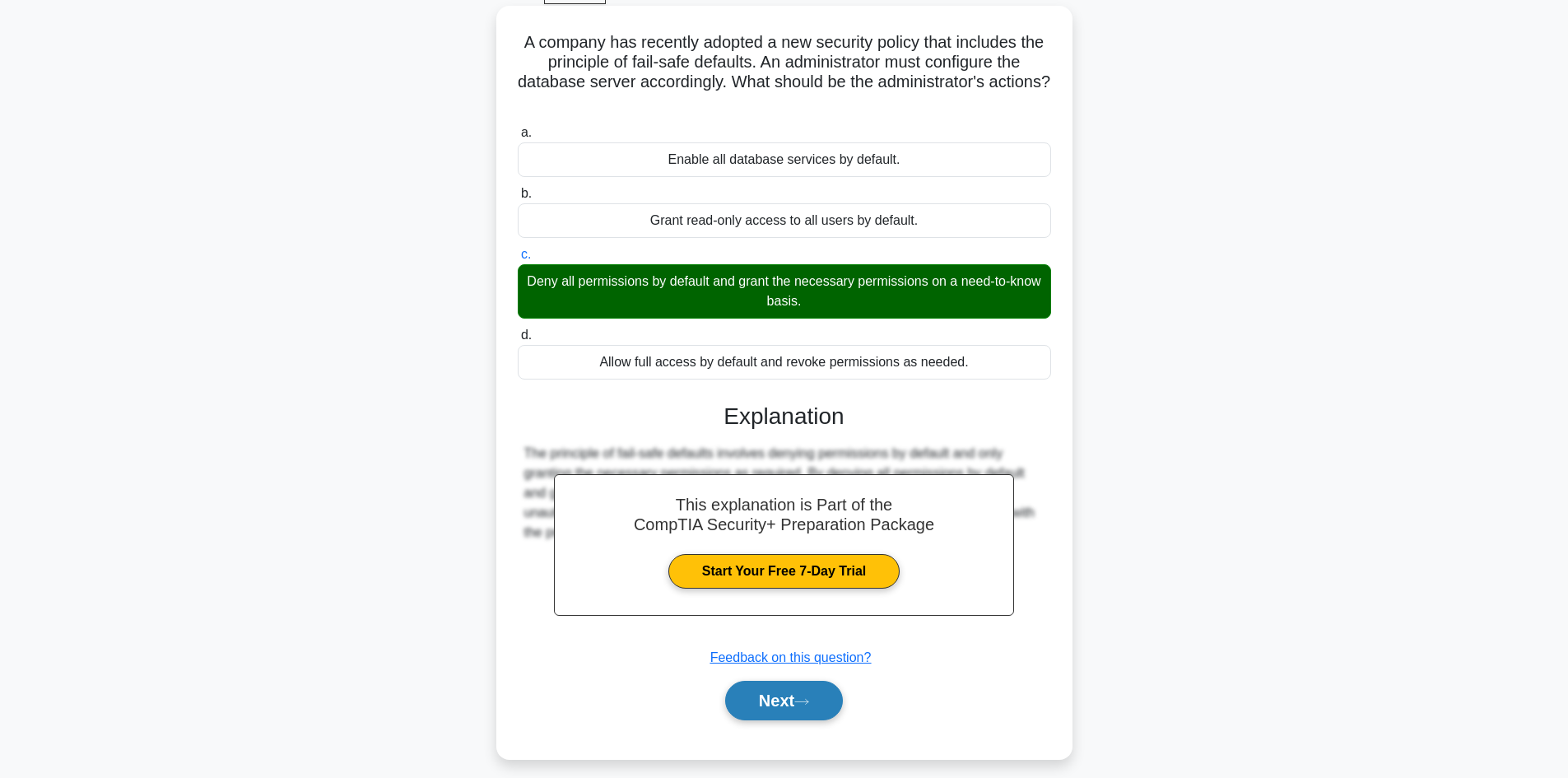
click at [810, 707] on icon at bounding box center [801, 702] width 15 height 9
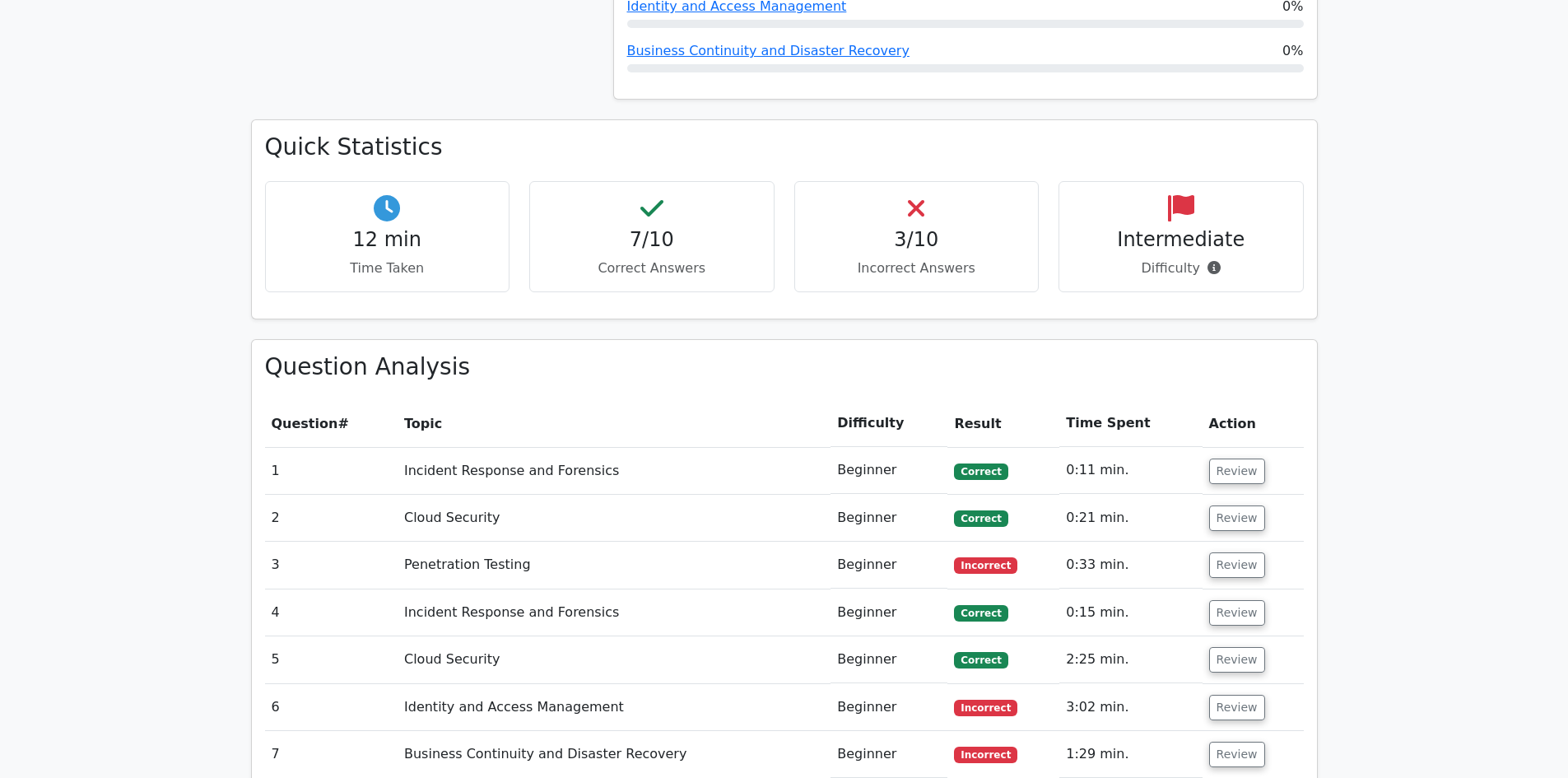
scroll to position [1236, 0]
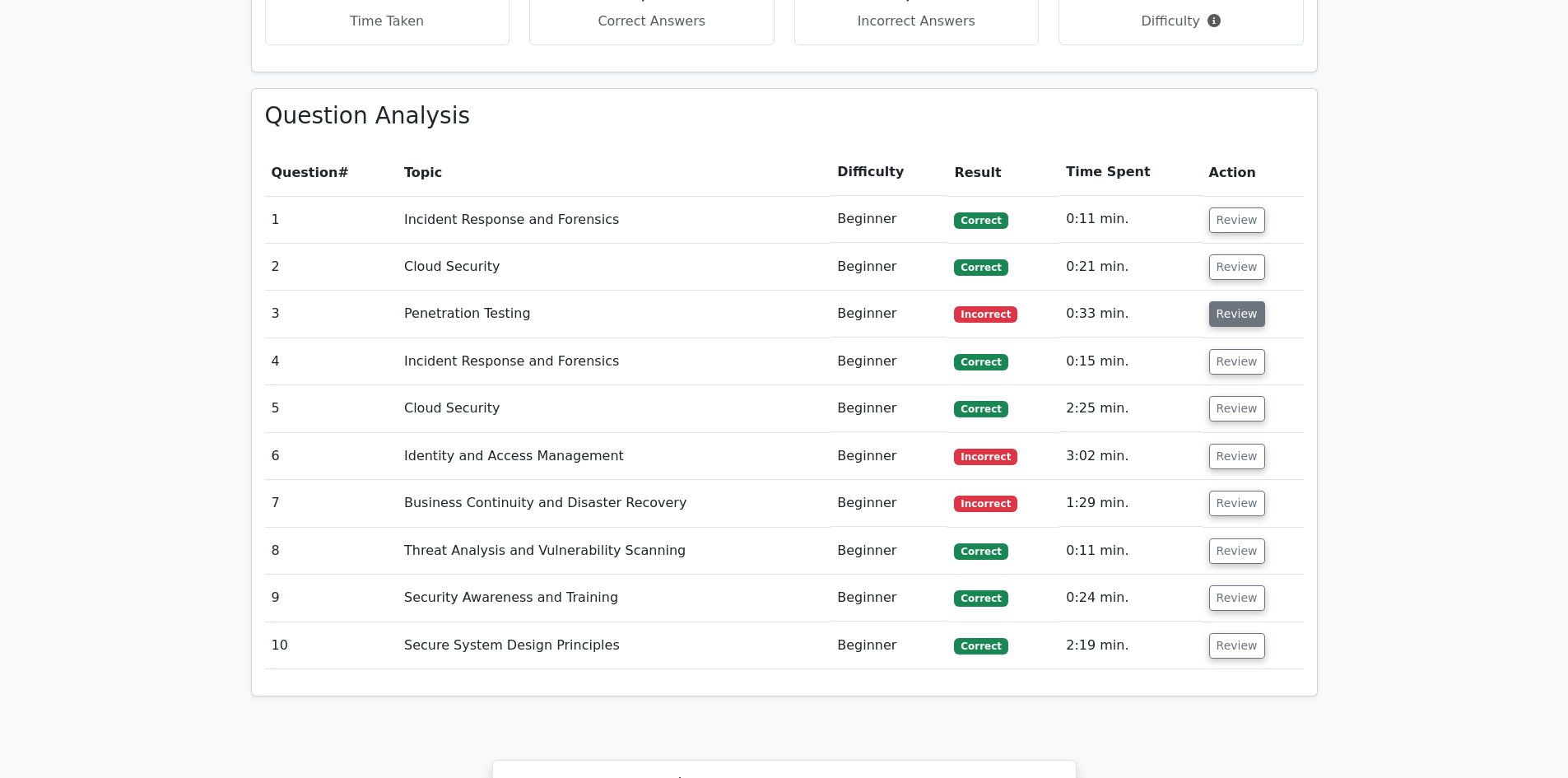
click at [1228, 301] on button "Review" at bounding box center [1237, 314] width 56 height 26
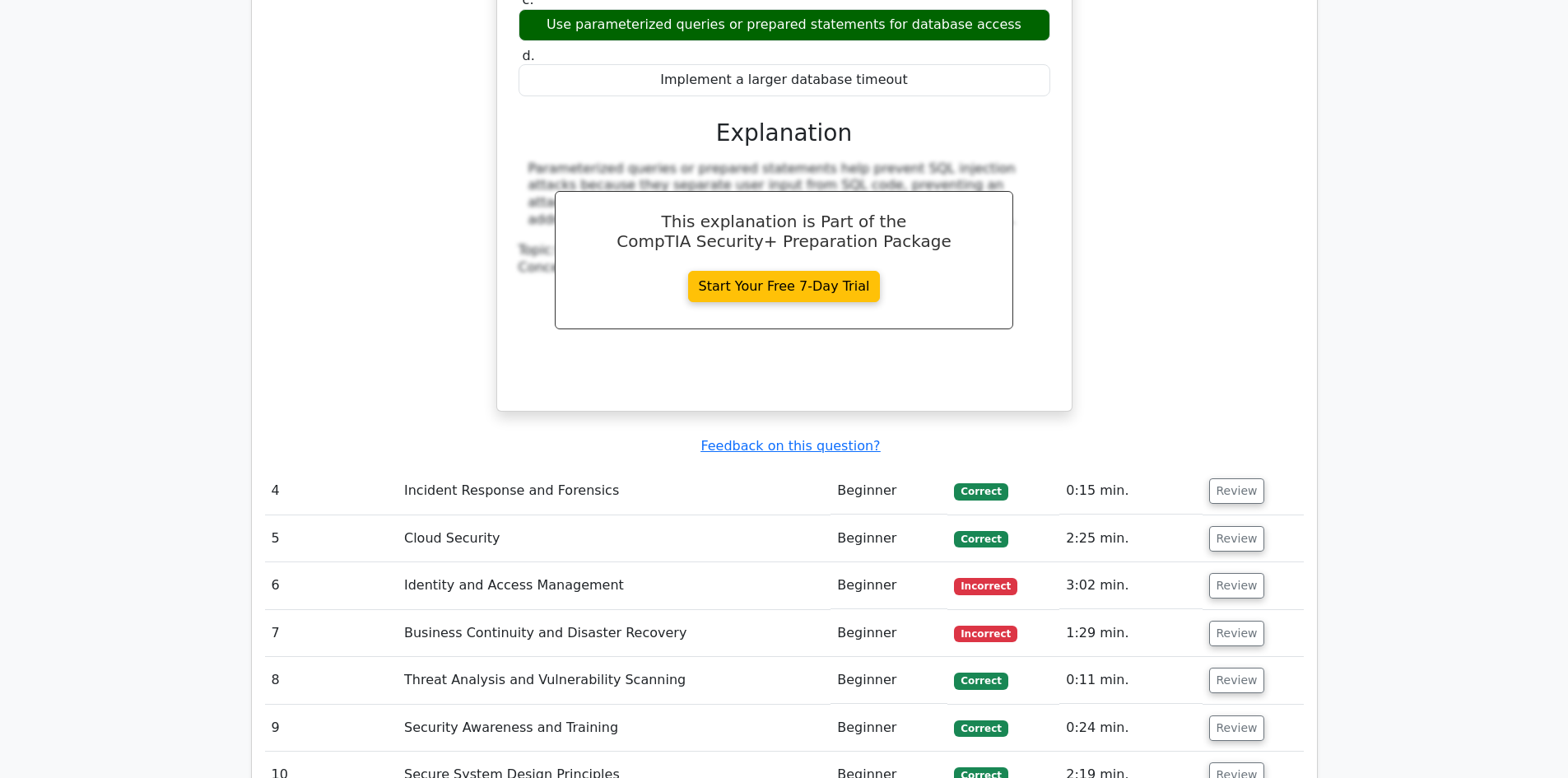
scroll to position [1977, 0]
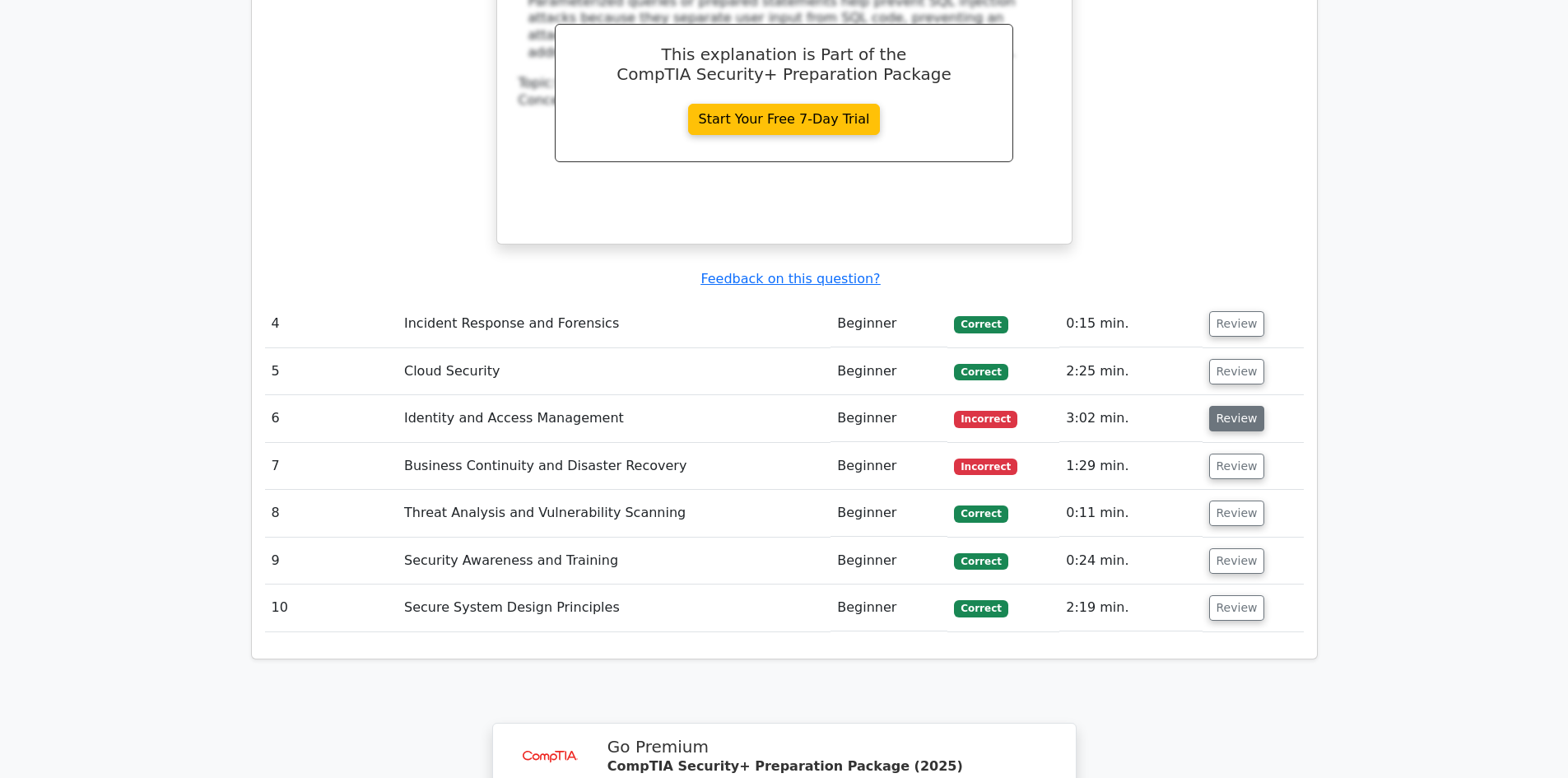
click at [1230, 406] on button "Review" at bounding box center [1237, 419] width 56 height 26
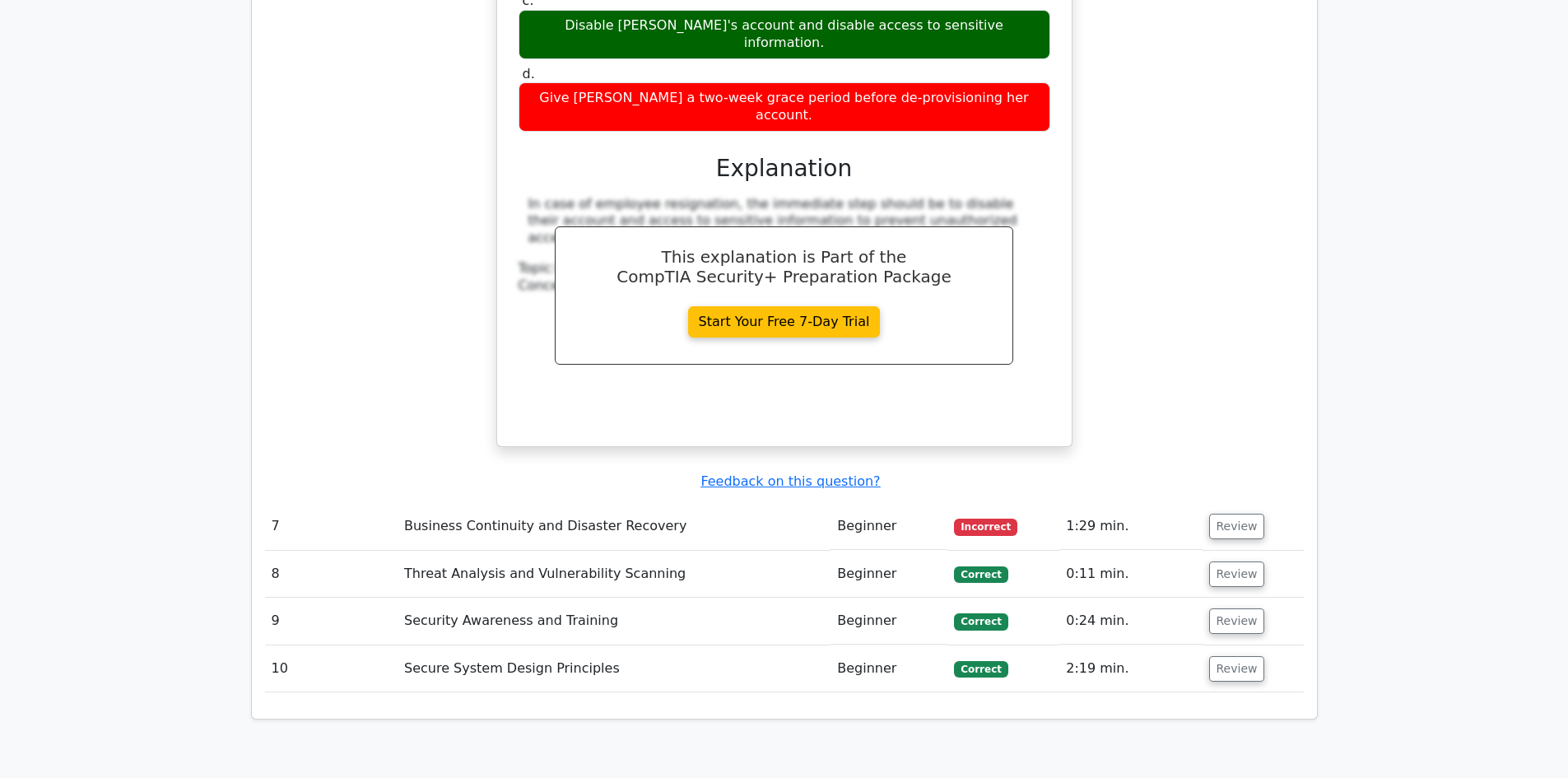
scroll to position [2635, 0]
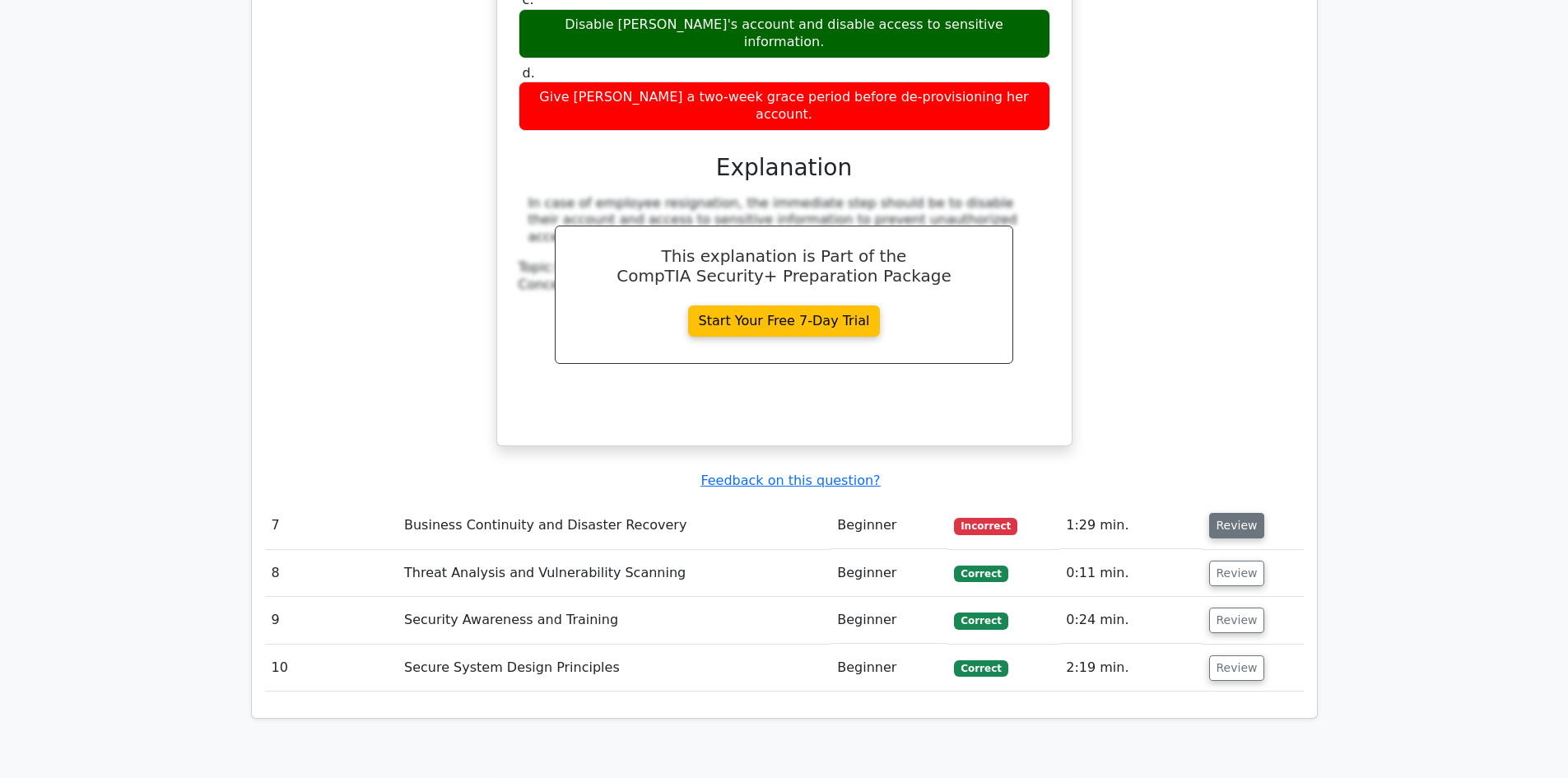
click at [1230, 513] on button "Review" at bounding box center [1237, 526] width 56 height 26
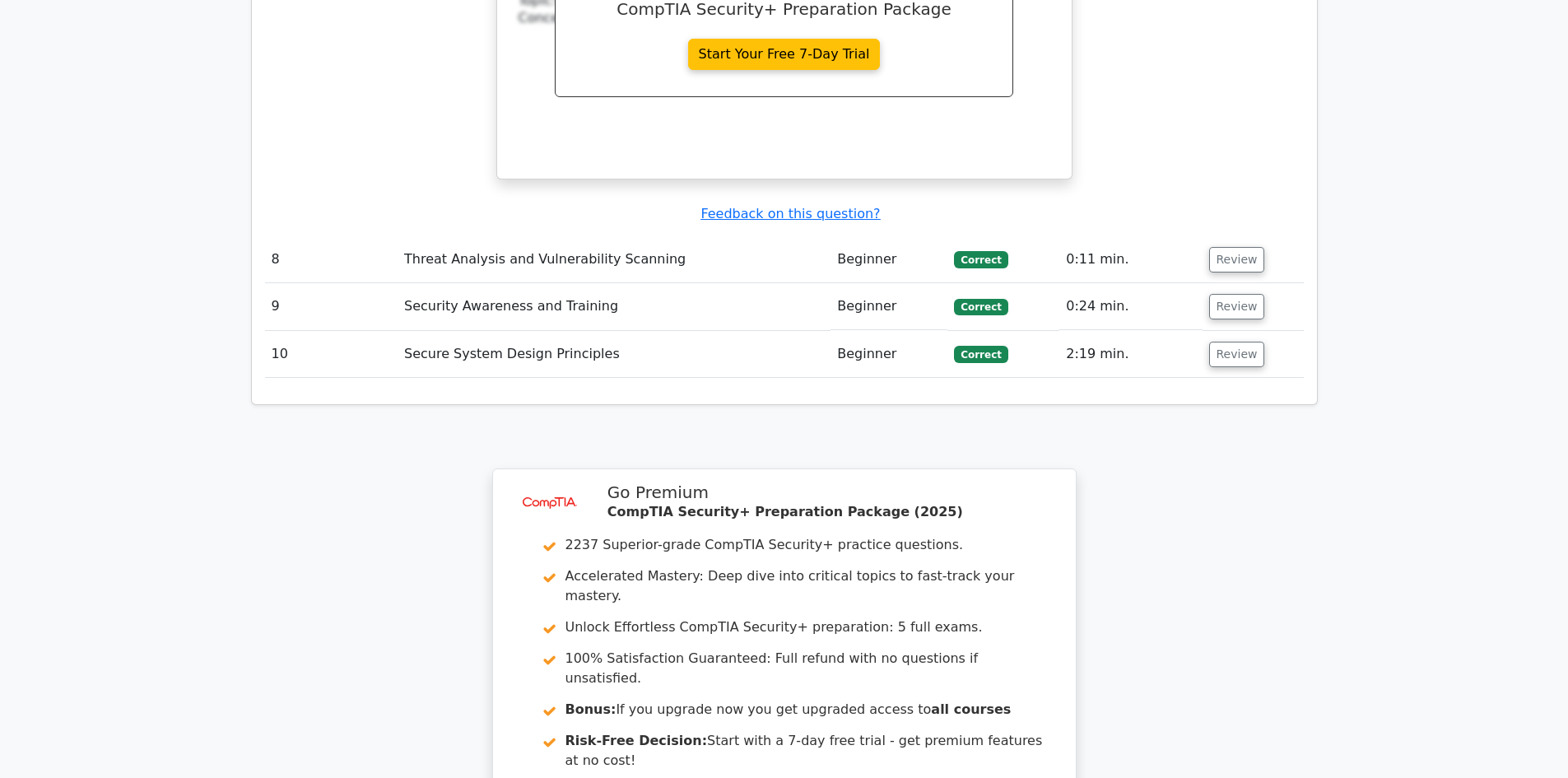
scroll to position [3706, 0]
